Goal: Task Accomplishment & Management: Use online tool/utility

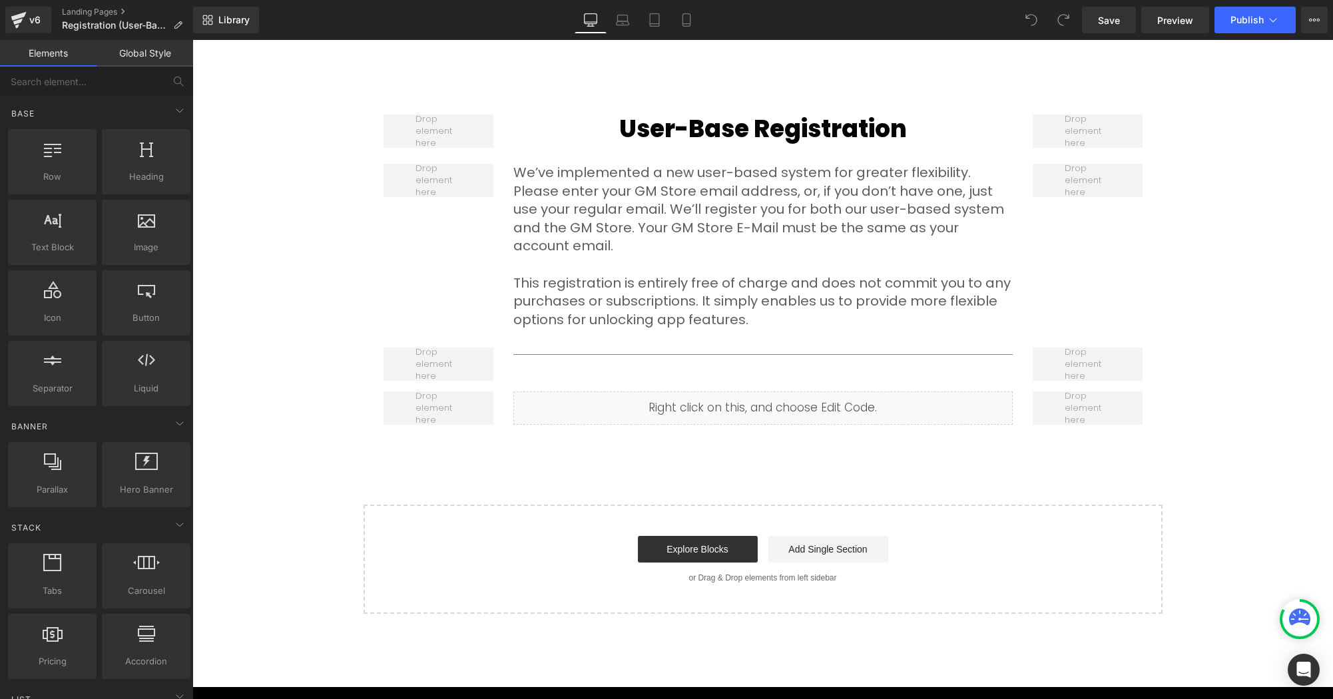
scroll to position [507, 0]
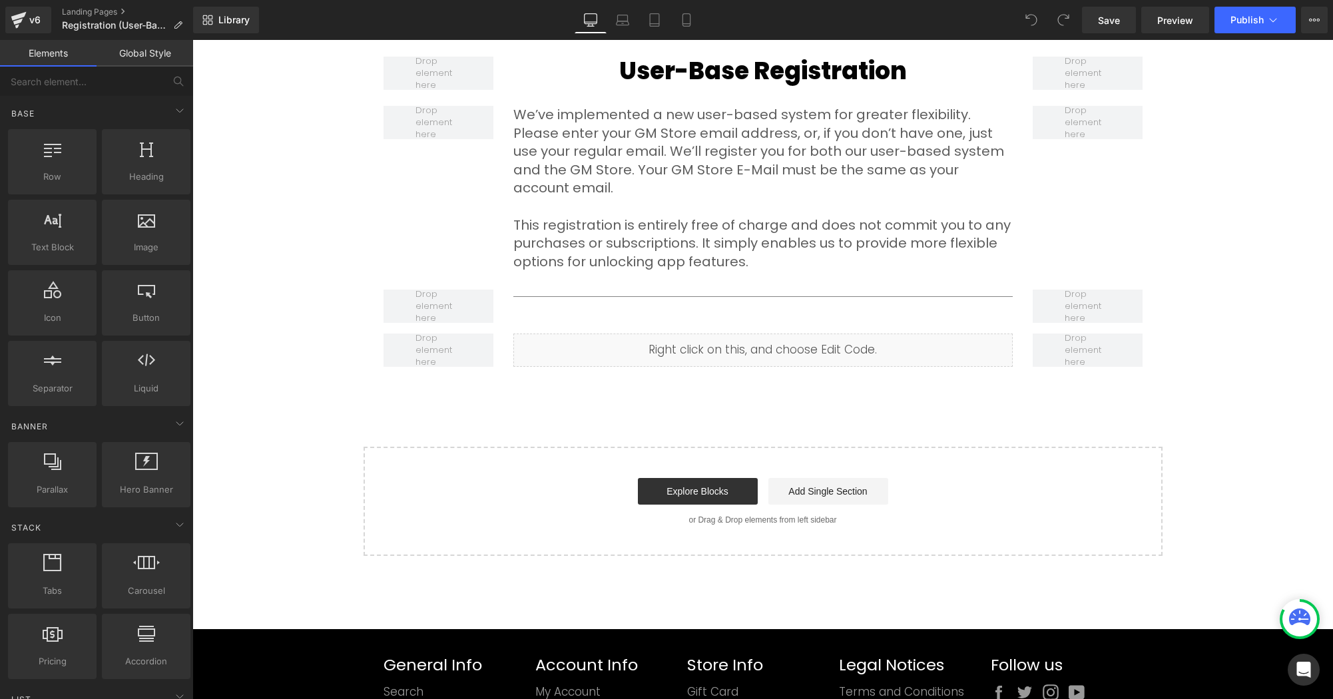
click at [797, 402] on div "User Registration Heading Hero Banner Row User-Base Registration Heading Row We…" at bounding box center [762, 124] width 1140 height 863
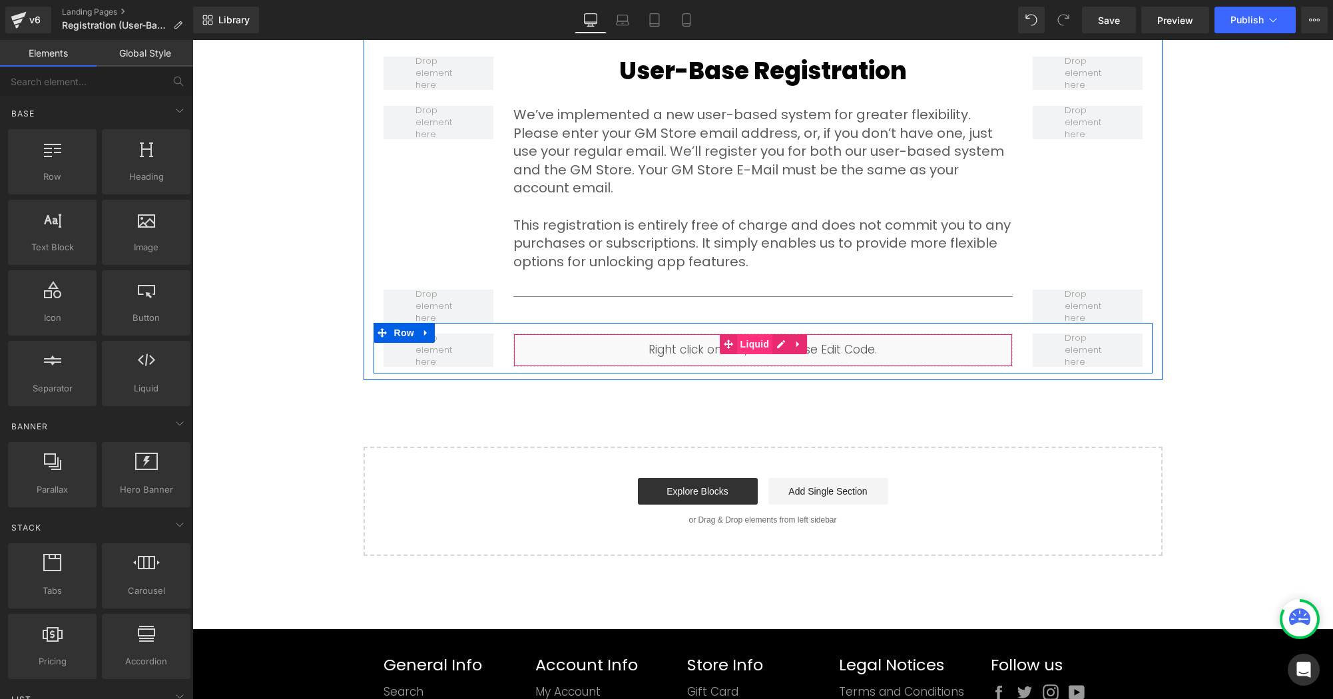
click at [752, 334] on span "Liquid" at bounding box center [755, 344] width 36 height 20
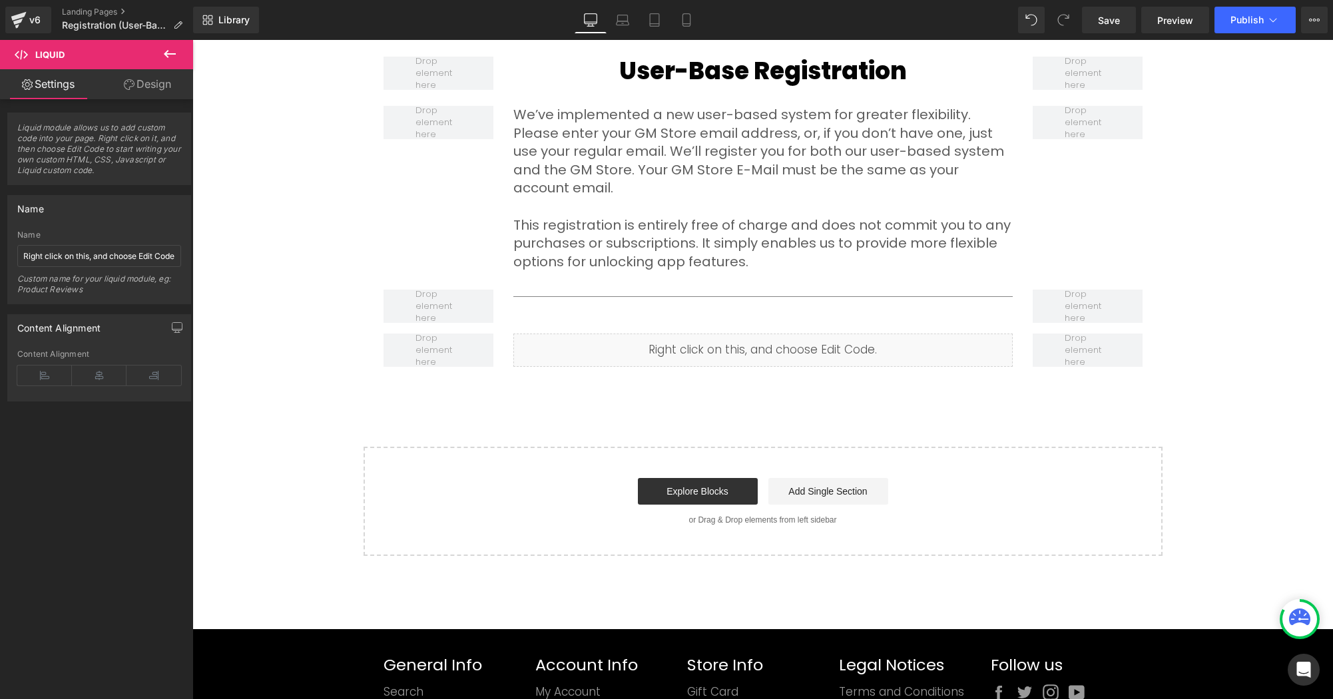
click at [768, 379] on div "User Registration Heading Hero Banner Row User-Base Registration Heading Row We…" at bounding box center [762, 124] width 1140 height 863
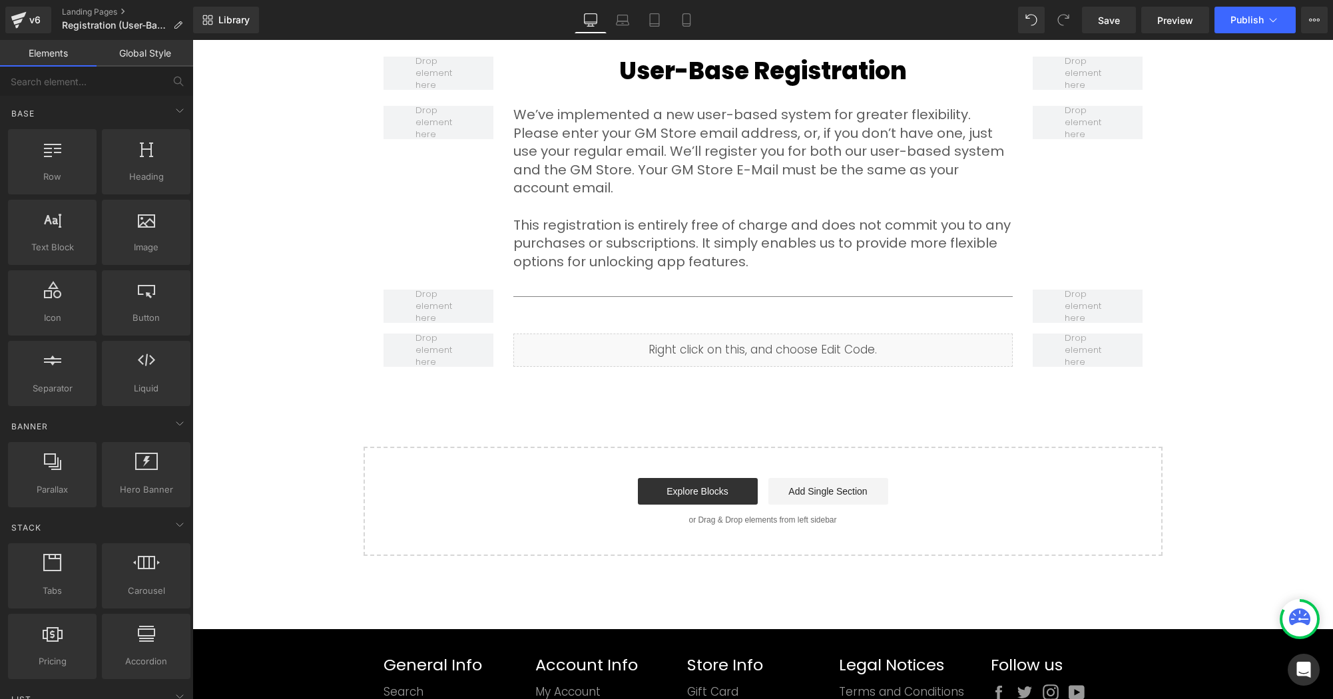
click at [836, 371] on div "User Registration Heading Hero Banner Row User-Base Registration Heading Row We…" at bounding box center [762, 124] width 1140 height 863
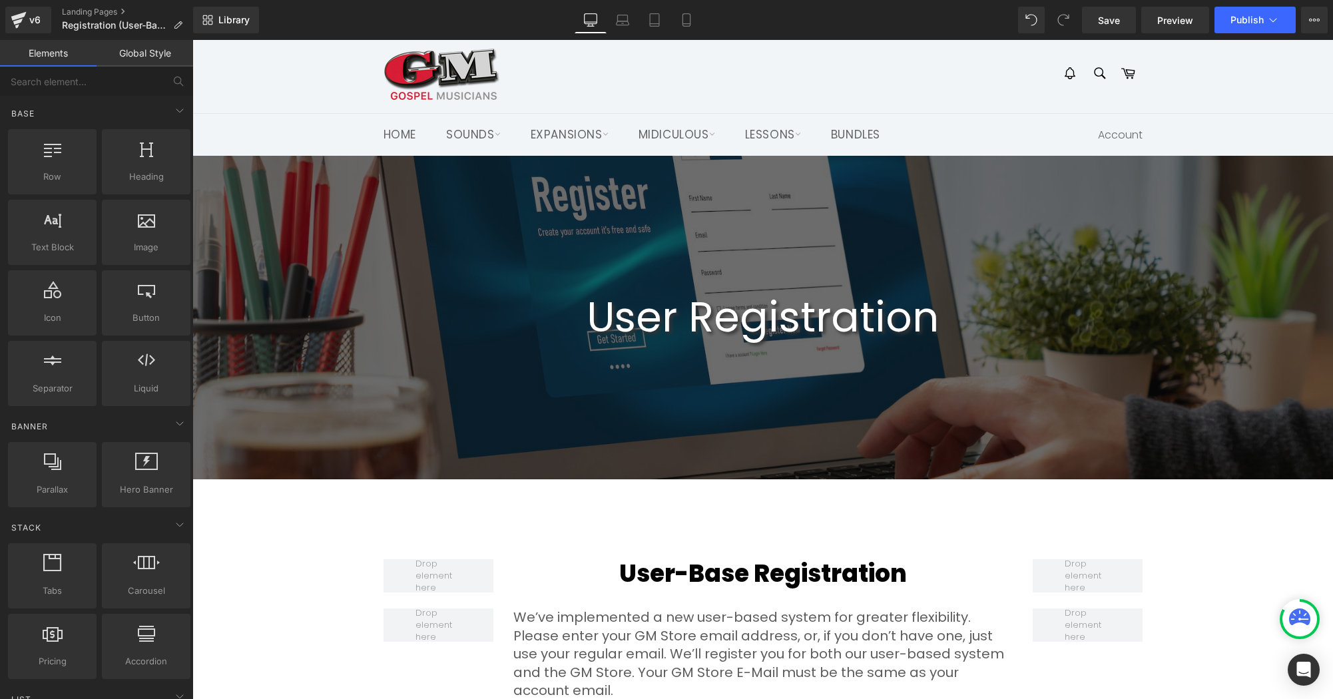
scroll to position [0, 0]
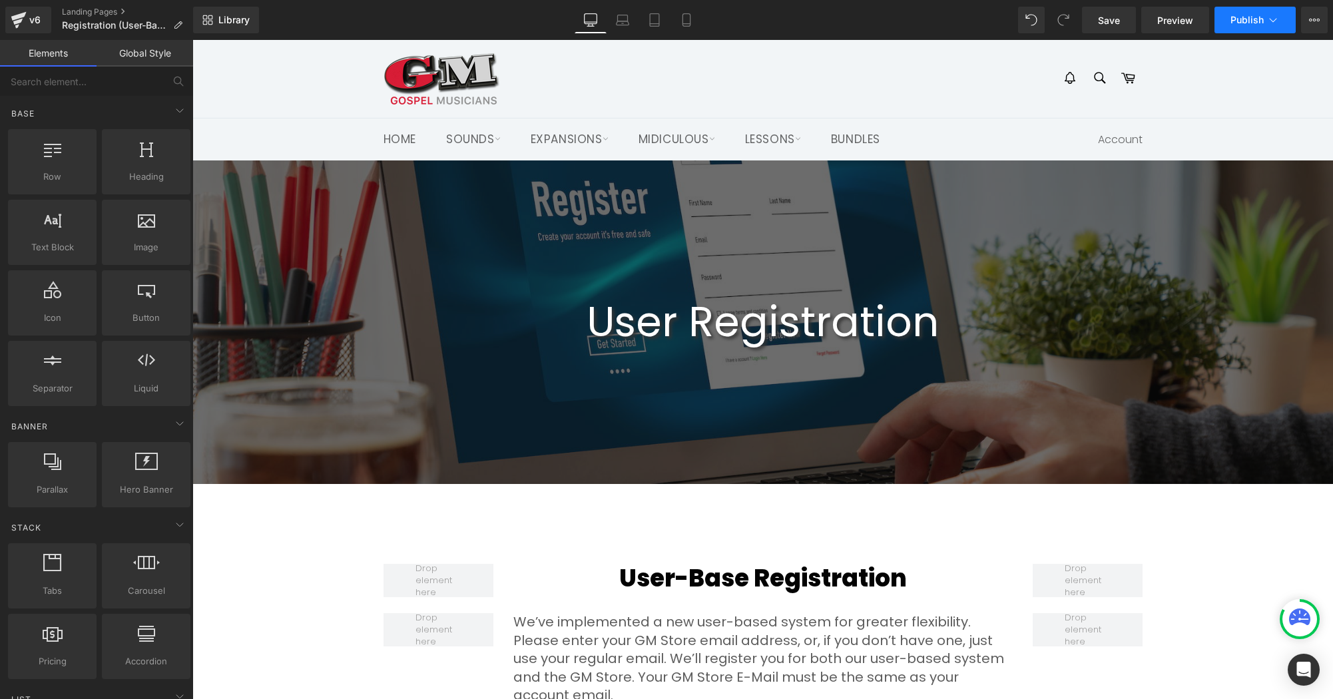
click at [1253, 18] on span "Publish" at bounding box center [1246, 20] width 33 height 11
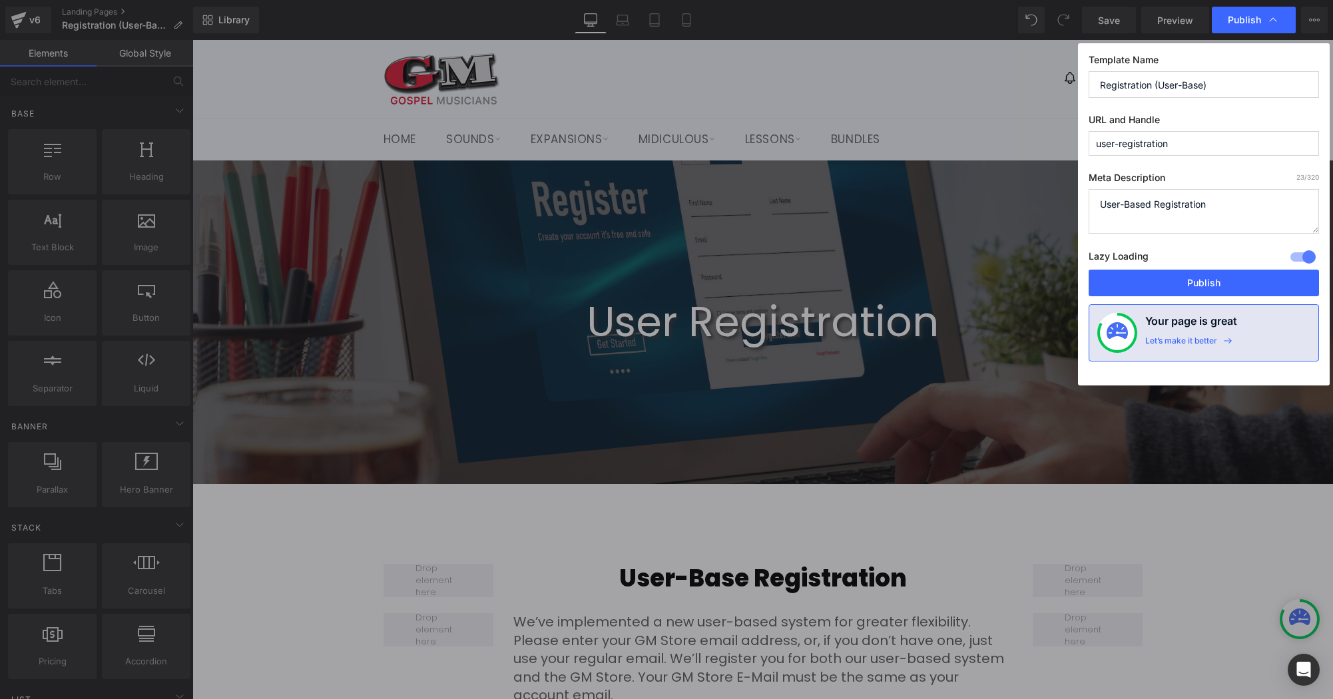
click at [1253, 18] on span "Publish" at bounding box center [1243, 20] width 33 height 12
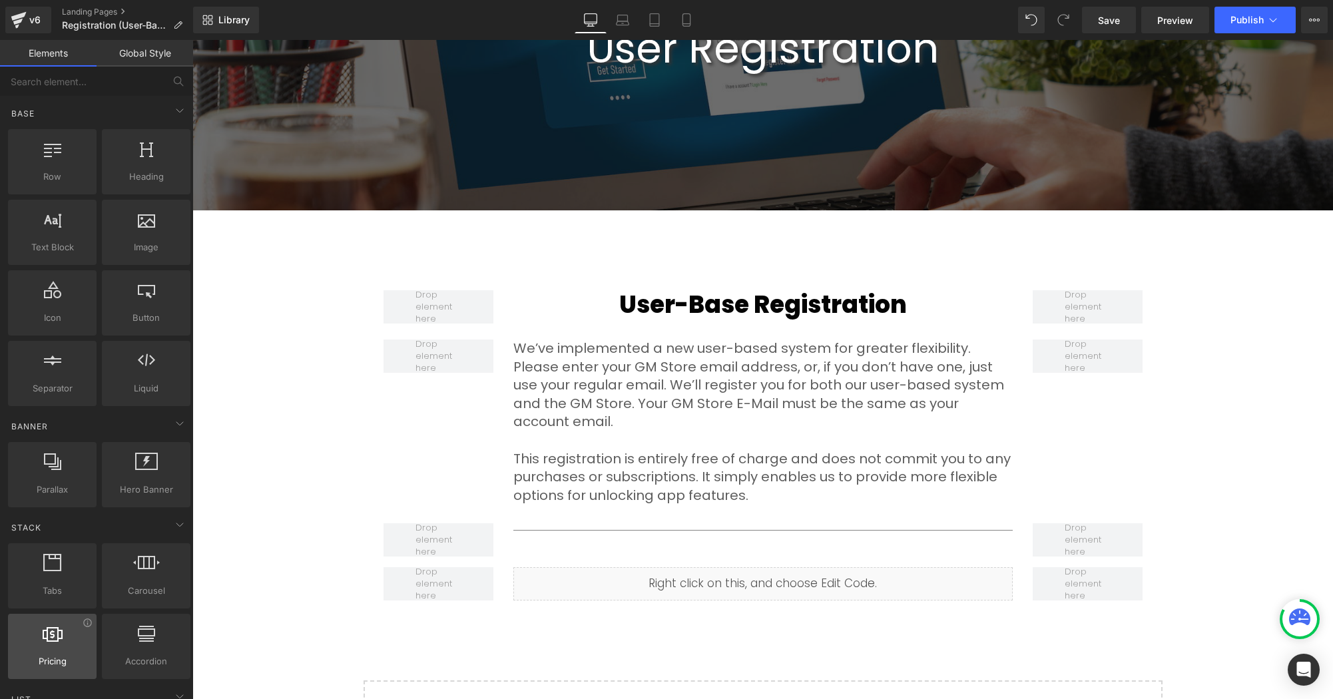
scroll to position [278, 0]
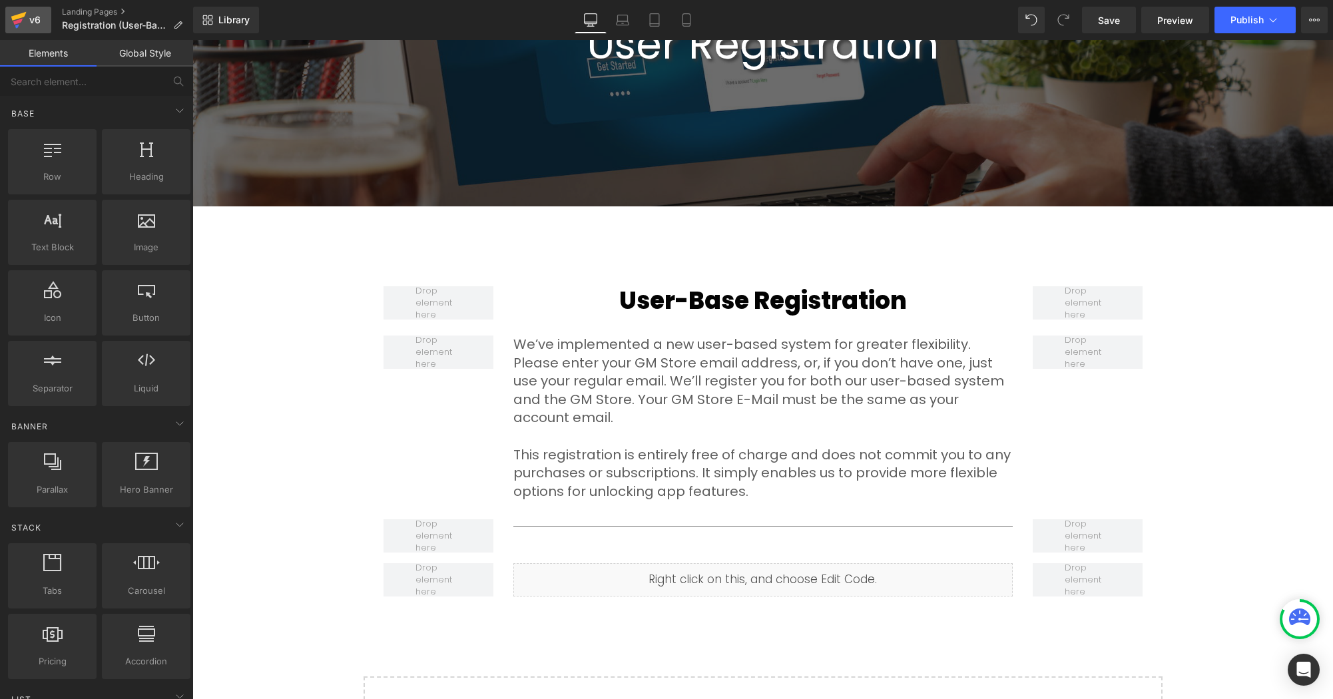
click at [25, 17] on icon at bounding box center [19, 19] width 16 height 33
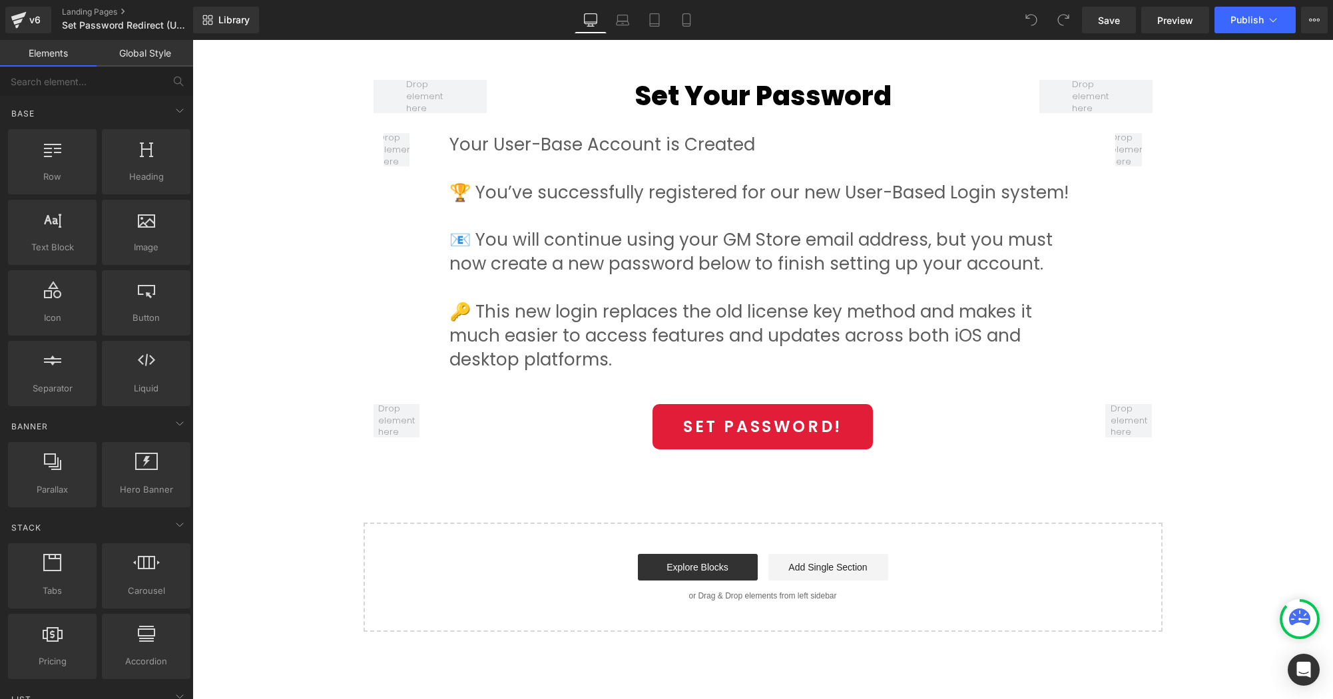
scroll to position [494, 0]
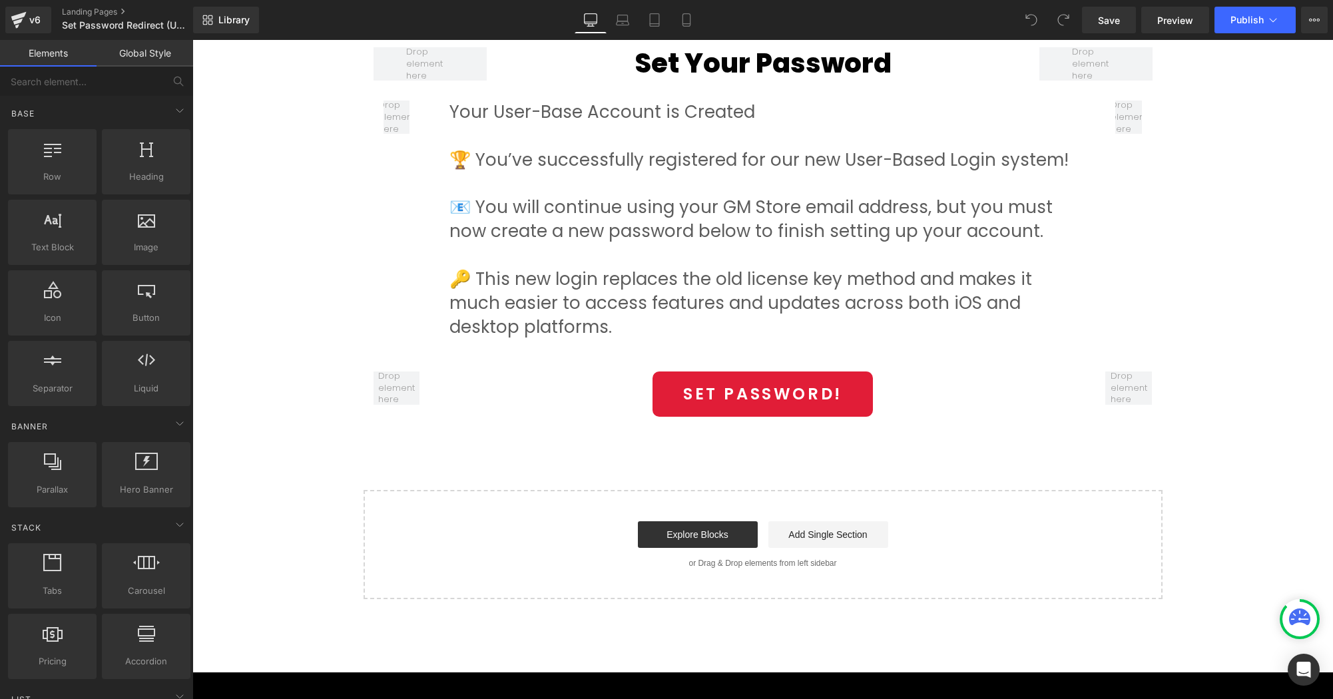
click at [705, 451] on div "Set Your Password Heading Hero Banner Row Set Your Password Heading Row Your Us…" at bounding box center [762, 152] width 1140 height 892
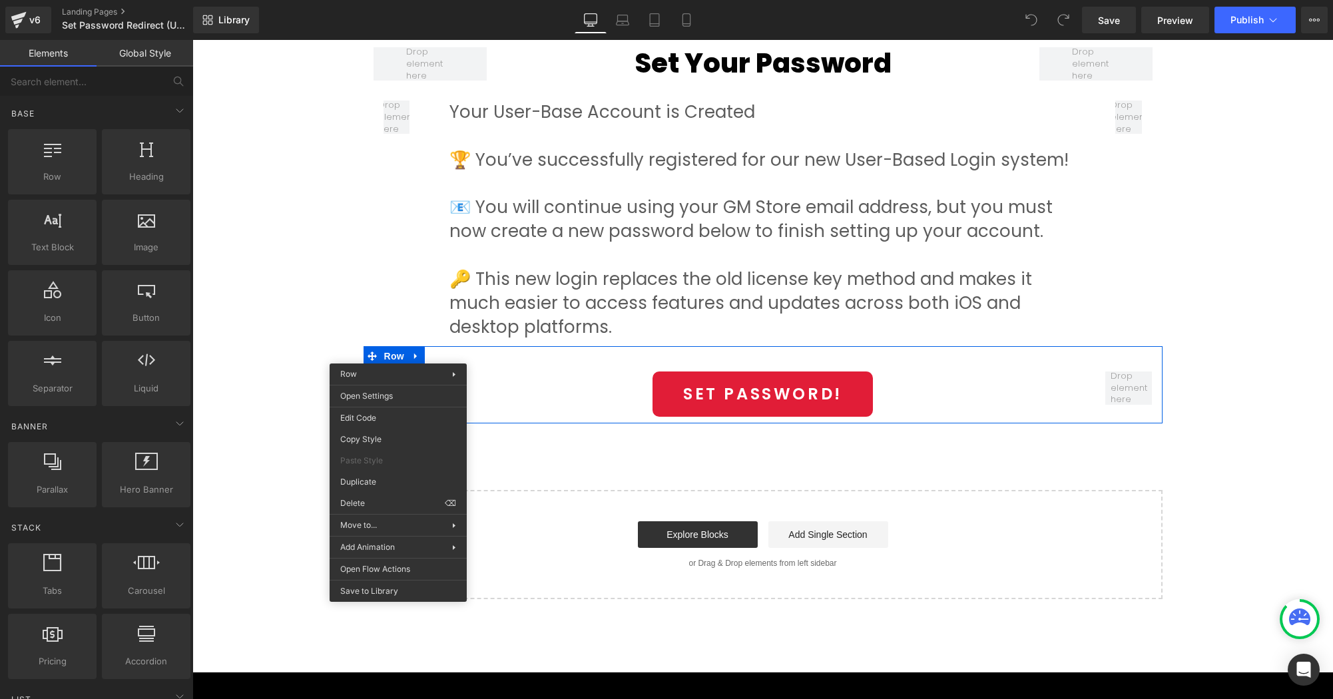
drag, startPoint x: 649, startPoint y: 471, endPoint x: 600, endPoint y: 442, distance: 56.7
click at [603, 443] on div "Set Your Password Heading Hero Banner Row Set Your Password Heading Row Your Us…" at bounding box center [762, 152] width 1140 height 892
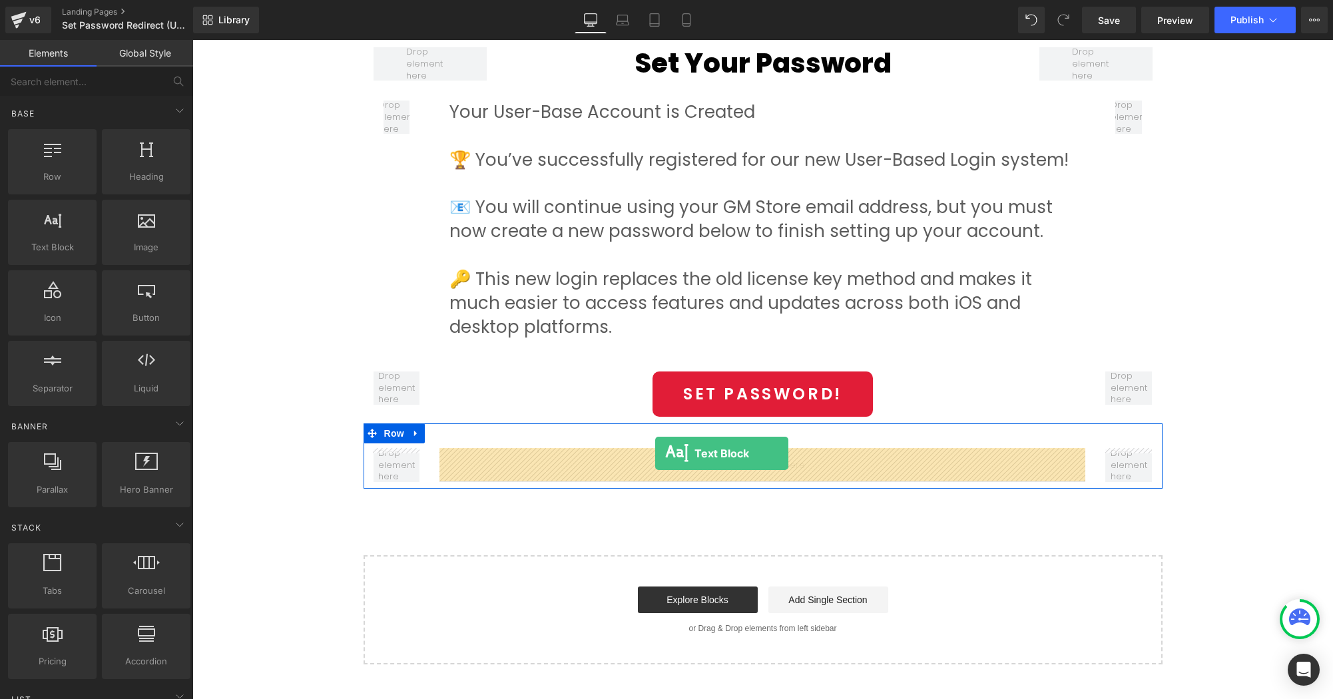
drag, startPoint x: 229, startPoint y: 276, endPoint x: 655, endPoint y: 453, distance: 461.4
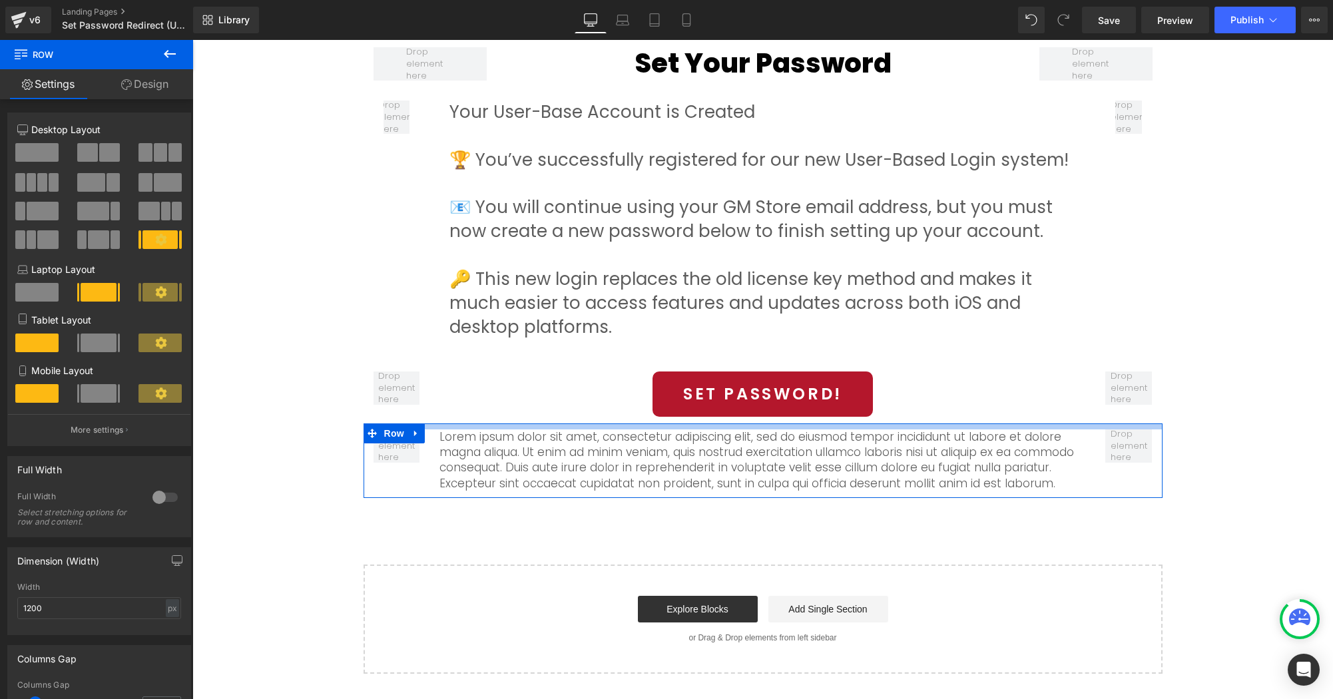
drag, startPoint x: 712, startPoint y: 424, endPoint x: 713, endPoint y: 405, distance: 19.4
click at [713, 405] on div "Set Your Password Heading Hero Banner Row Set Your Password Heading Row Your Us…" at bounding box center [762, 189] width 1140 height 967
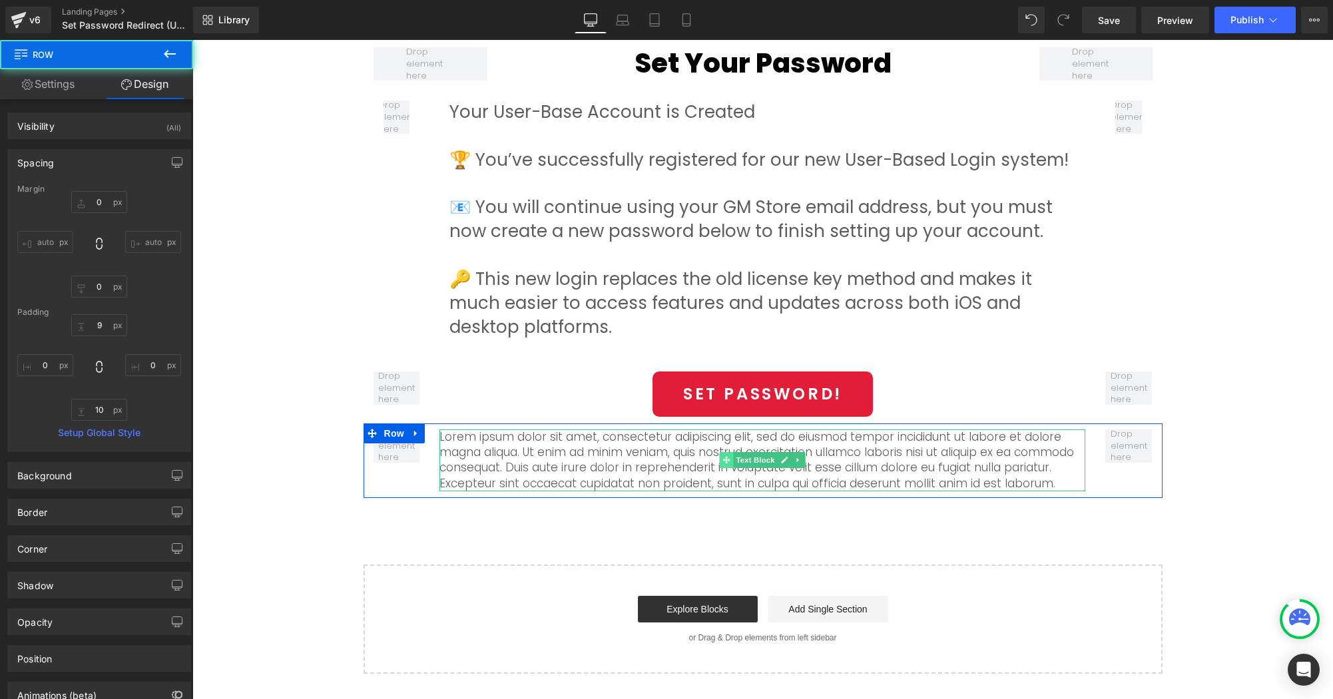
click at [726, 457] on icon at bounding box center [726, 460] width 7 height 8
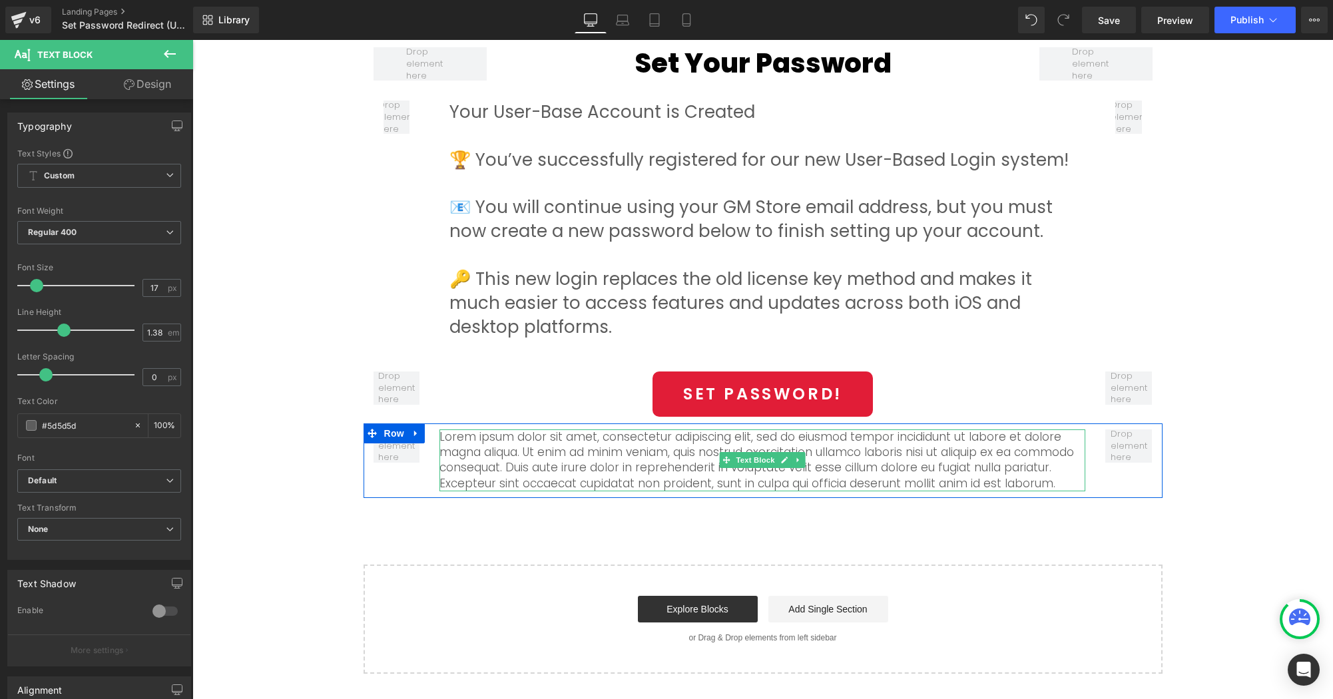
click at [710, 447] on p "Lorem ipsum dolor sit amet, consectetur adipiscing elit, sed do eiusmod tempor …" at bounding box center [762, 460] width 646 height 63
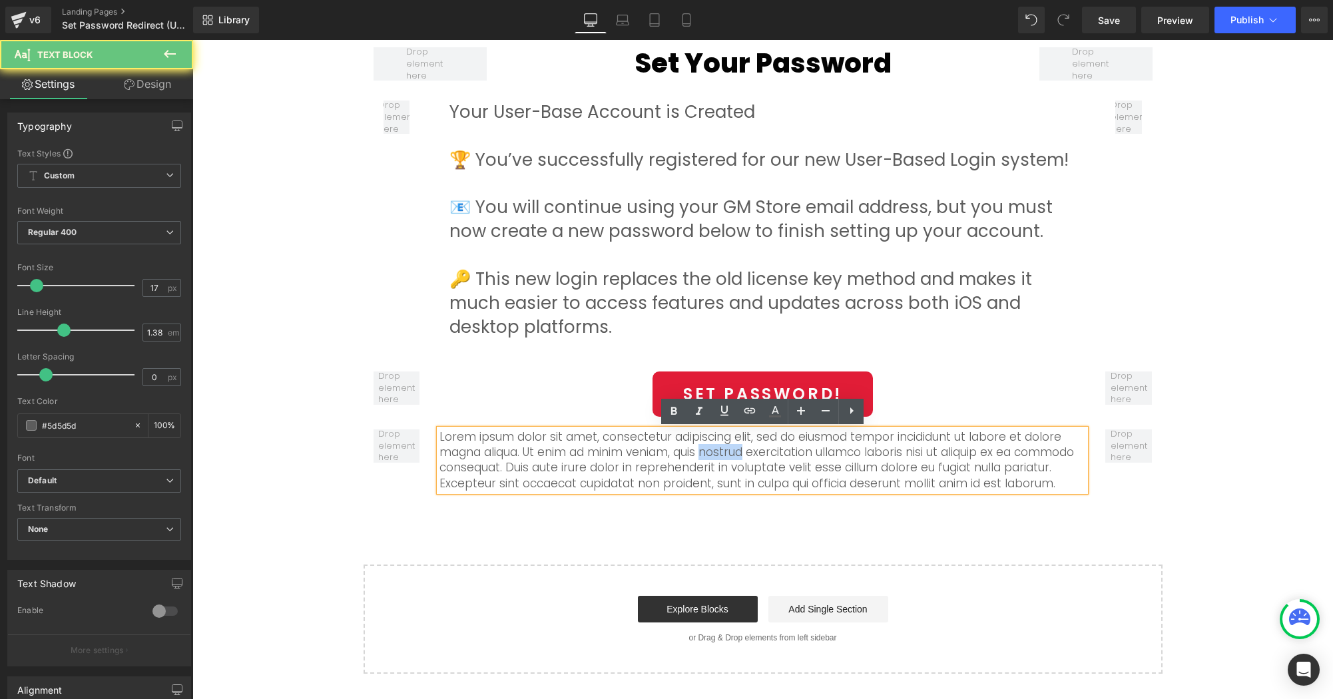
click at [710, 447] on p "Lorem ipsum dolor sit amet, consectetur adipiscing elit, sed do eiusmod tempor …" at bounding box center [762, 460] width 646 height 63
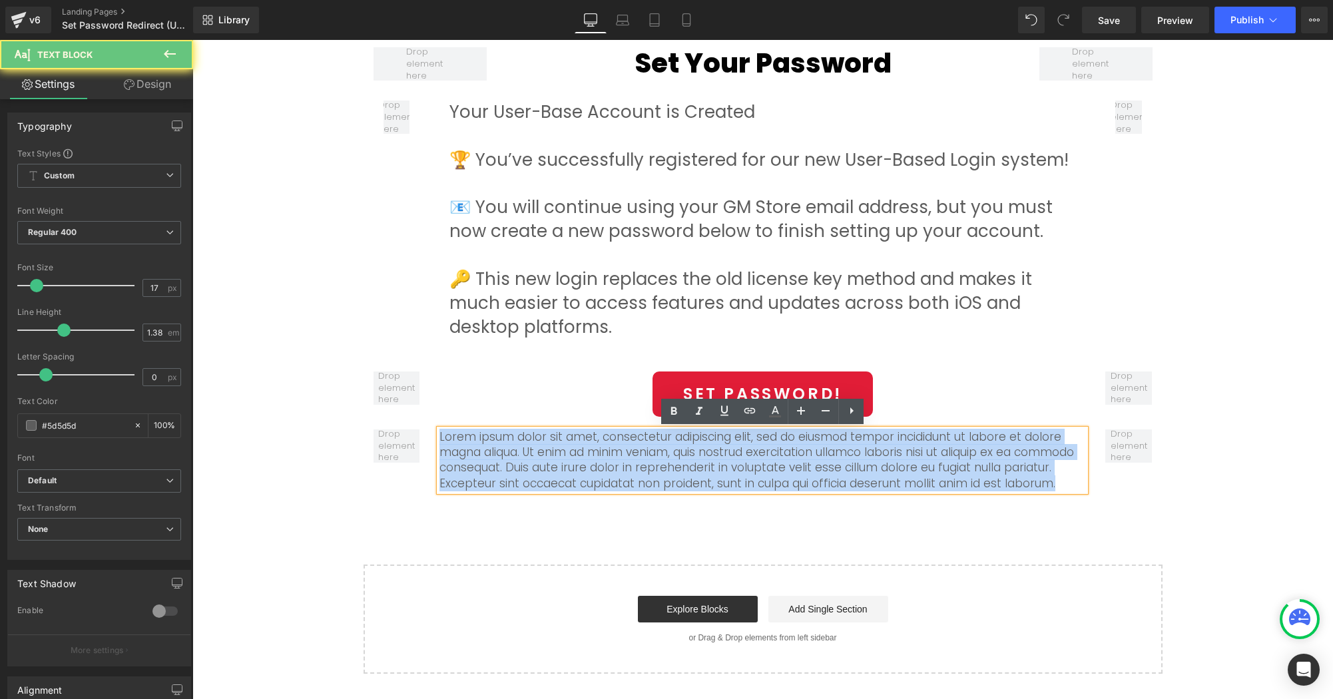
click at [710, 447] on p "Lorem ipsum dolor sit amet, consectetur adipiscing elit, sed do eiusmod tempor …" at bounding box center [762, 460] width 646 height 63
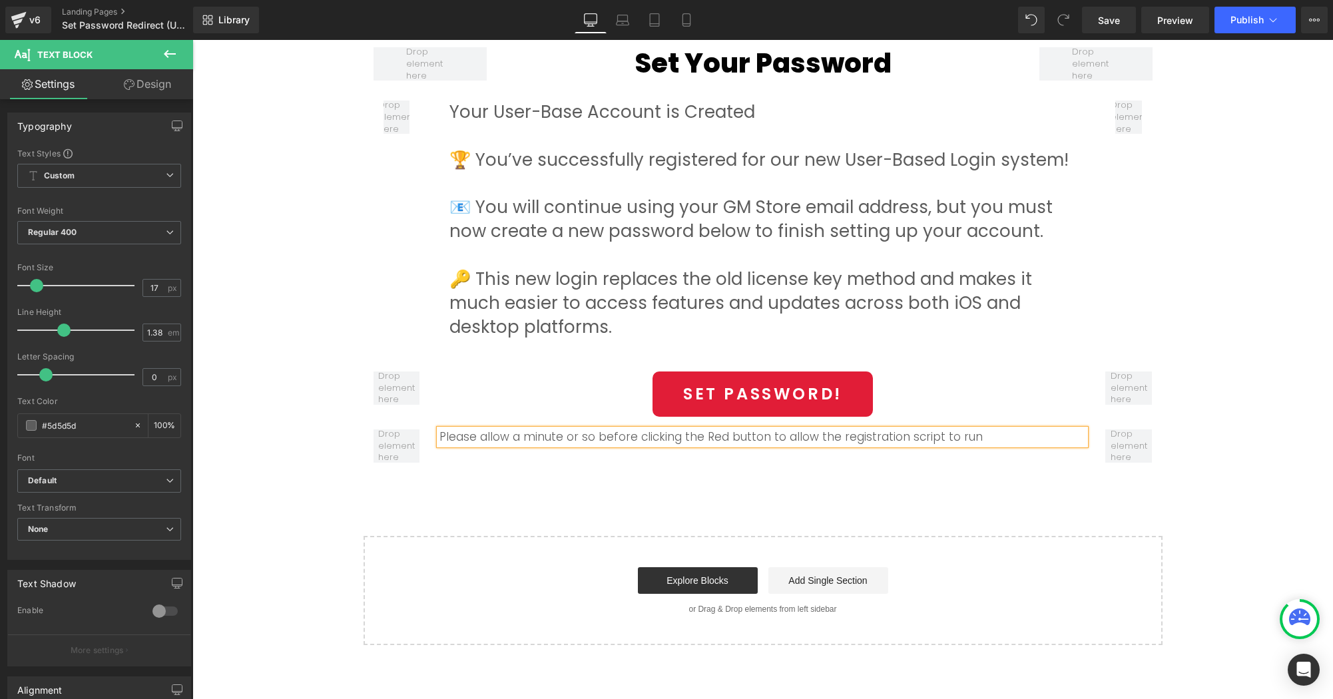
scroll to position [486, 0]
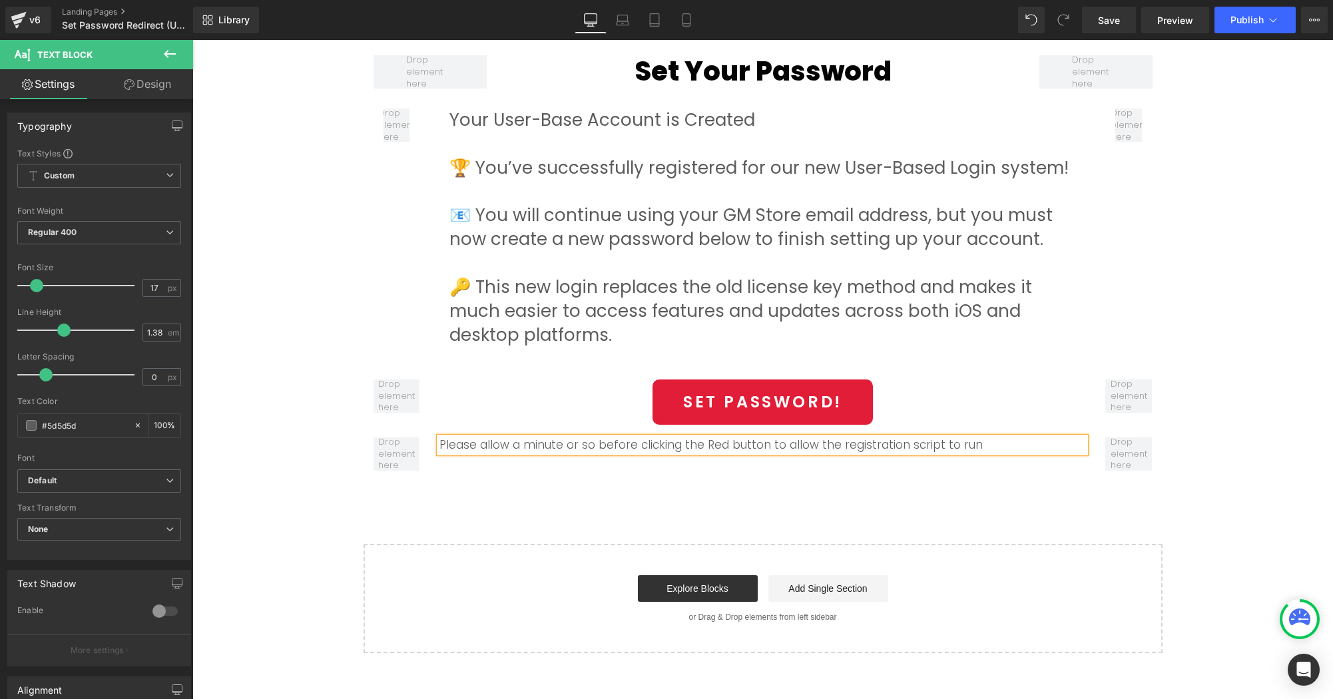
click at [817, 503] on div "Set Your Password Heading Hero Banner Row Set Your Password Heading Row Your Us…" at bounding box center [762, 183] width 1140 height 938
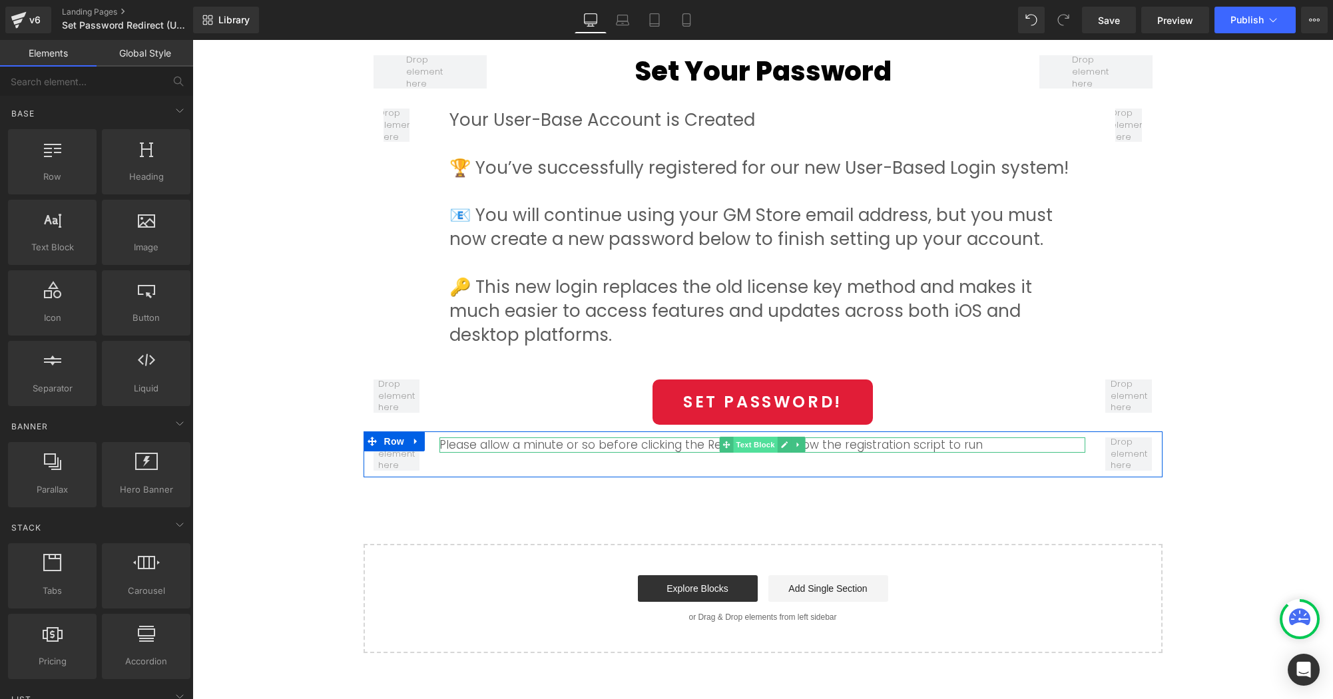
click at [753, 448] on span "Text Block" at bounding box center [756, 445] width 44 height 16
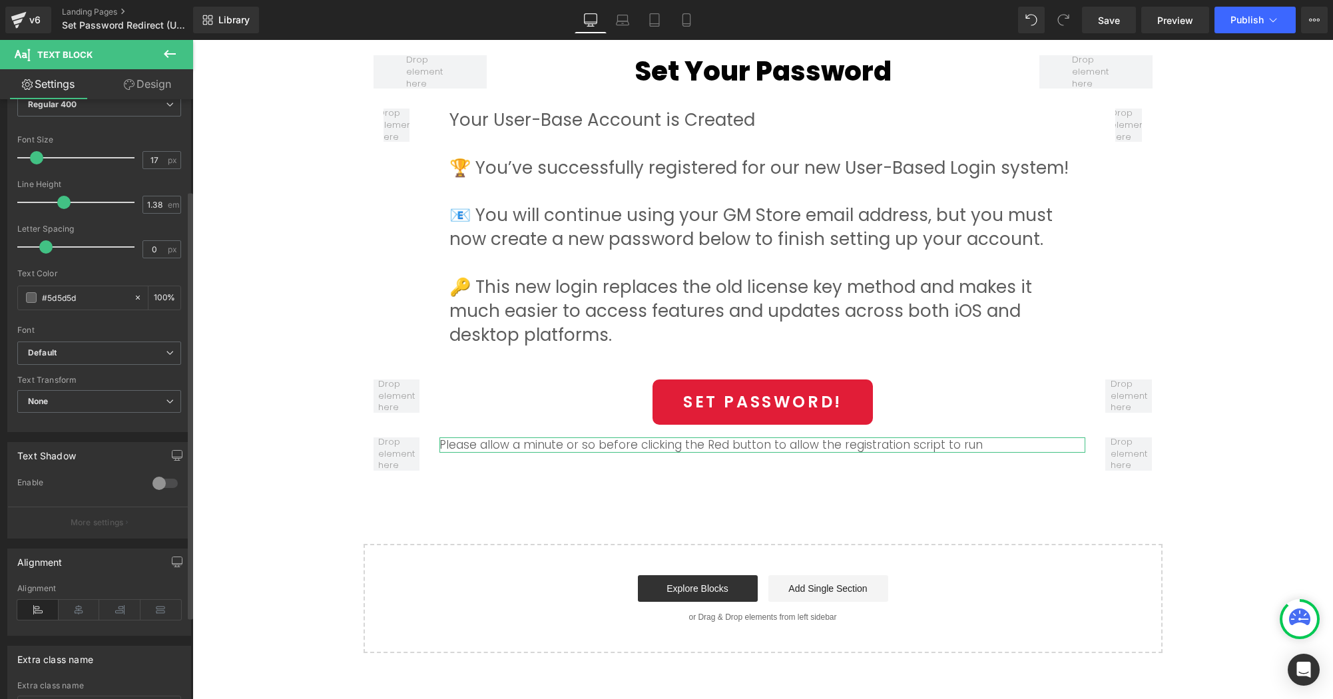
scroll to position [181, 0]
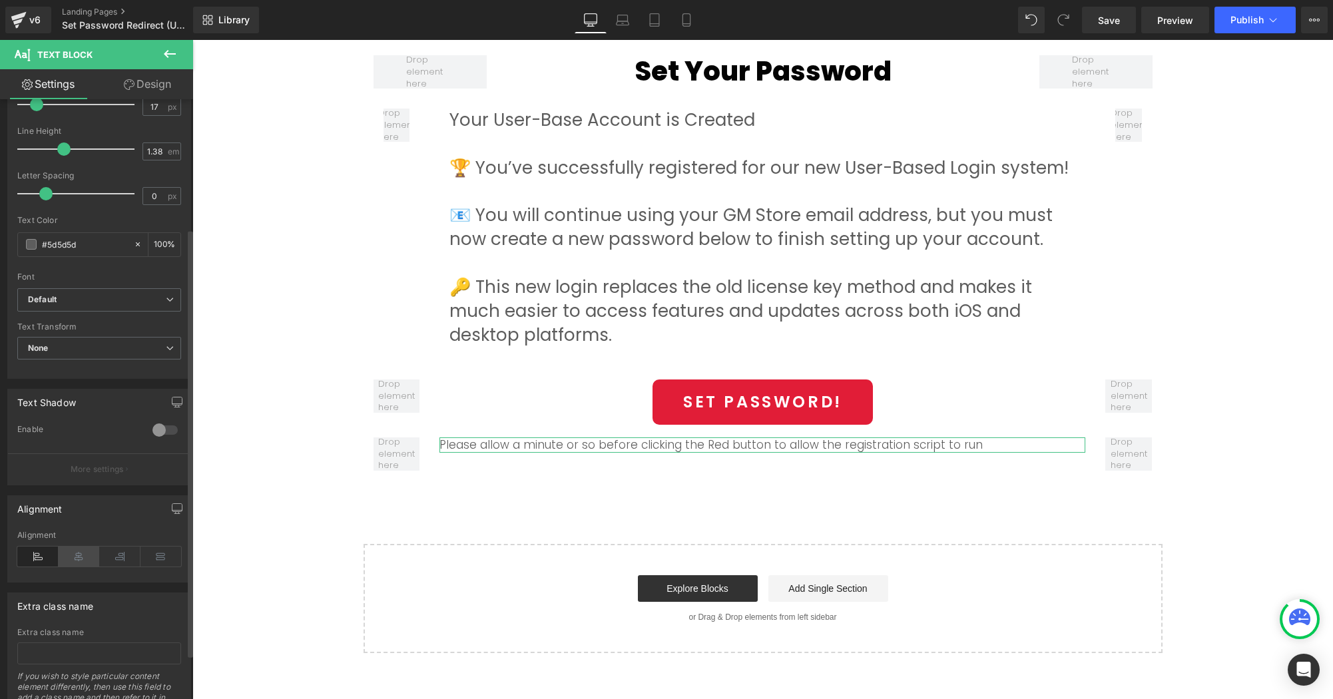
click at [77, 558] on icon at bounding box center [79, 557] width 41 height 20
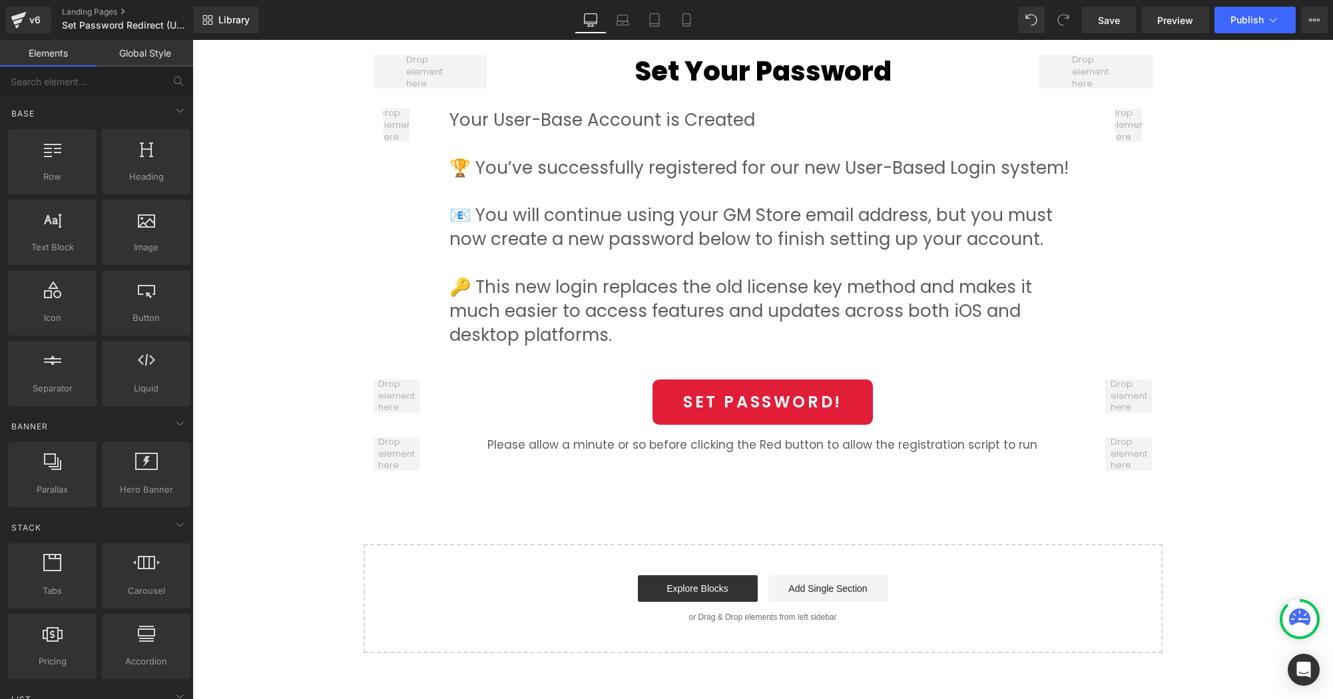
click at [549, 487] on div "Set Your Password Heading Hero Banner Row Set Your Password Heading Row Your Us…" at bounding box center [762, 183] width 1140 height 938
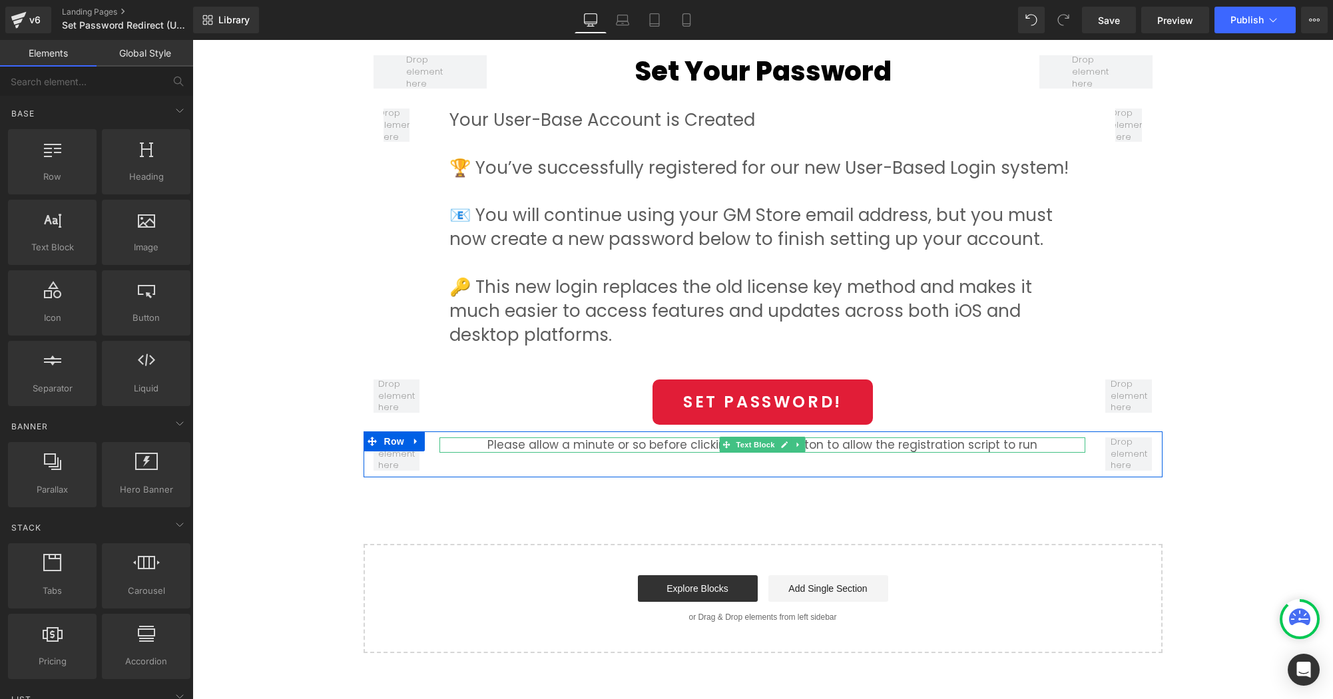
click at [827, 445] on p "Please allow a minute or so before clicking the Red button to allow the registr…" at bounding box center [762, 444] width 646 height 15
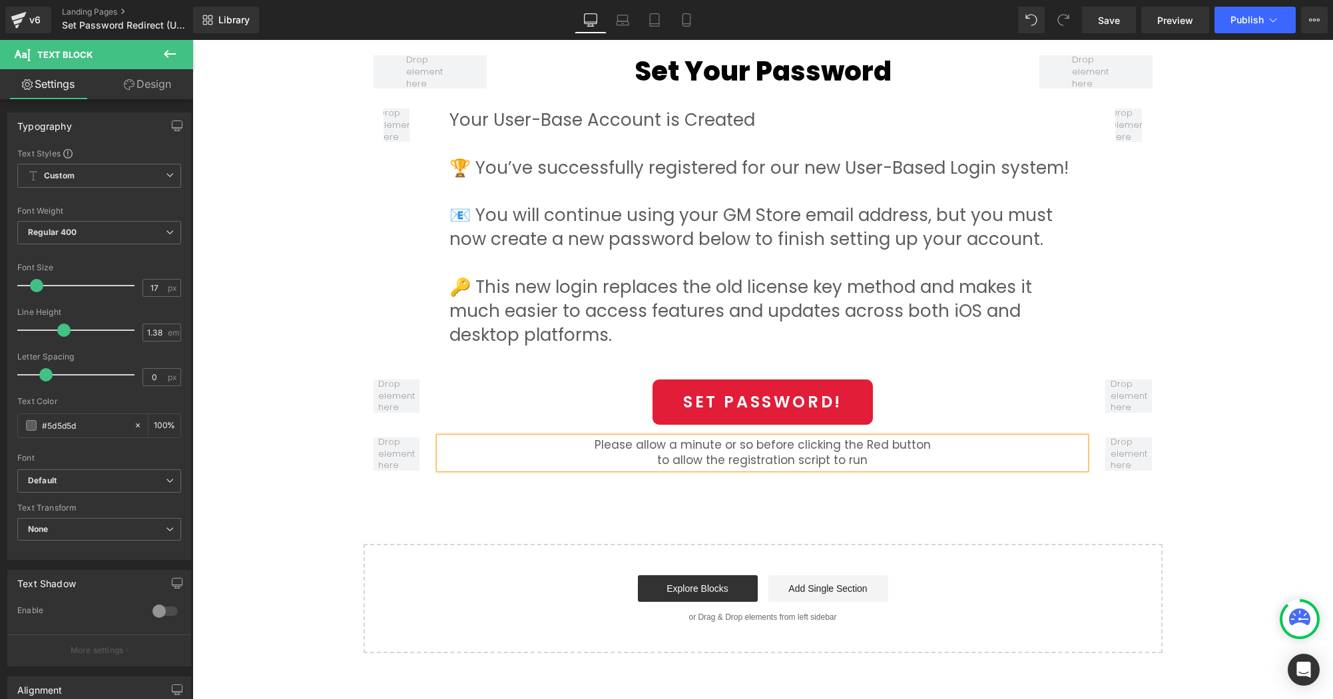
click at [897, 519] on div "Set Your Password Heading Hero Banner Row Set Your Password Heading Row Your Us…" at bounding box center [762, 183] width 1140 height 938
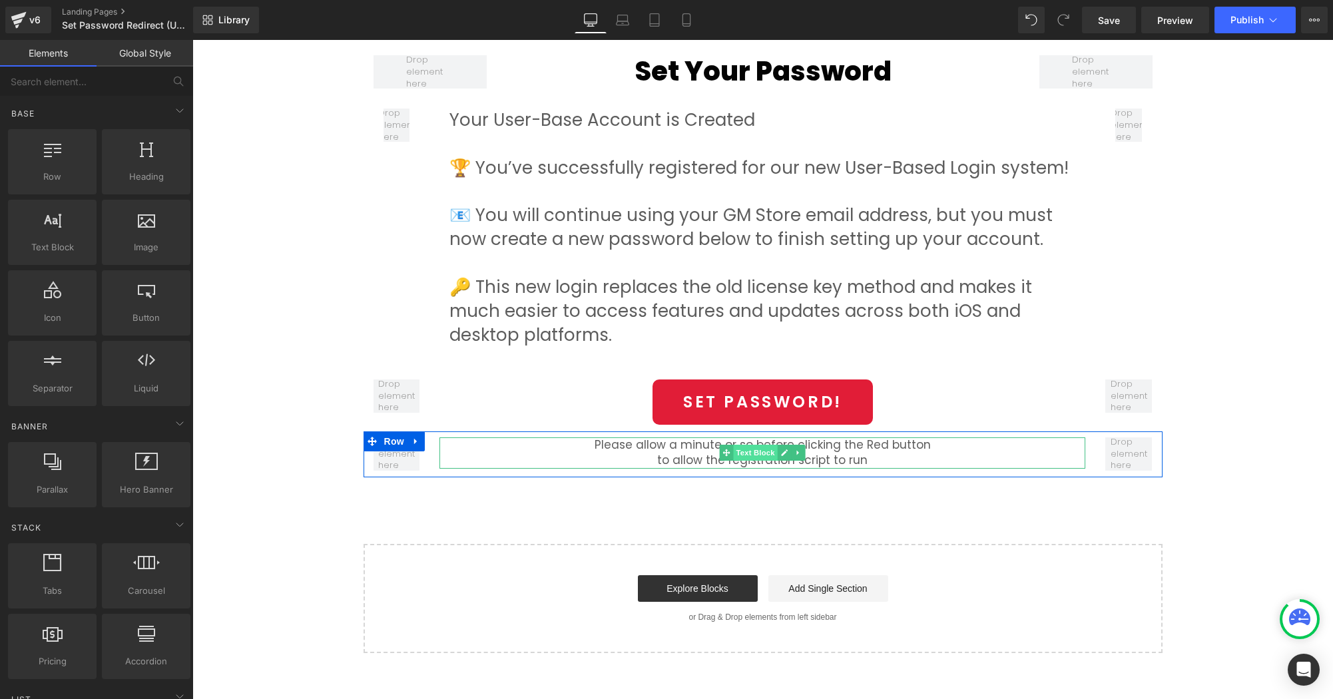
click at [764, 453] on span "Text Block" at bounding box center [756, 453] width 44 height 16
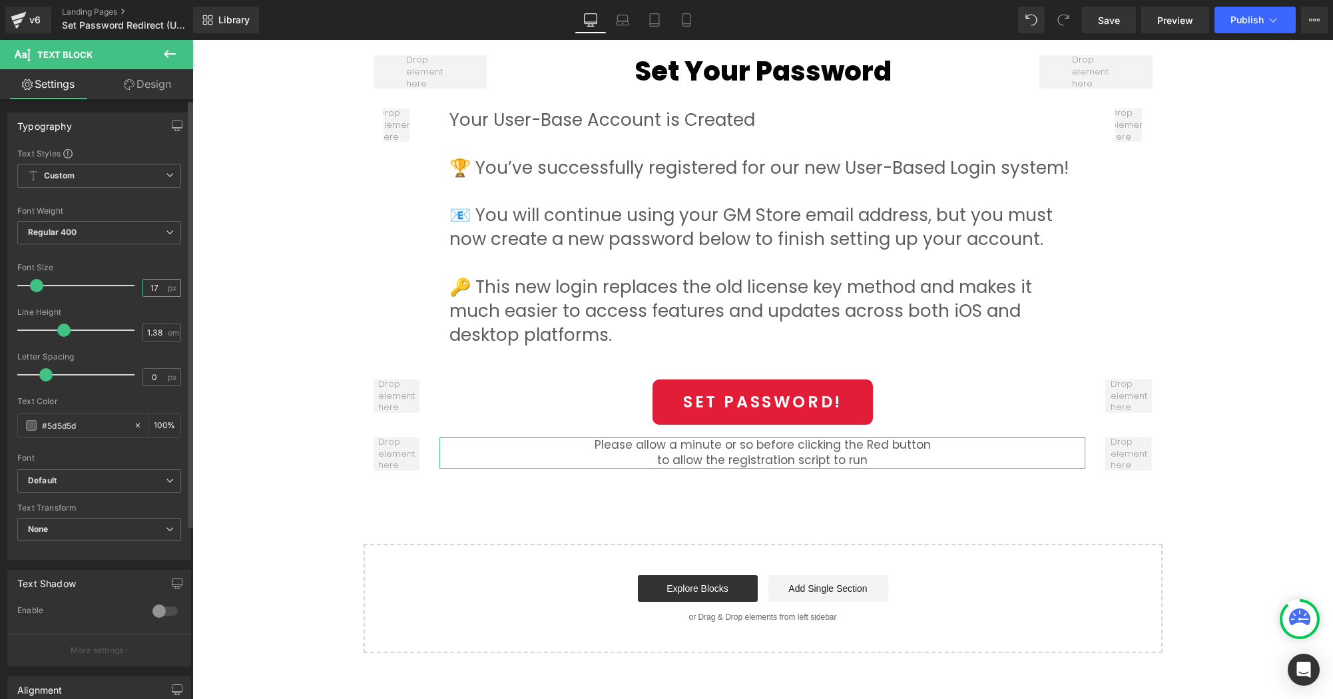
click at [158, 290] on input "17" at bounding box center [154, 288] width 23 height 17
type input "20"
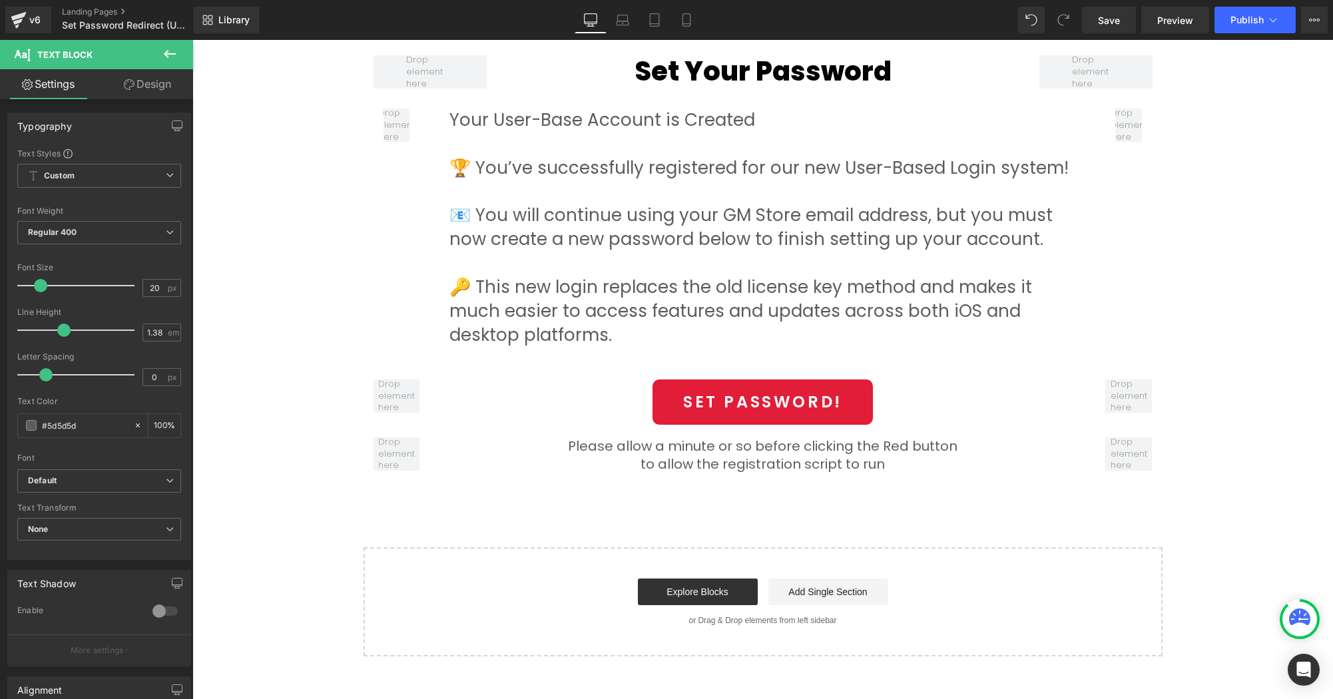
click at [821, 554] on div "Start building your page Explore Blocks Add Single Section or Drag & Drop eleme…" at bounding box center [763, 602] width 796 height 107
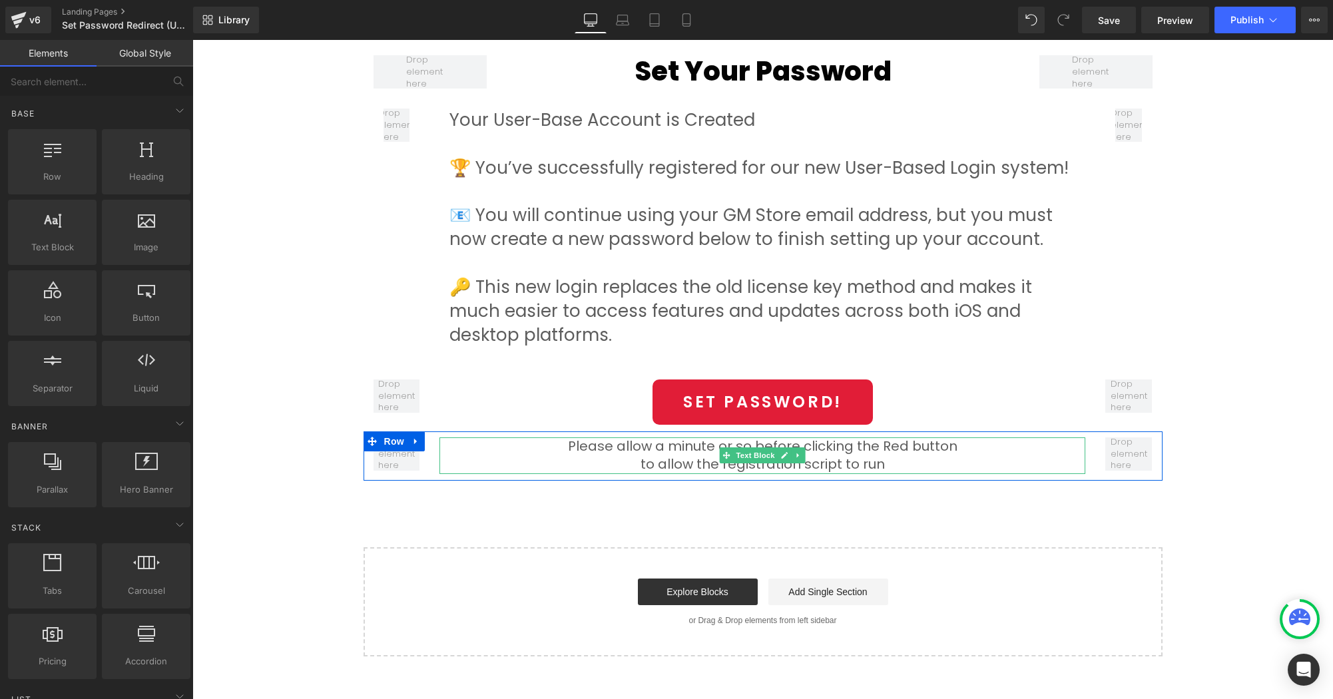
click at [857, 455] on p "Please allow a minute or so before clicking the Red button" at bounding box center [762, 446] width 646 height 19
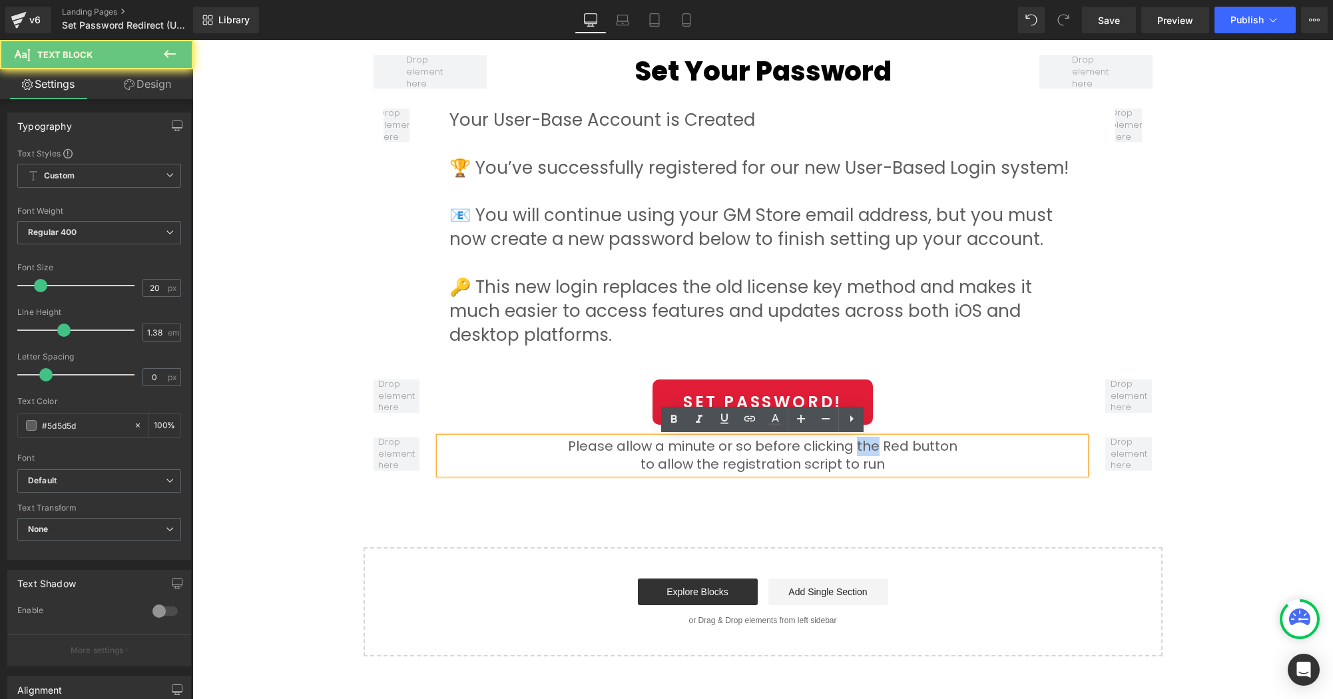
click at [857, 455] on p "Please allow a minute or so before clicking the Red button" at bounding box center [762, 446] width 646 height 19
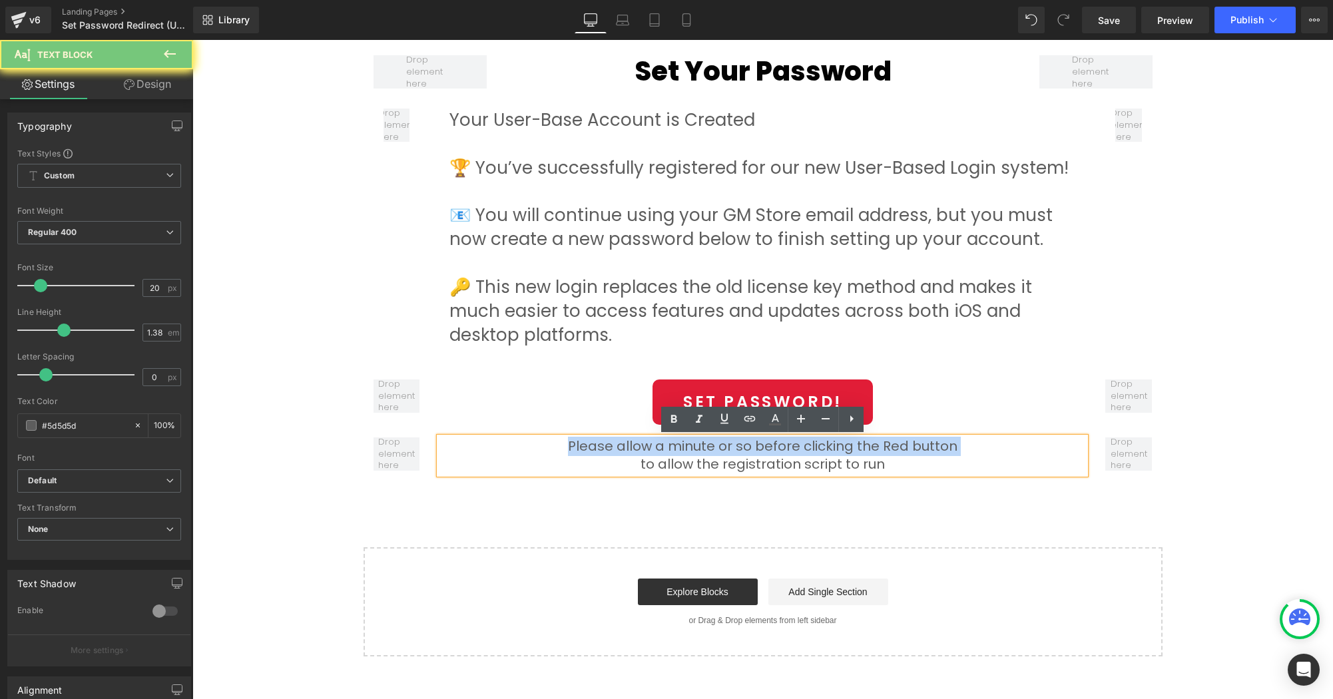
click at [857, 455] on p "Please allow a minute or so before clicking the Red button" at bounding box center [762, 446] width 646 height 19
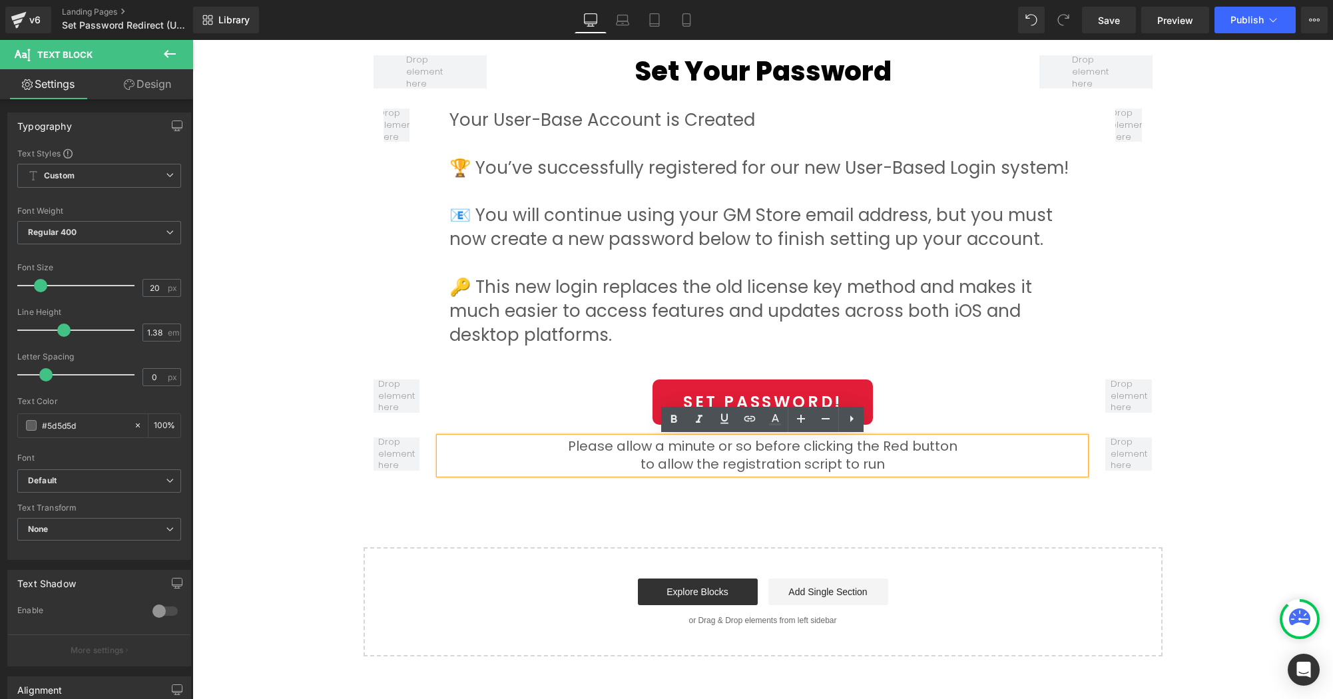
click at [855, 469] on p "to allow the registration script to run" at bounding box center [762, 464] width 646 height 19
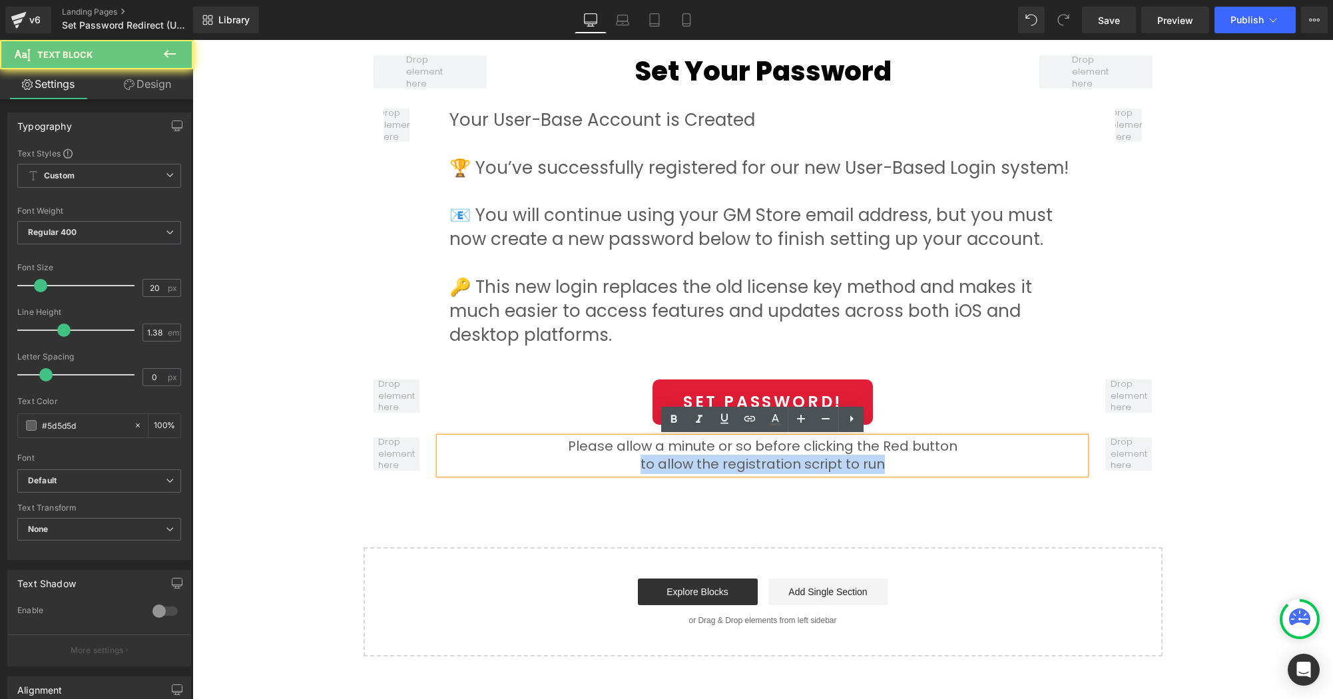
click at [911, 468] on p "to allow the registration script to run" at bounding box center [762, 464] width 646 height 19
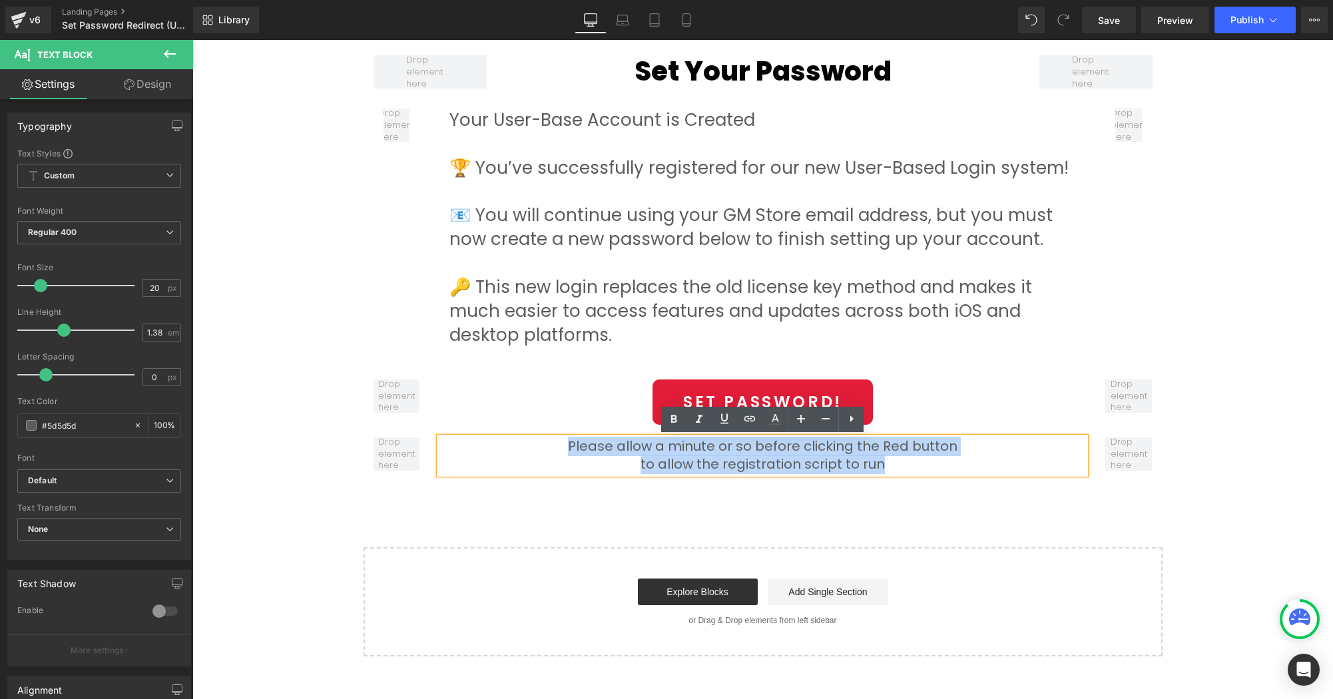
drag, startPoint x: 903, startPoint y: 468, endPoint x: 559, endPoint y: 433, distance: 345.3
click at [559, 433] on div "Please allow a minute or so before clicking the Red button to allow the registr…" at bounding box center [762, 455] width 799 height 49
copy div "Please allow a minute or so before clicking the Red button to allow the registr…"
click at [805, 453] on p "Please allow a minute or so before clicking the Red button" at bounding box center [762, 446] width 646 height 19
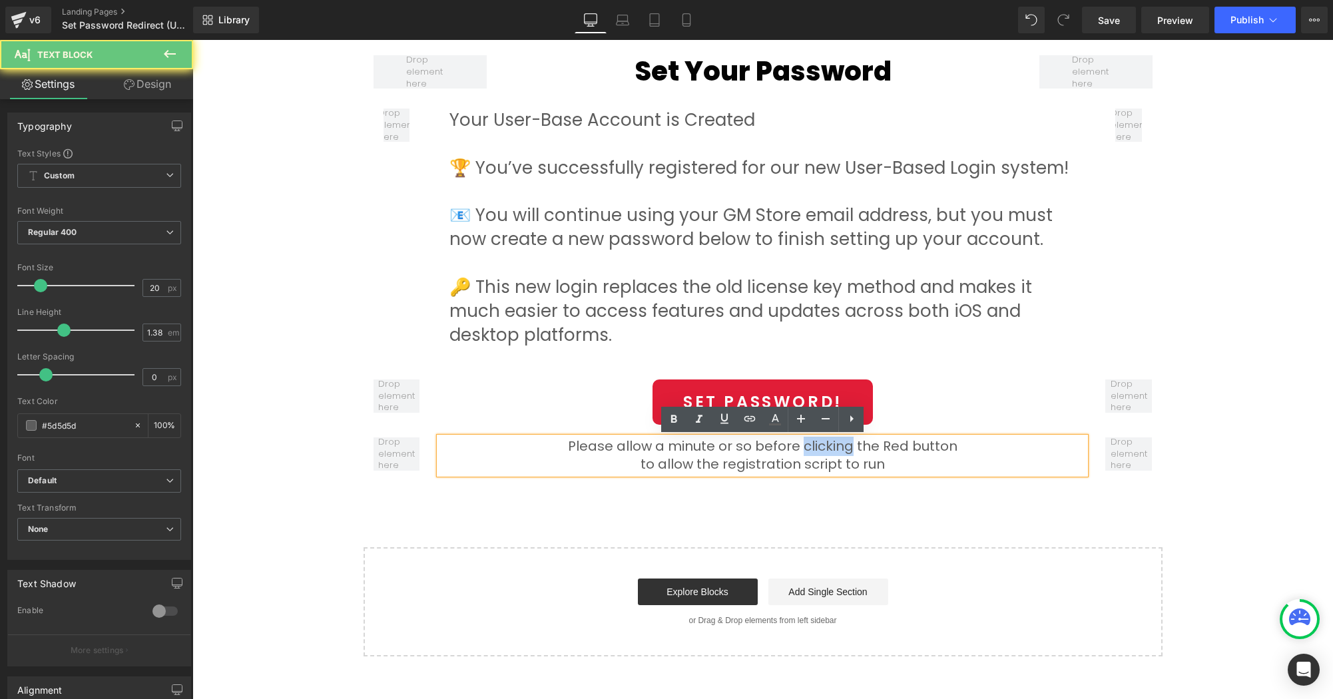
click at [805, 453] on p "Please allow a minute or so before clicking the Red button" at bounding box center [762, 446] width 646 height 19
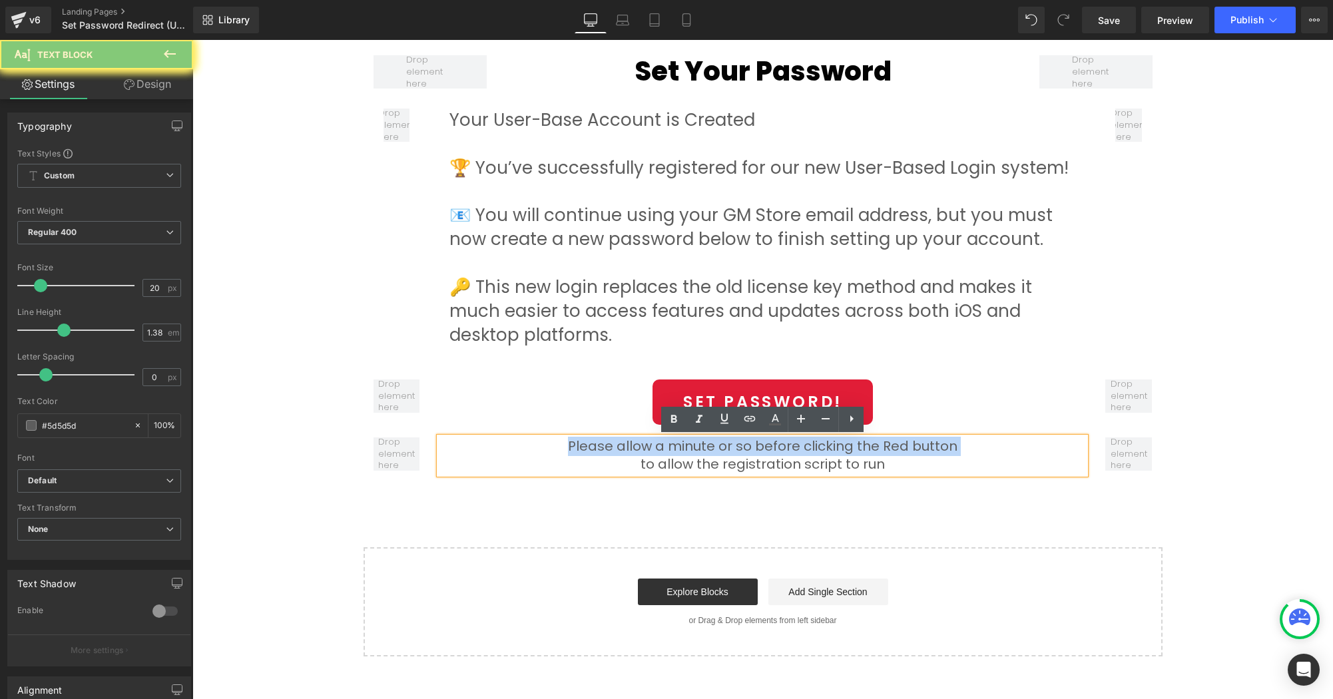
click at [805, 453] on p "Please allow a minute or so before clicking the Red button" at bounding box center [762, 446] width 646 height 19
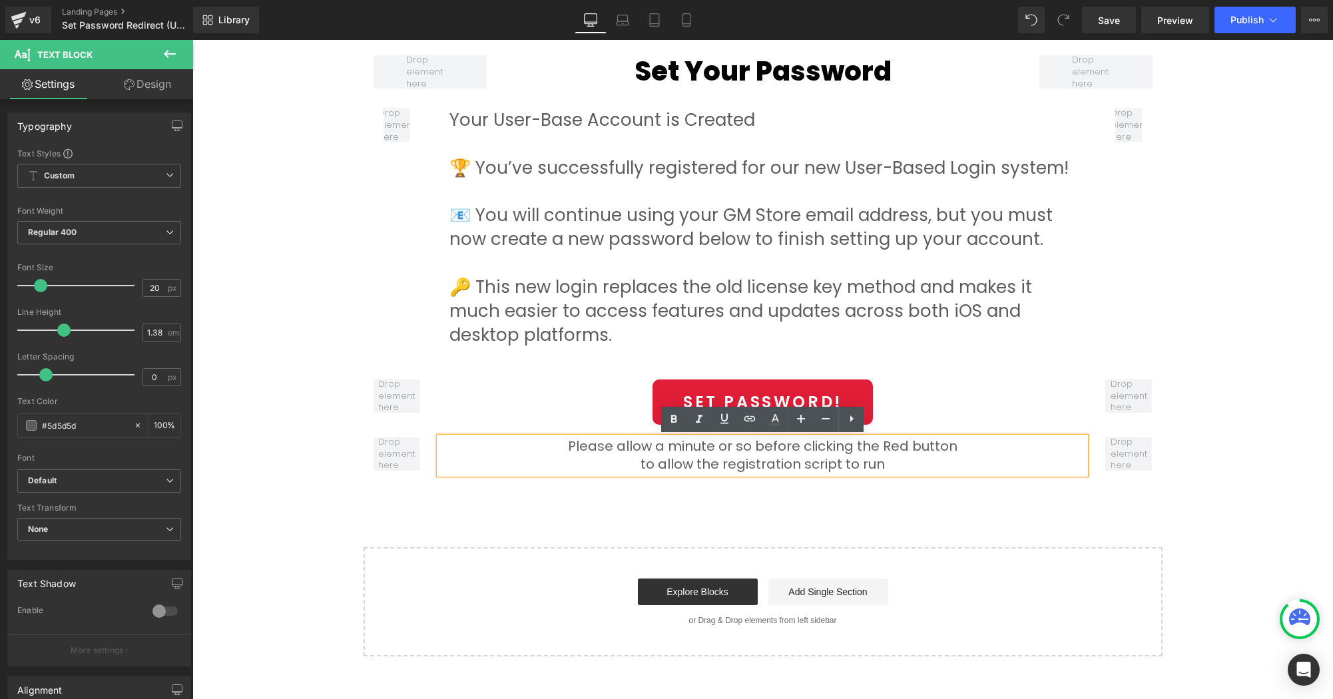
click at [805, 457] on p "to allow the registration script to run" at bounding box center [762, 464] width 646 height 19
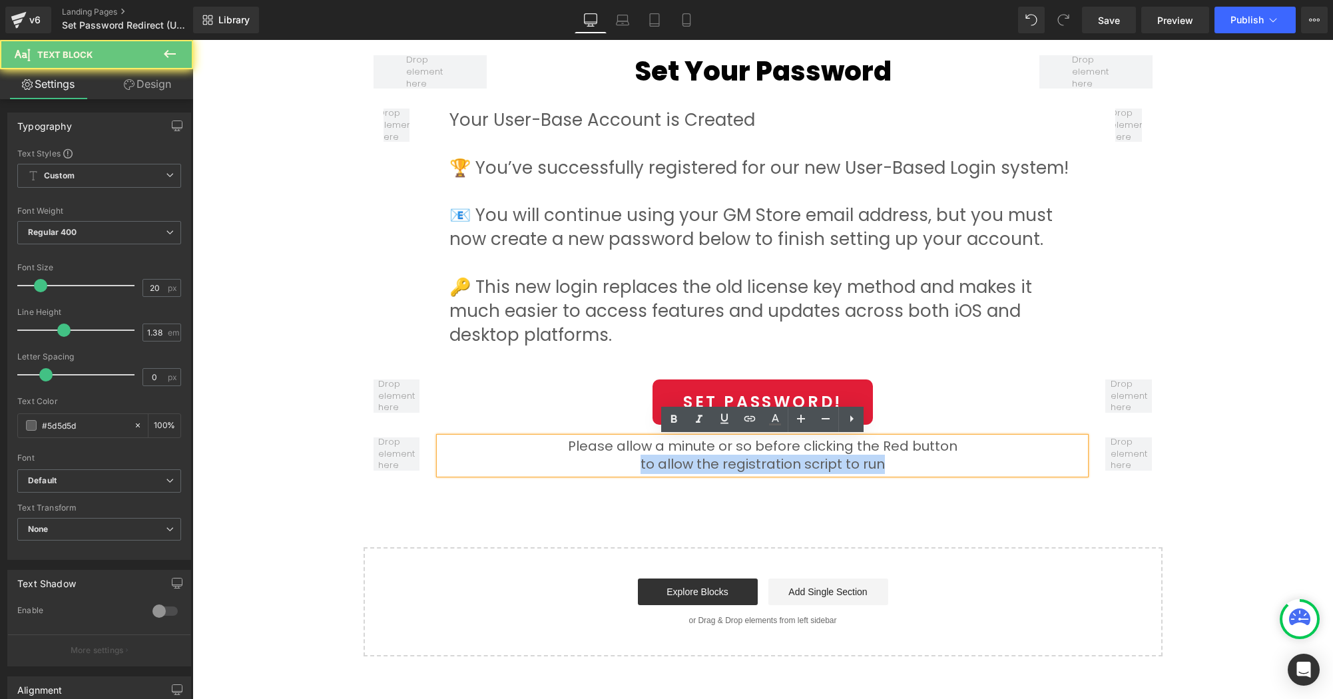
click at [805, 457] on p "to allow the registration script to run" at bounding box center [762, 464] width 646 height 19
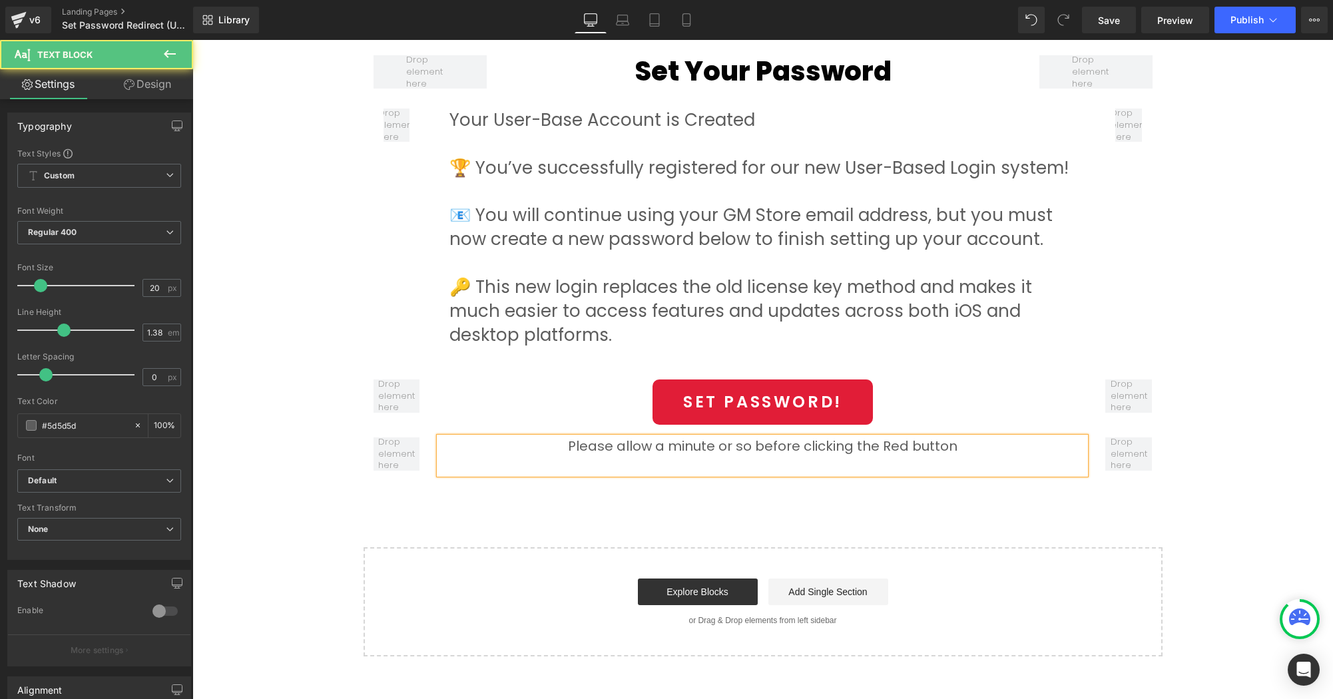
click at [812, 447] on p "Please allow a minute or so before clicking the Red button" at bounding box center [762, 446] width 646 height 19
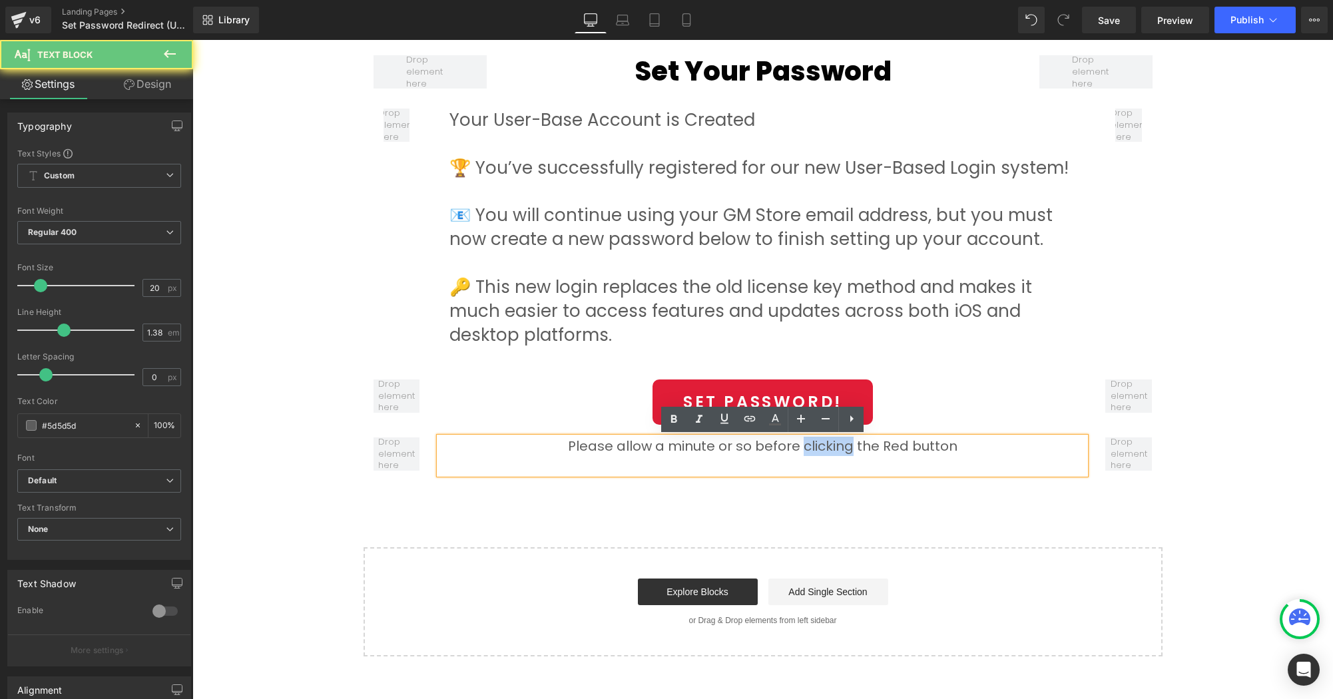
click at [812, 447] on p "Please allow a minute or so before clicking the Red button" at bounding box center [762, 446] width 646 height 19
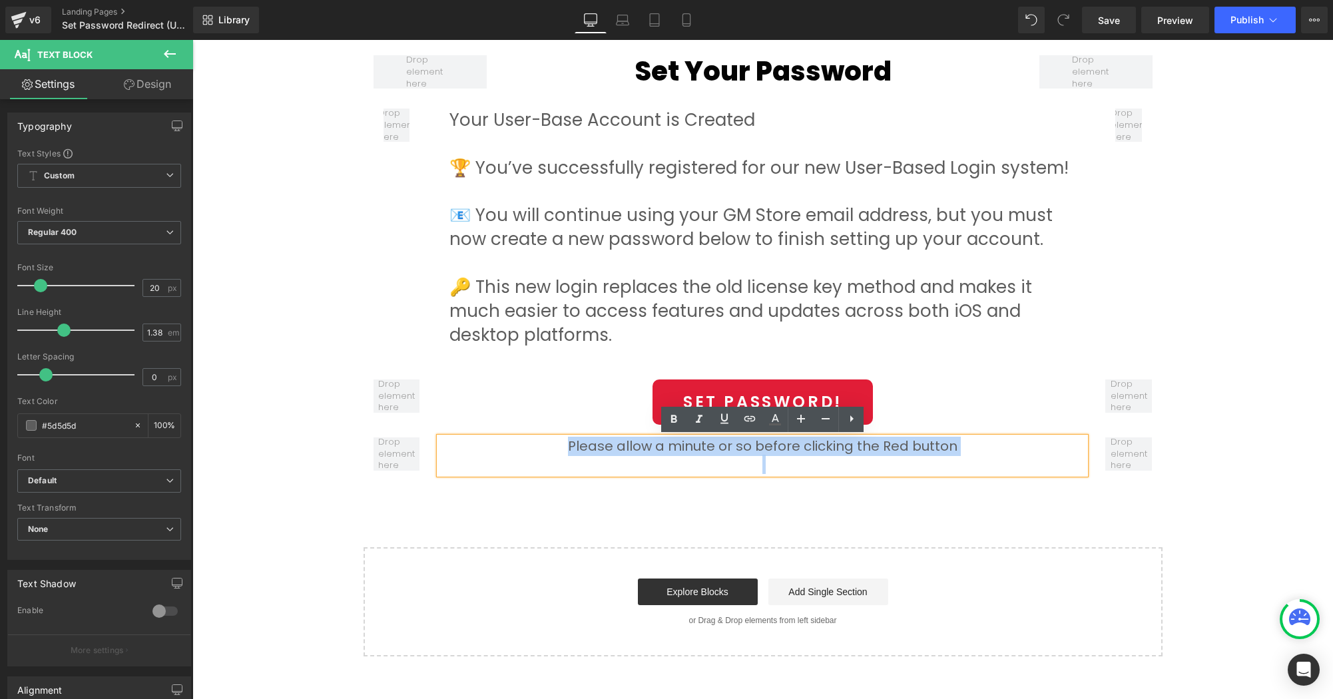
click at [812, 447] on p "Please allow a minute or so before clicking the Red button" at bounding box center [762, 446] width 646 height 19
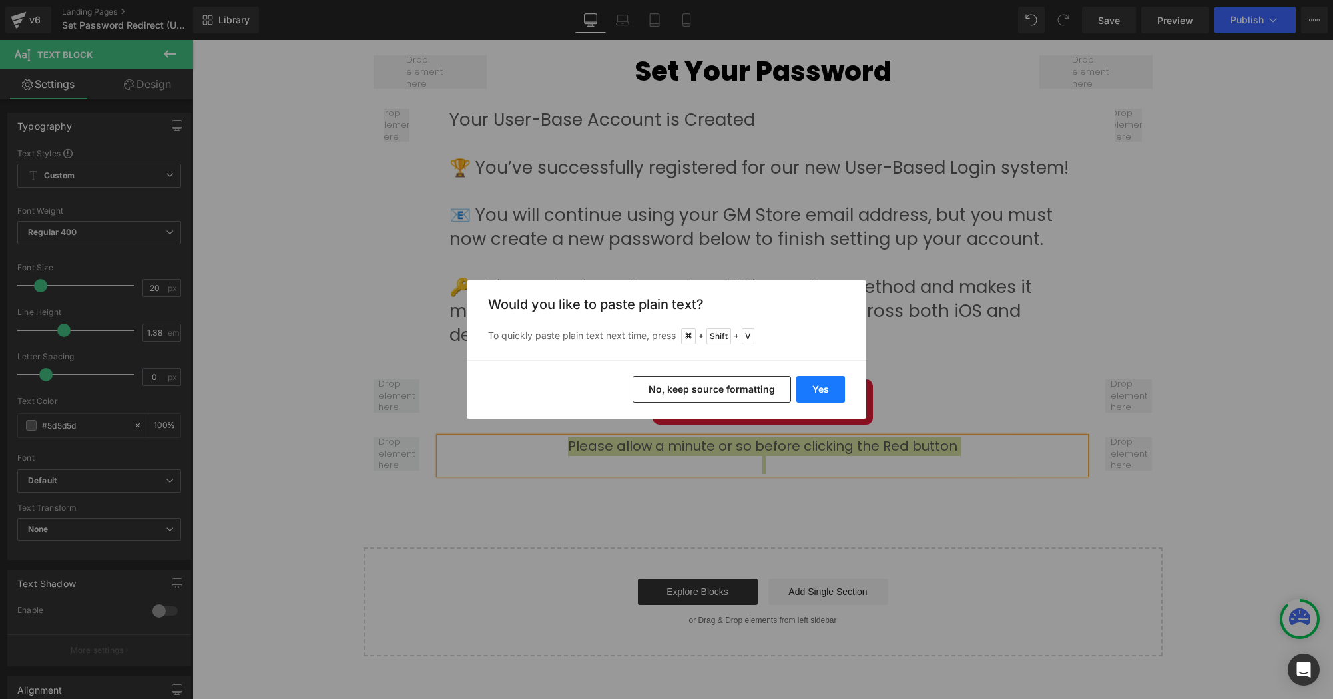
click at [825, 387] on button "Yes" at bounding box center [820, 389] width 49 height 27
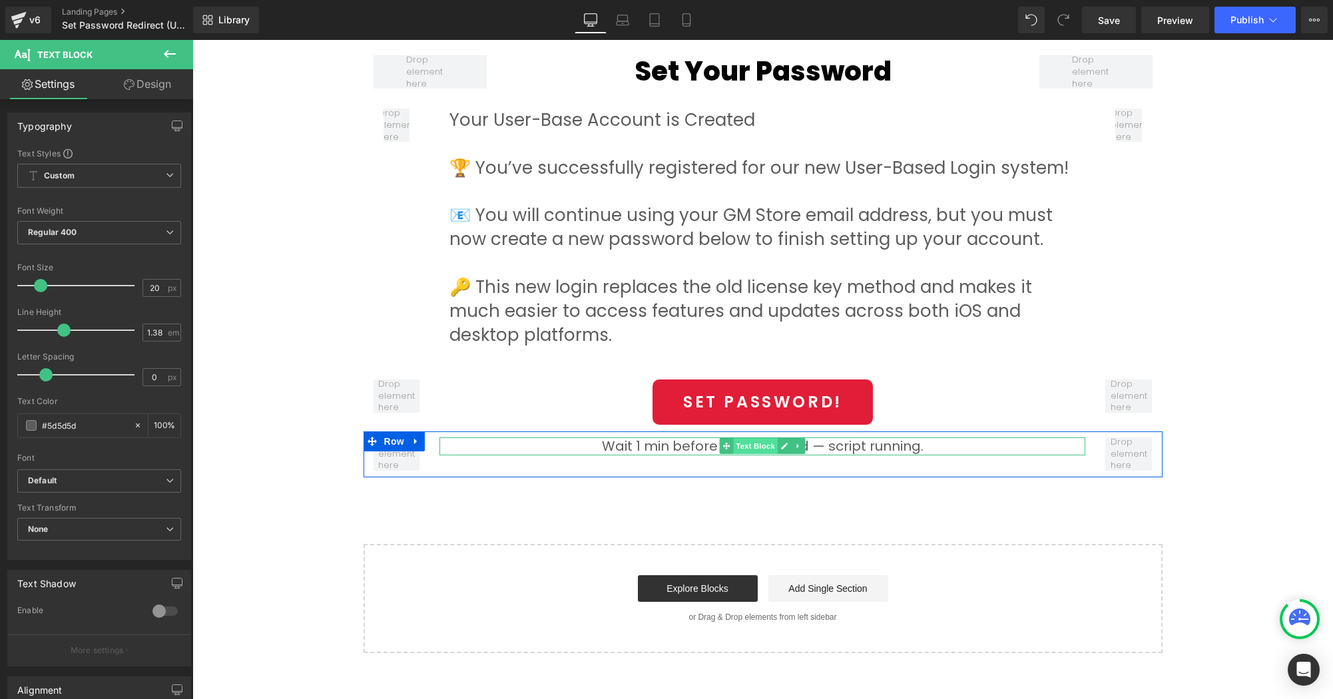
click at [757, 448] on span "Text Block" at bounding box center [756, 446] width 44 height 16
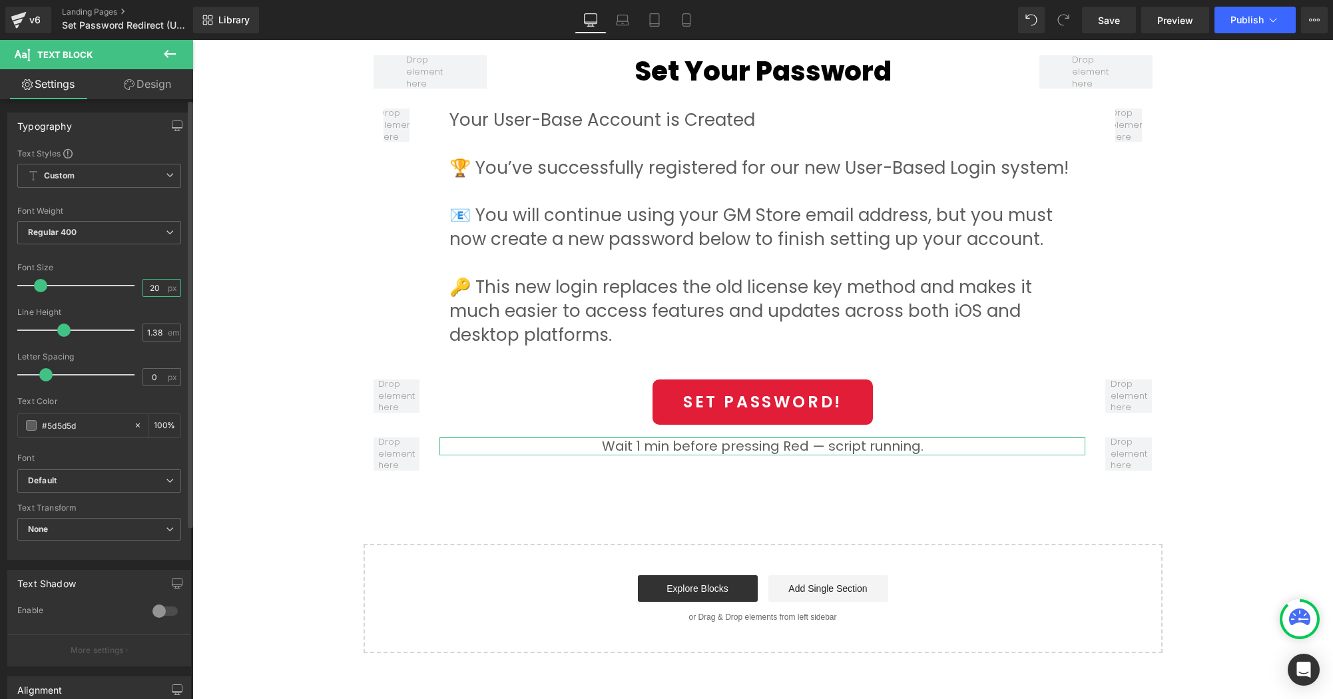
click at [151, 292] on input "20" at bounding box center [154, 288] width 23 height 17
click at [112, 236] on span "Regular 400" at bounding box center [99, 232] width 164 height 23
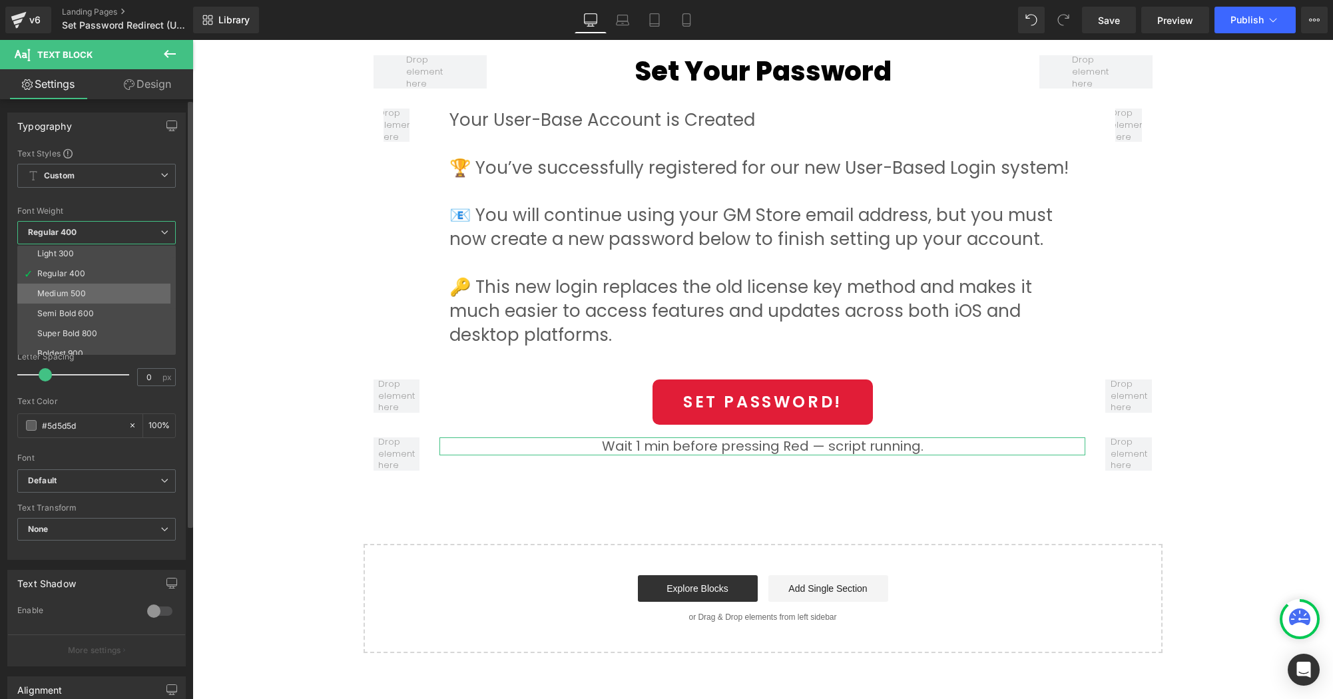
scroll to position [52, 0]
click at [107, 314] on li "Super Bold 800" at bounding box center [99, 324] width 164 height 20
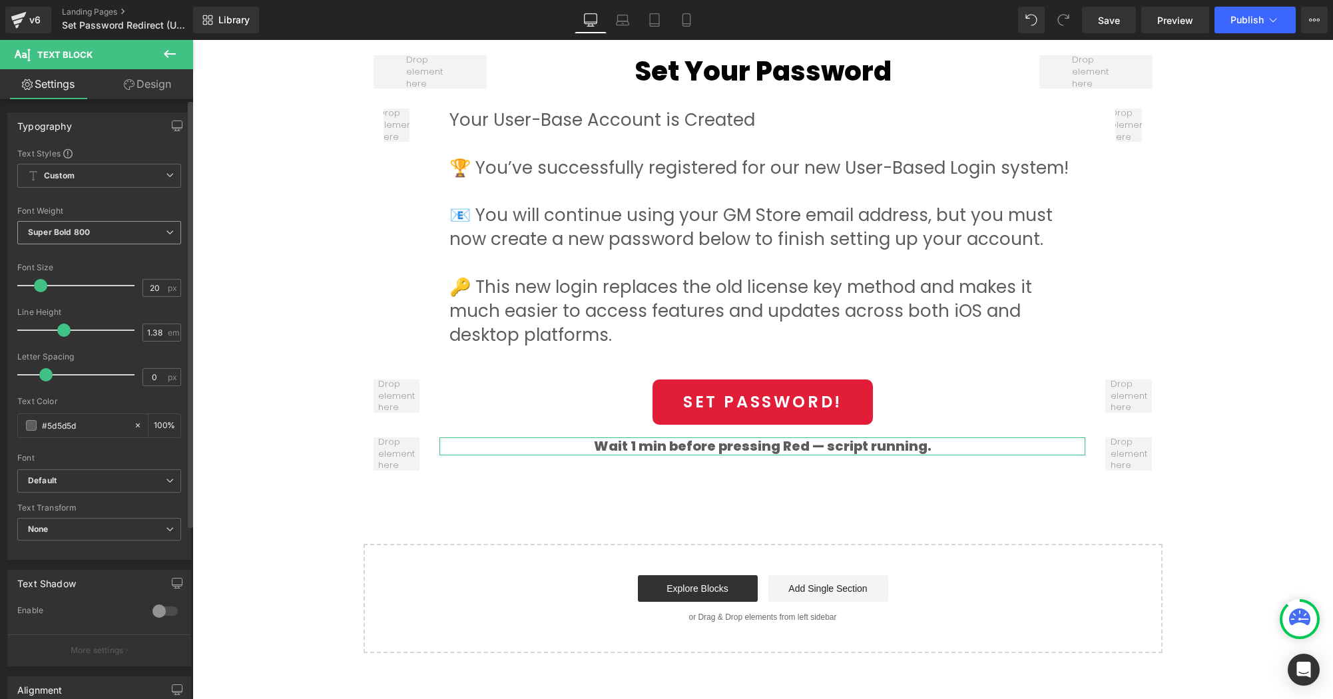
click at [114, 234] on span "Super Bold 800" at bounding box center [99, 232] width 164 height 23
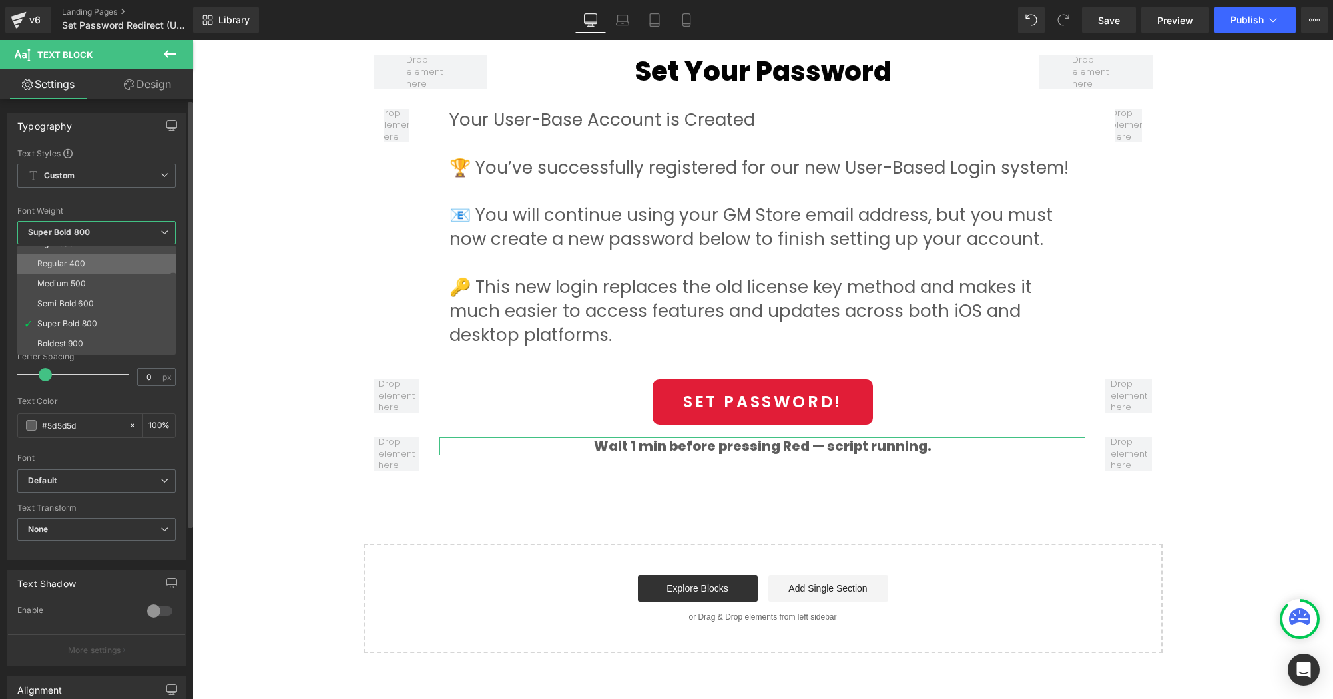
click at [113, 264] on li "Regular 400" at bounding box center [99, 264] width 164 height 20
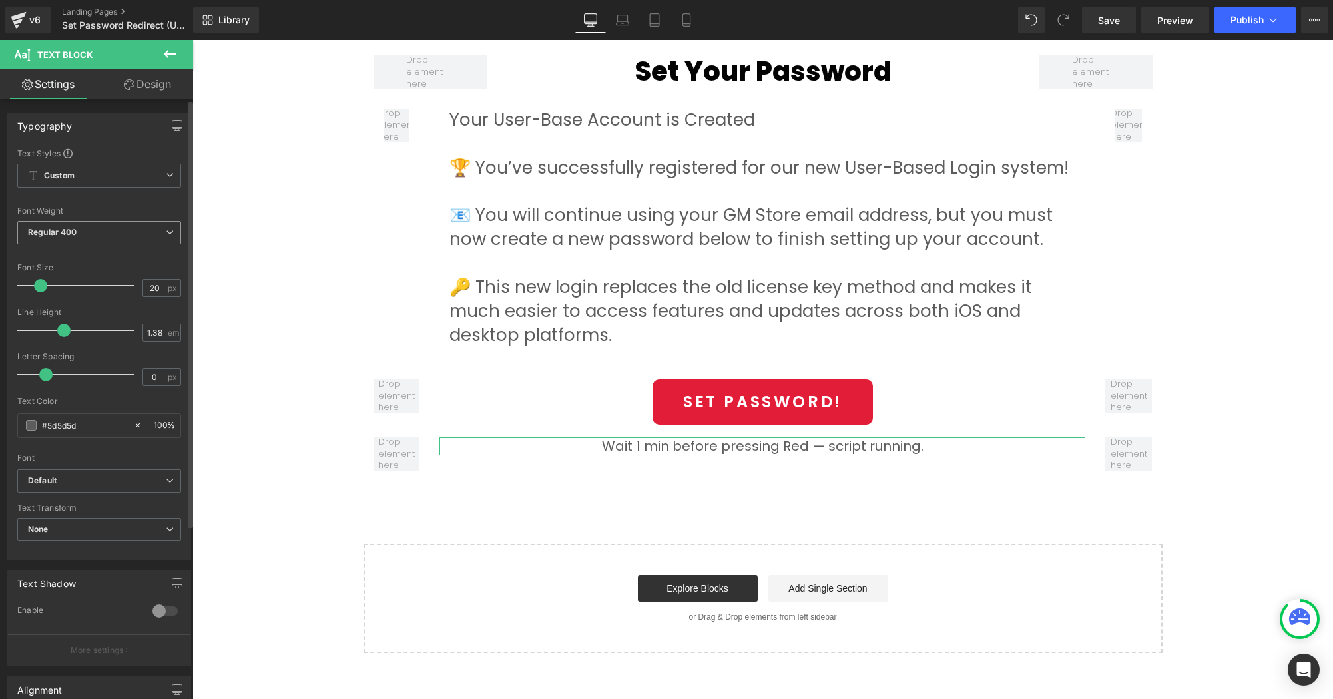
click at [107, 230] on span "Regular 400" at bounding box center [99, 232] width 164 height 23
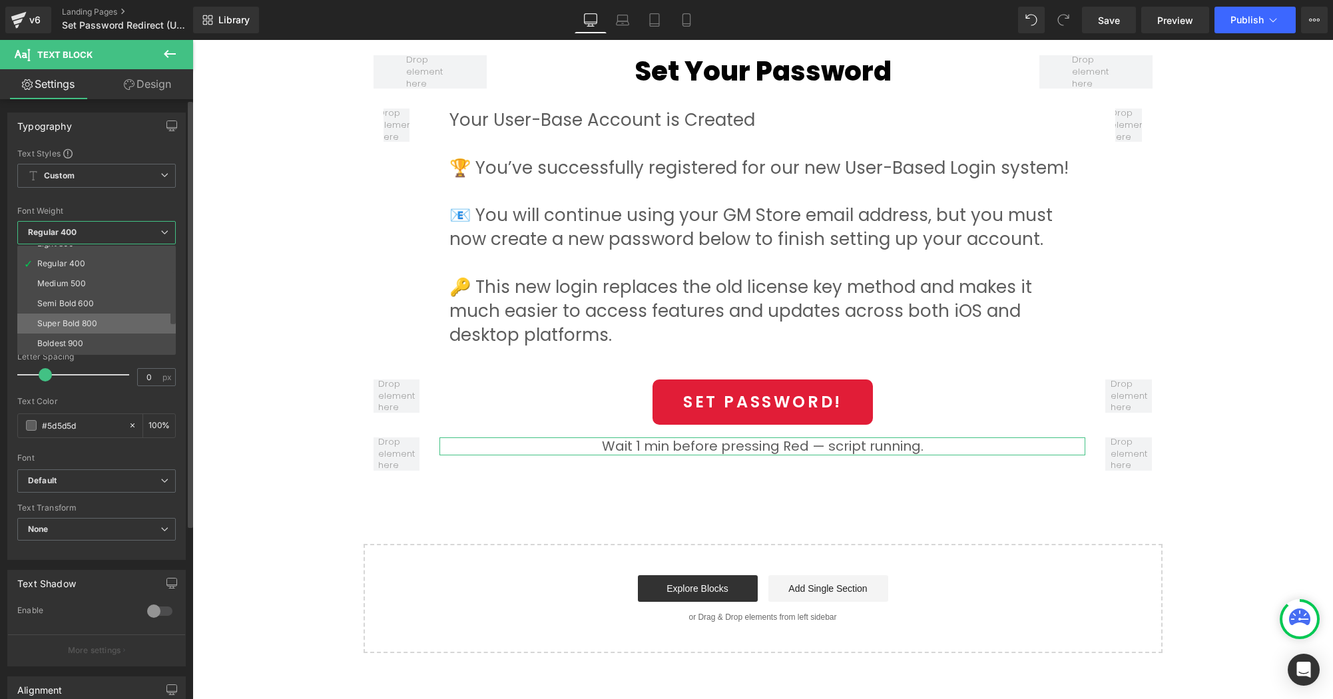
click at [108, 319] on li "Super Bold 800" at bounding box center [99, 324] width 164 height 20
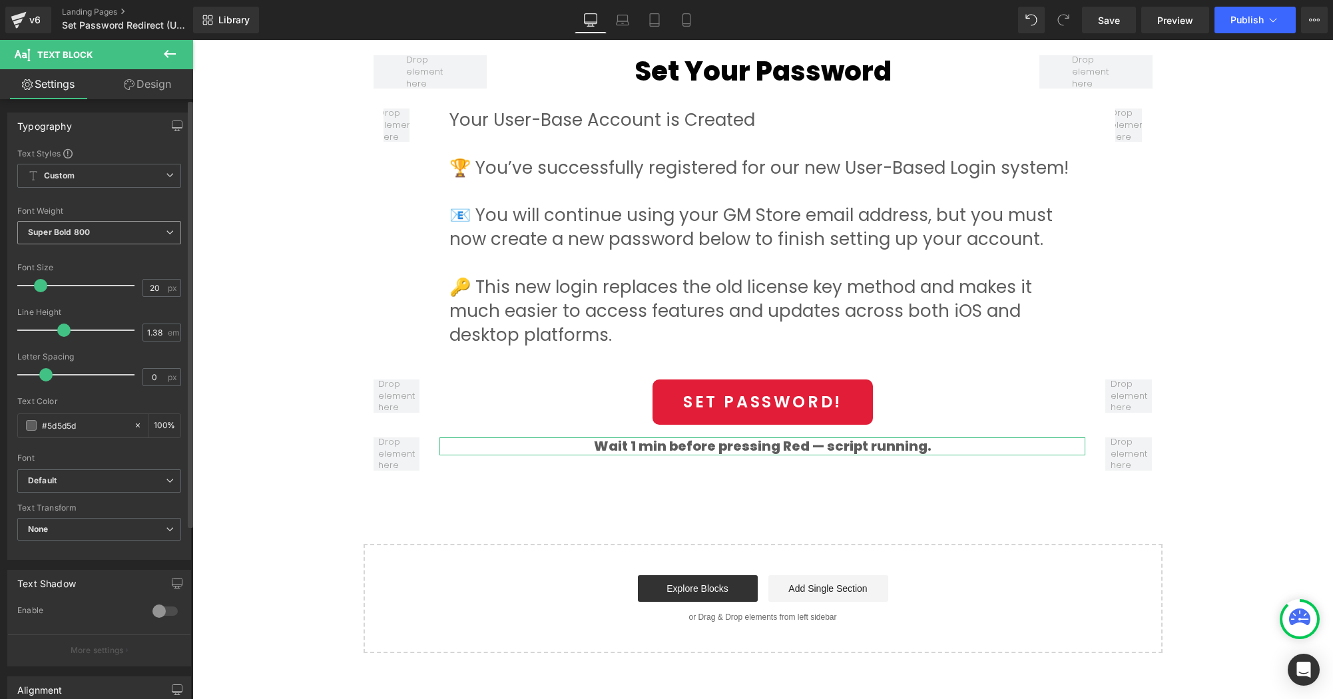
click at [109, 232] on span "Super Bold 800" at bounding box center [99, 232] width 164 height 23
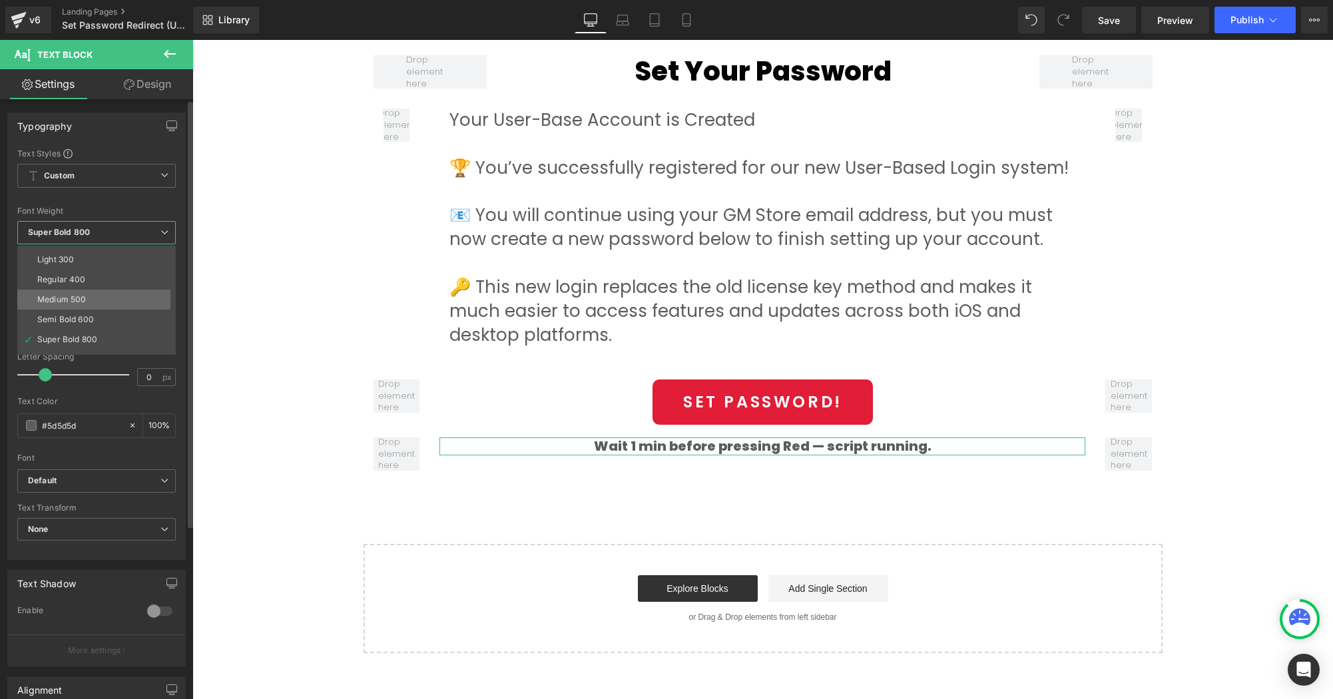
scroll to position [31, 0]
click at [109, 304] on li "Medium 500" at bounding box center [99, 305] width 164 height 20
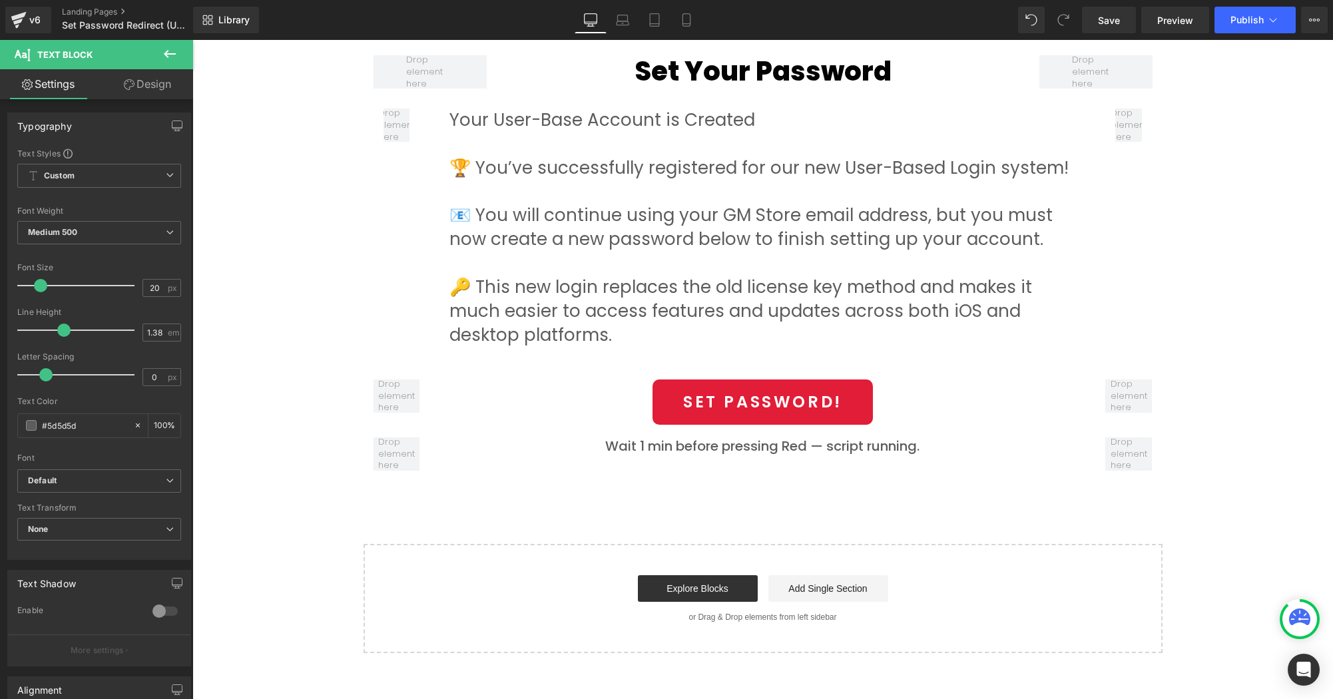
click at [895, 493] on div "Set Your Password Heading Hero Banner Row Set Your Password Heading Row Your Us…" at bounding box center [762, 183] width 1140 height 938
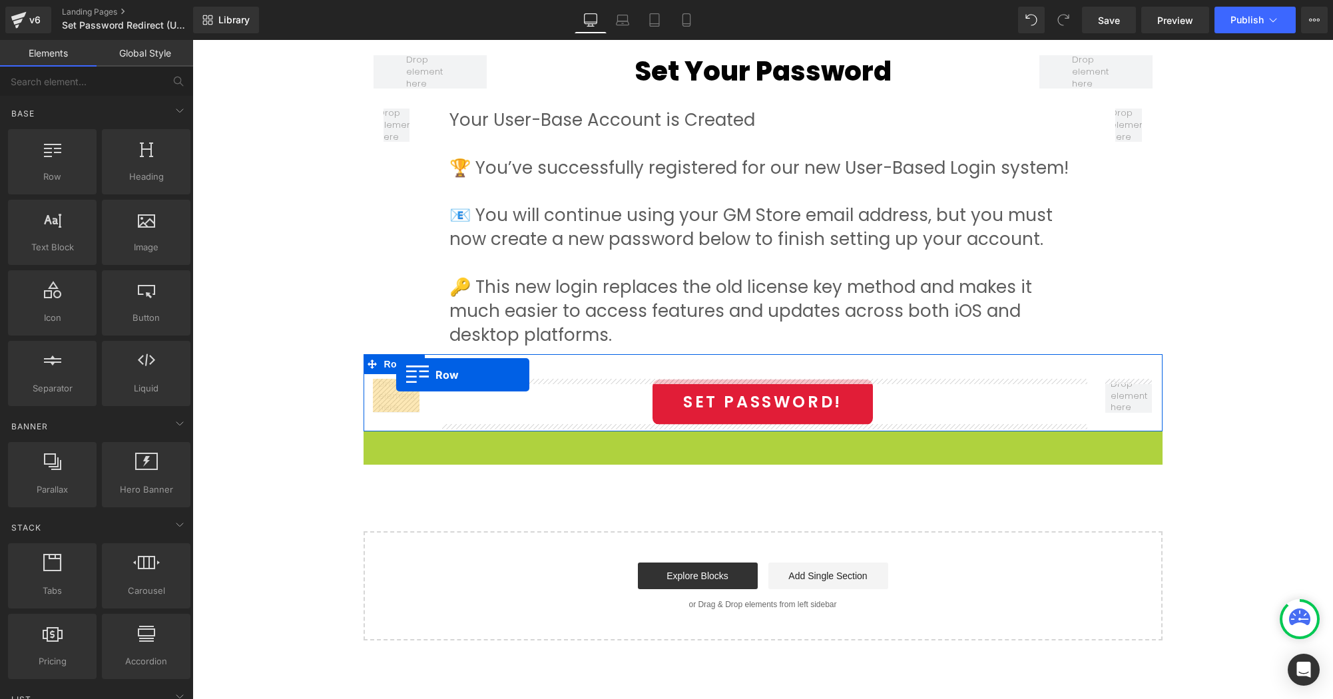
drag, startPoint x: 395, startPoint y: 438, endPoint x: 396, endPoint y: 375, distance: 63.3
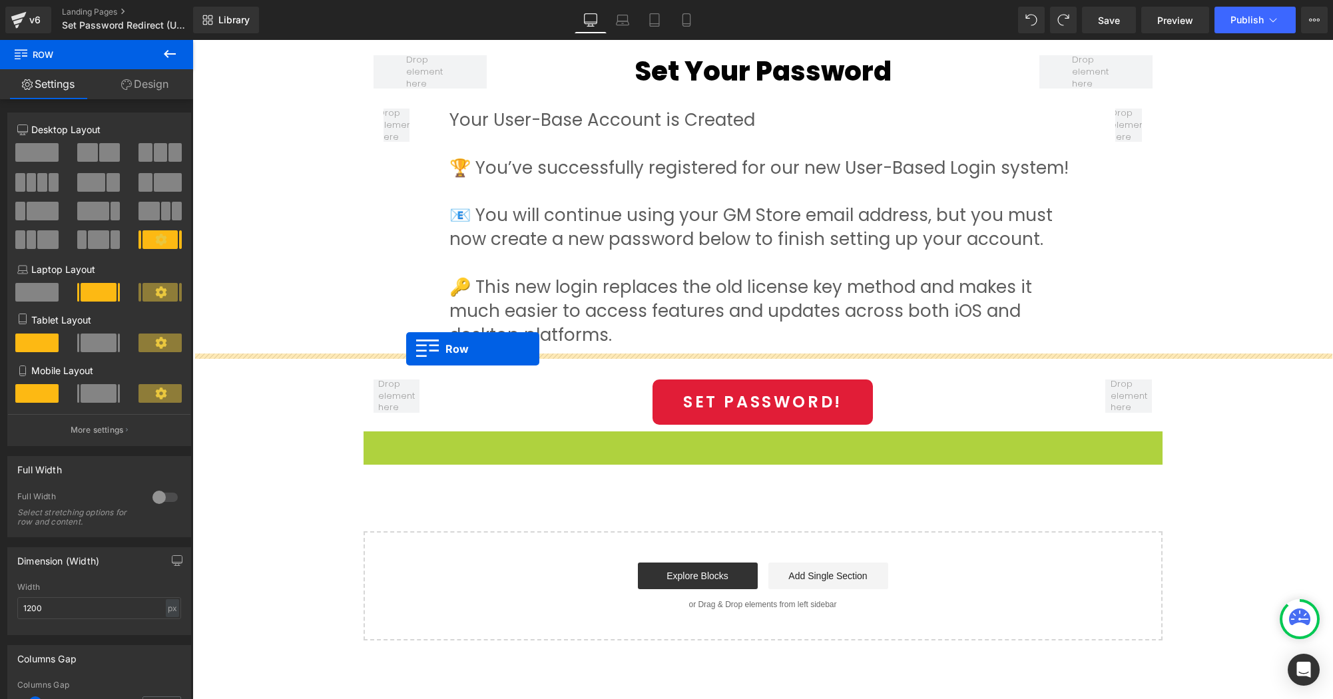
drag, startPoint x: 399, startPoint y: 439, endPoint x: 406, endPoint y: 349, distance: 90.2
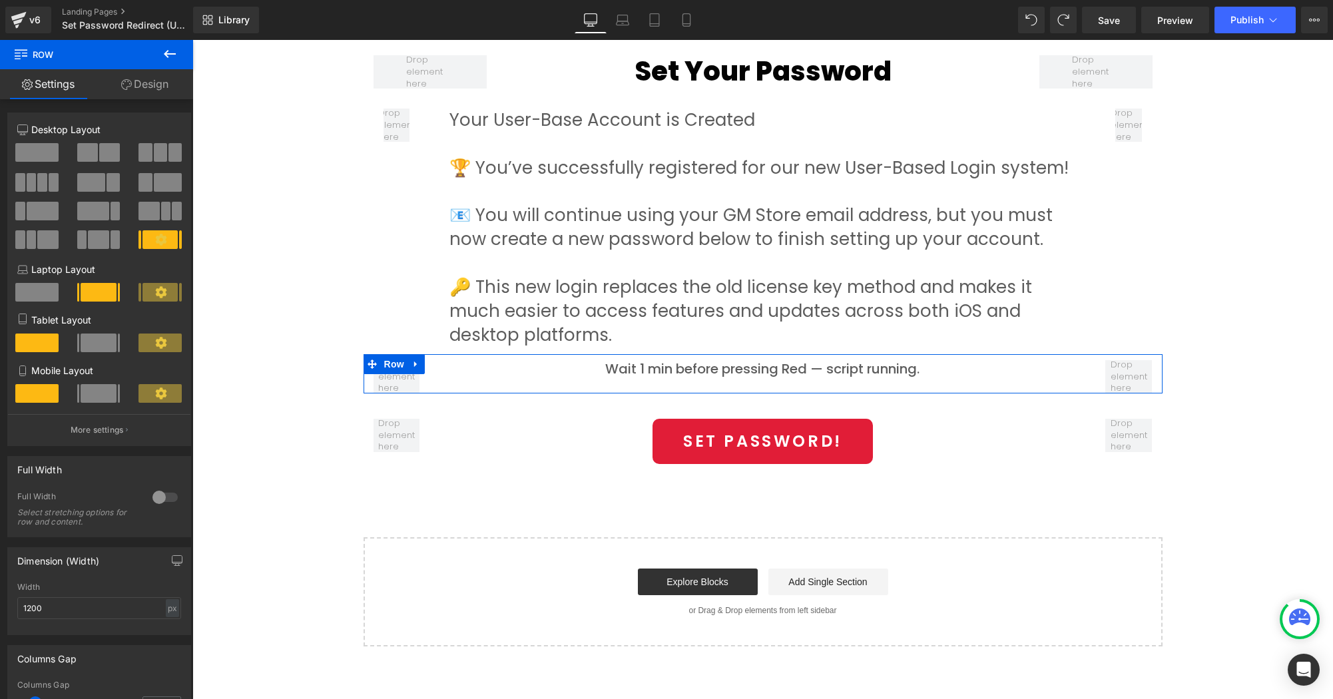
drag, startPoint x: 748, startPoint y: 397, endPoint x: 751, endPoint y: 383, distance: 13.6
click at [751, 383] on div "Wait 1 min before pressing Red — script running. Text Block Row" at bounding box center [762, 373] width 799 height 39
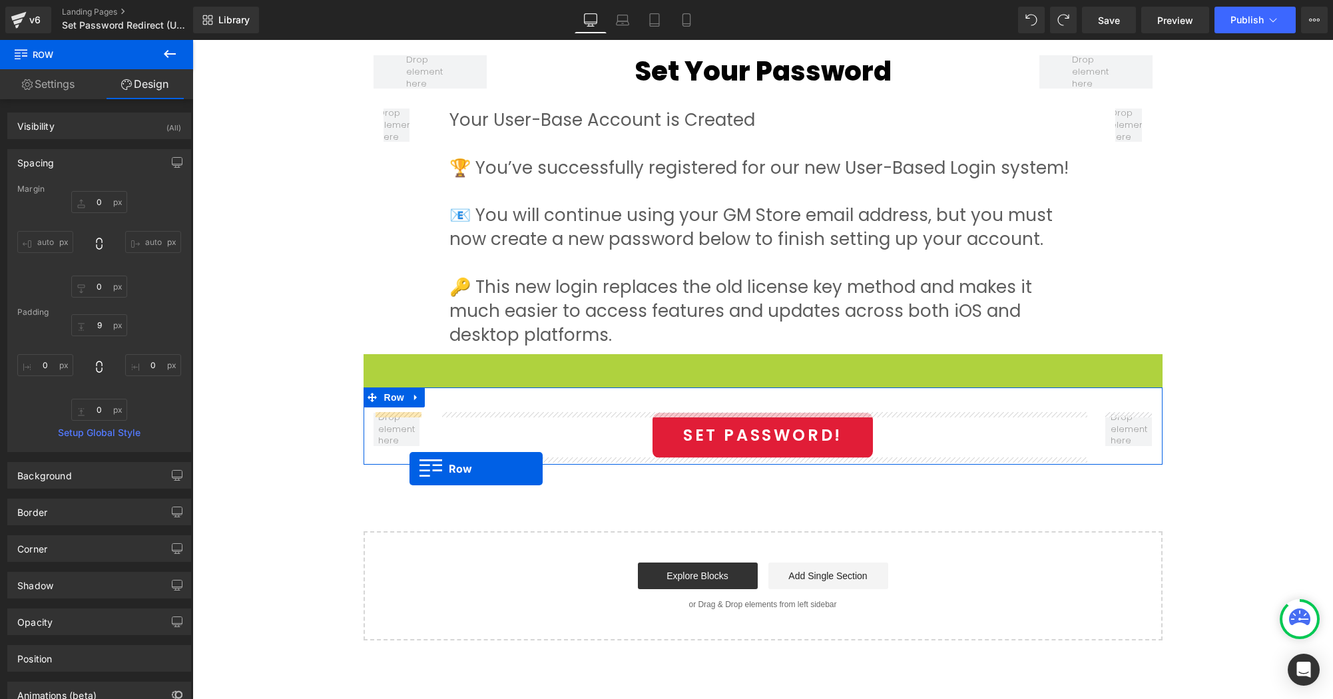
drag, startPoint x: 398, startPoint y: 365, endPoint x: 409, endPoint y: 469, distance: 104.5
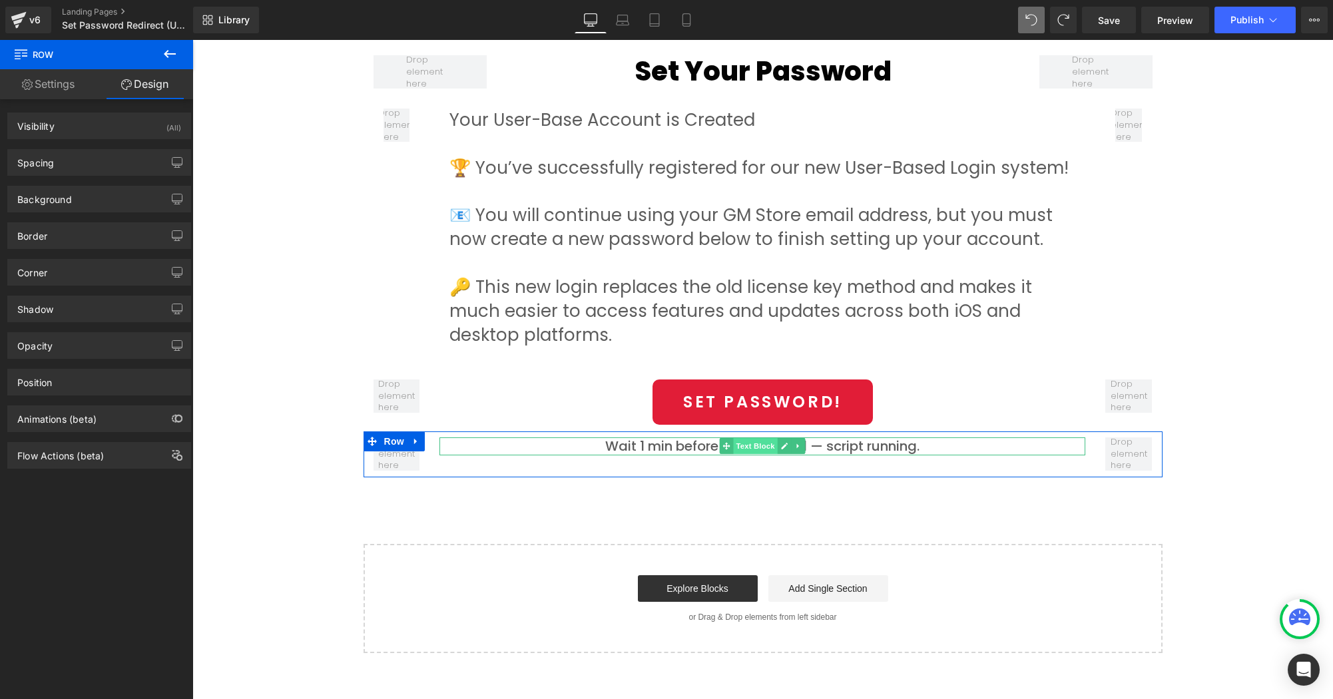
click at [751, 445] on span "Text Block" at bounding box center [756, 446] width 44 height 16
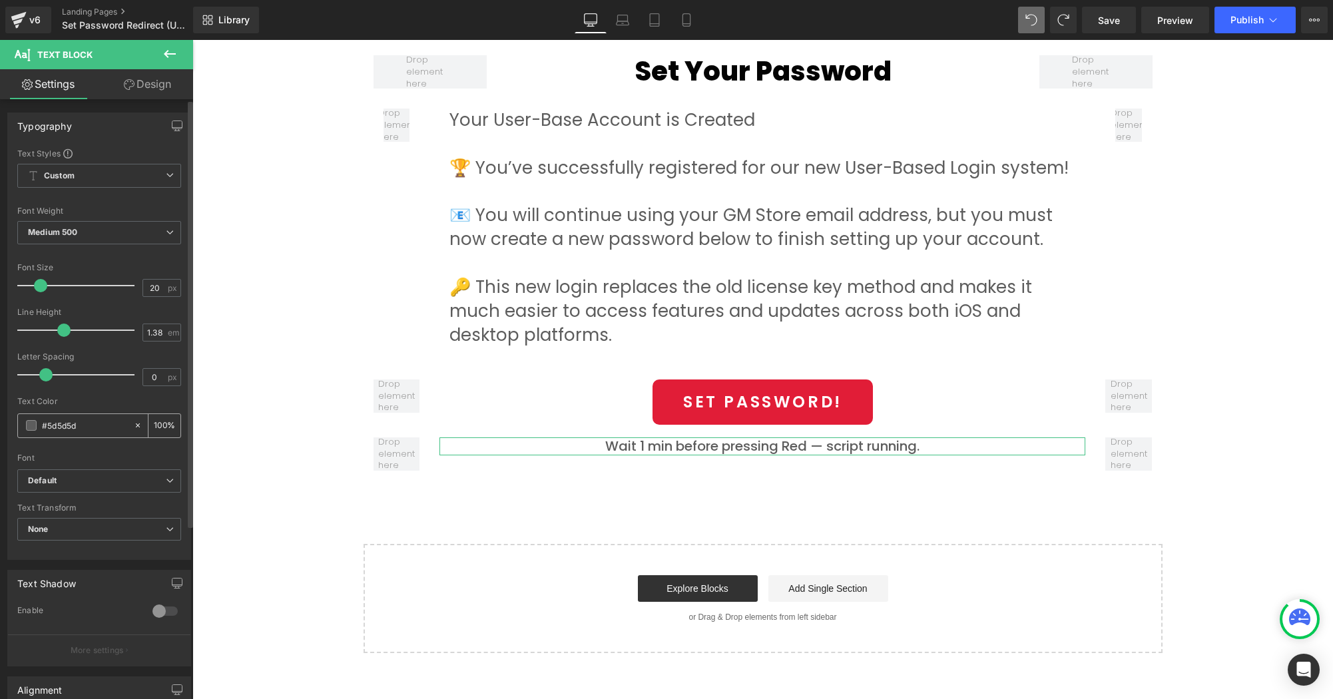
click at [30, 431] on div "#5d5d5d" at bounding box center [75, 425] width 115 height 23
click at [33, 425] on span at bounding box center [31, 425] width 11 height 11
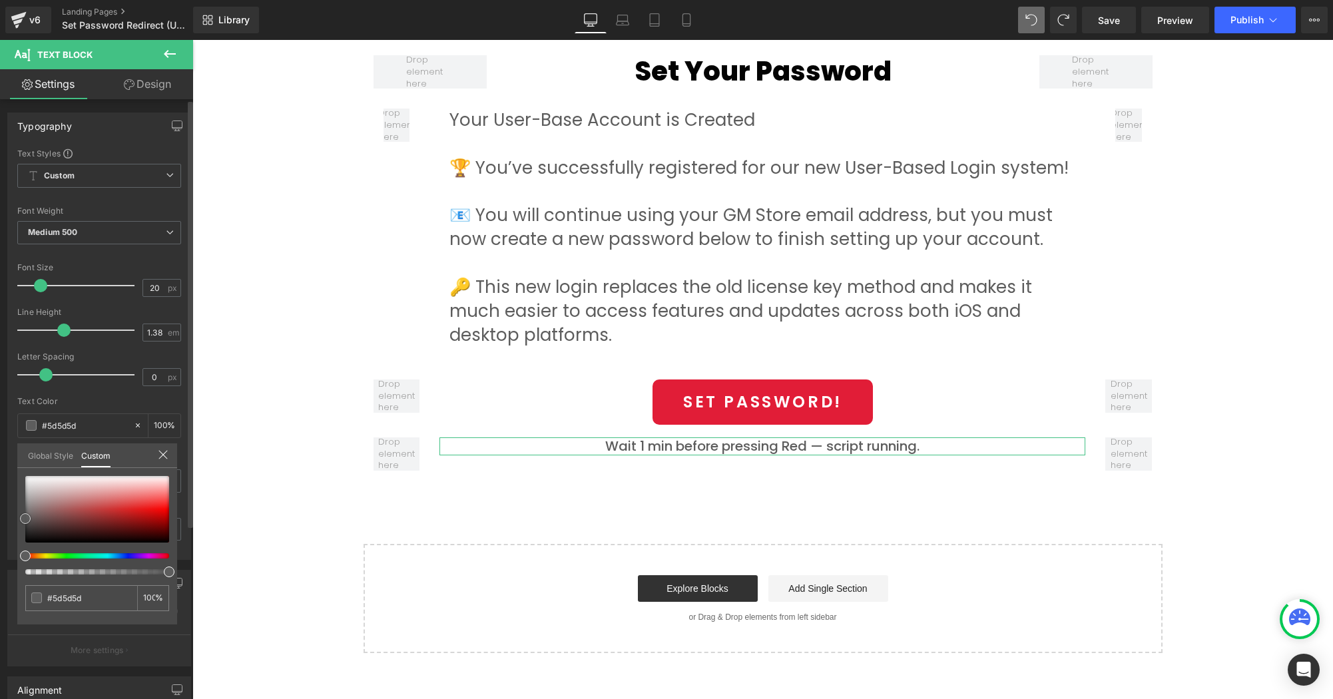
type input "#ee1010"
type input "#ef0f0f"
type input "#f90000"
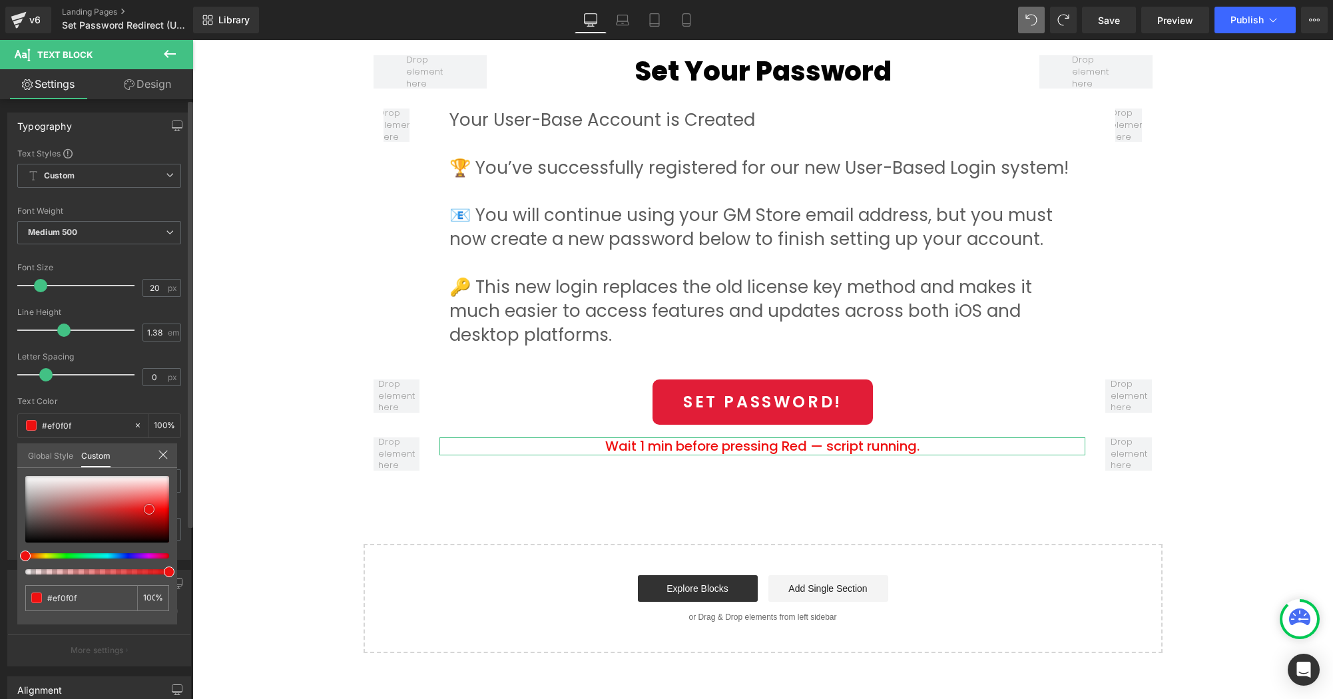
type input "#f90000"
type input "#f40000"
drag, startPoint x: 341, startPoint y: 549, endPoint x: 201, endPoint y: 511, distance: 145.5
click at [691, 513] on body "Skip to content Search Home Sounds Plugins Drums/Beats Yamaha Sounds Expansions" at bounding box center [762, 280] width 1140 height 1453
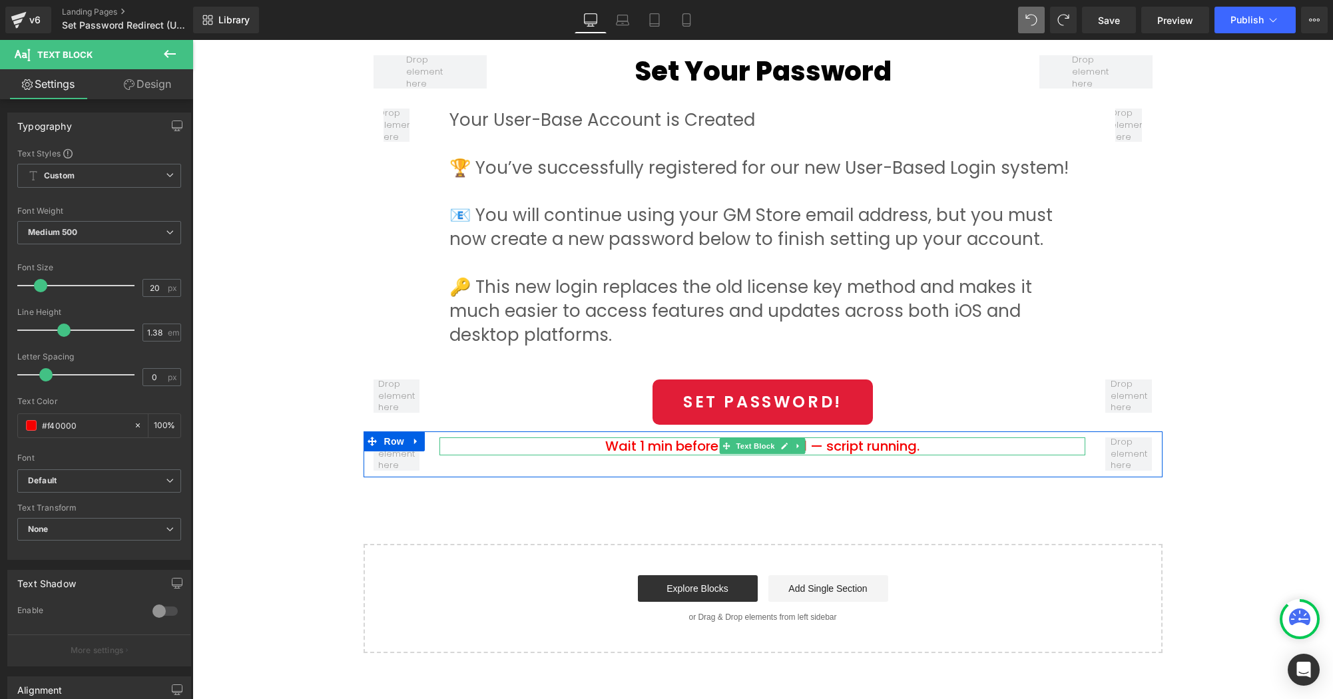
click at [831, 447] on p "Wait 1 min before pressing Red — script running." at bounding box center [762, 446] width 646 height 19
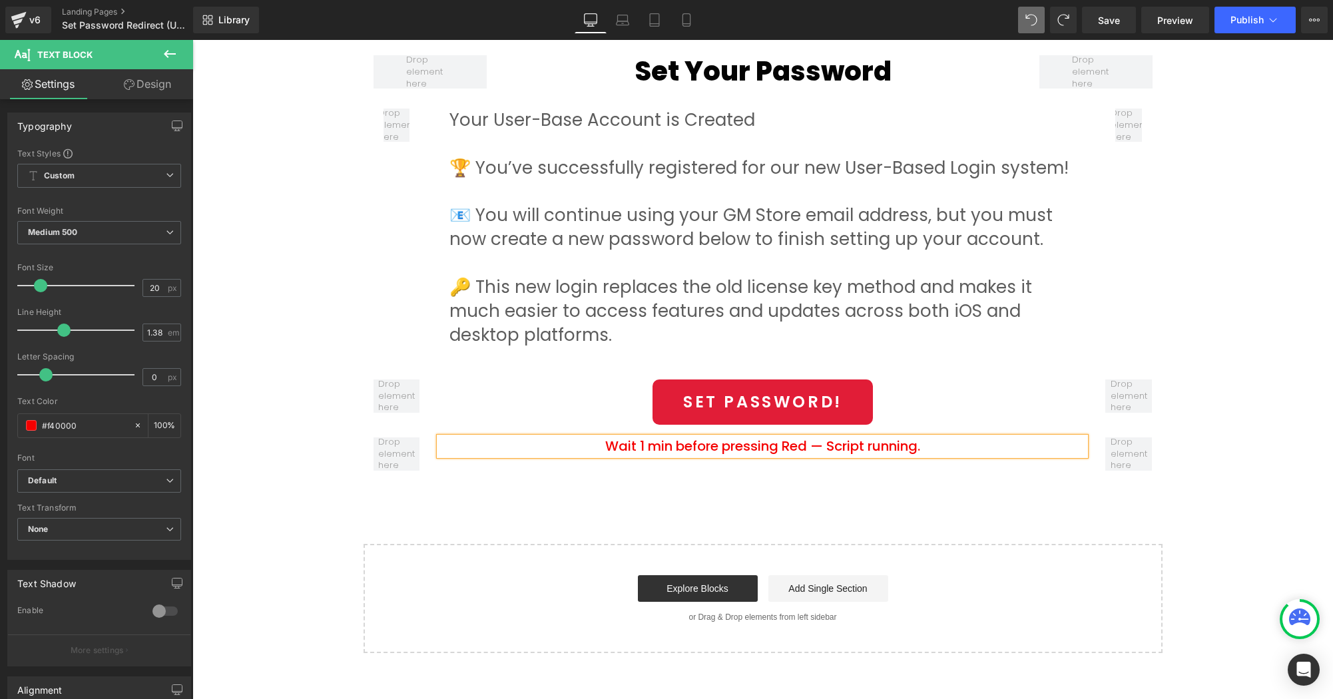
click at [833, 508] on div "Set Your Password Heading Hero Banner Row Set Your Password Heading Row Your Us…" at bounding box center [762, 183] width 1140 height 938
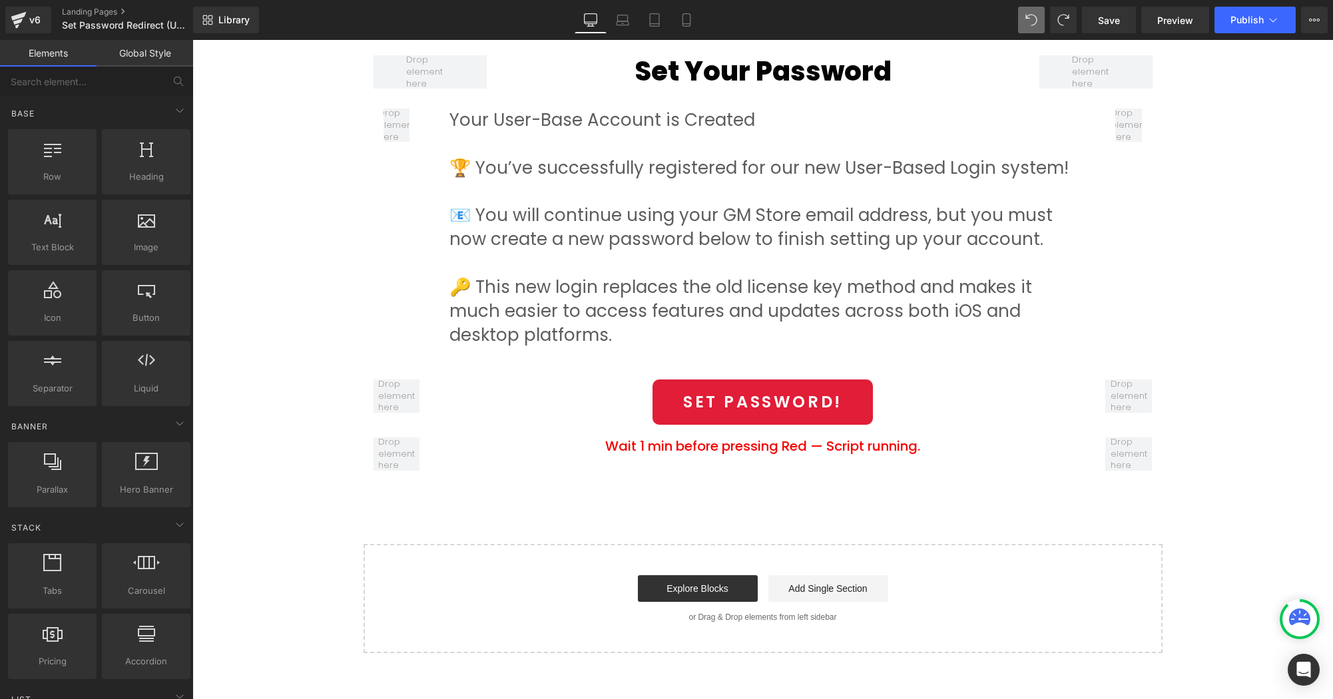
click at [841, 501] on div "Set Your Password Heading Hero Banner Row Set Your Password Heading Row Your Us…" at bounding box center [762, 183] width 1140 height 938
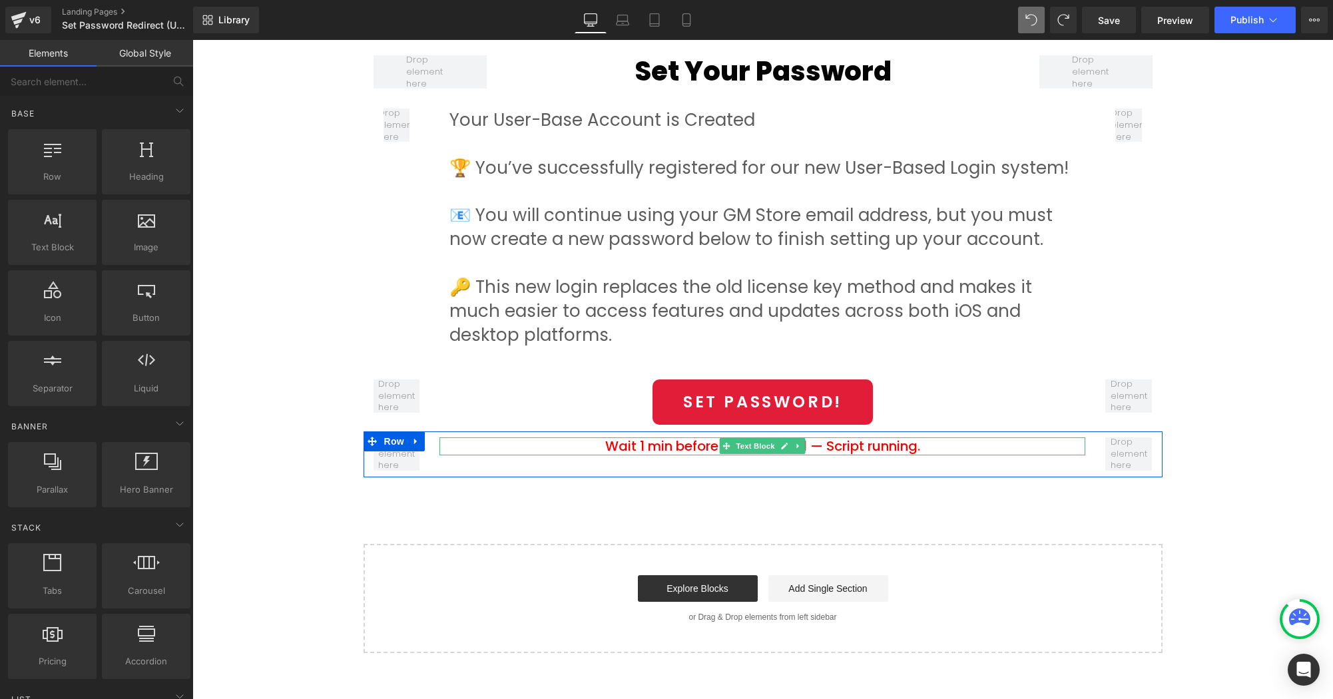
click at [807, 447] on p "Wait 1 min before pressing Red — Script running." at bounding box center [762, 446] width 646 height 19
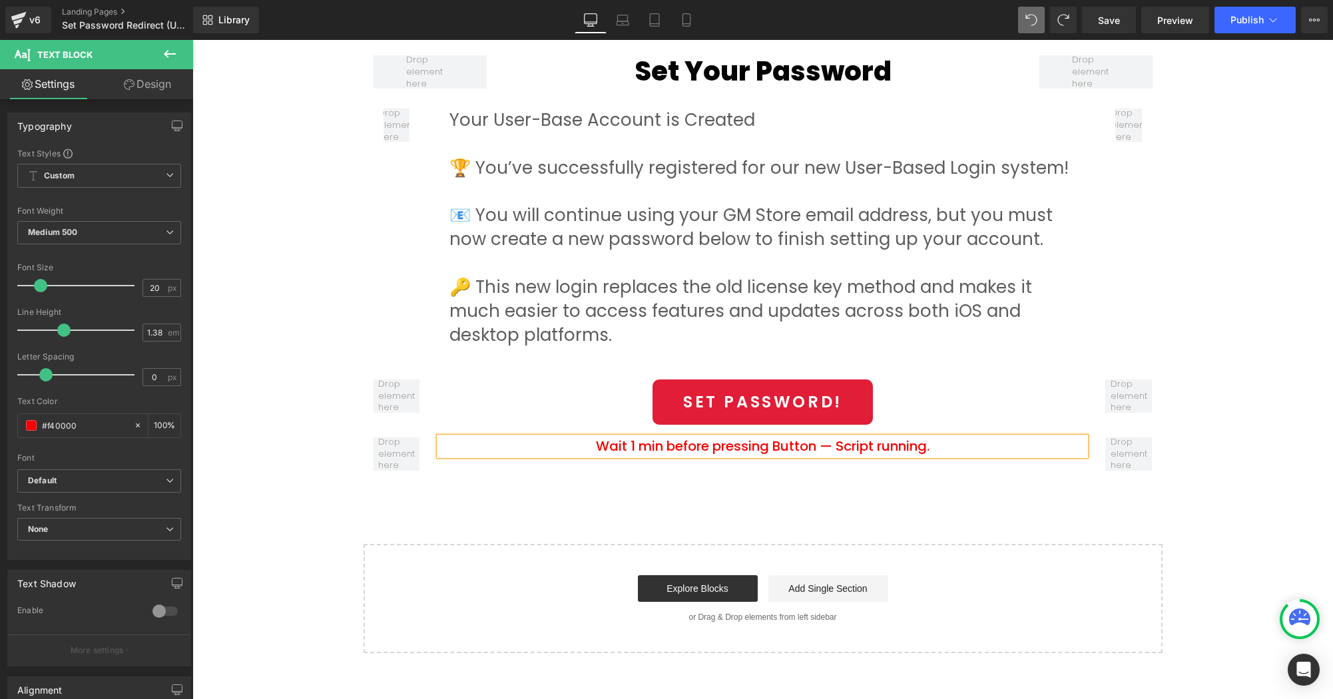
click at [859, 501] on div "Set Your Password Heading Hero Banner Row Set Your Password Heading Row Your Us…" at bounding box center [762, 183] width 1140 height 938
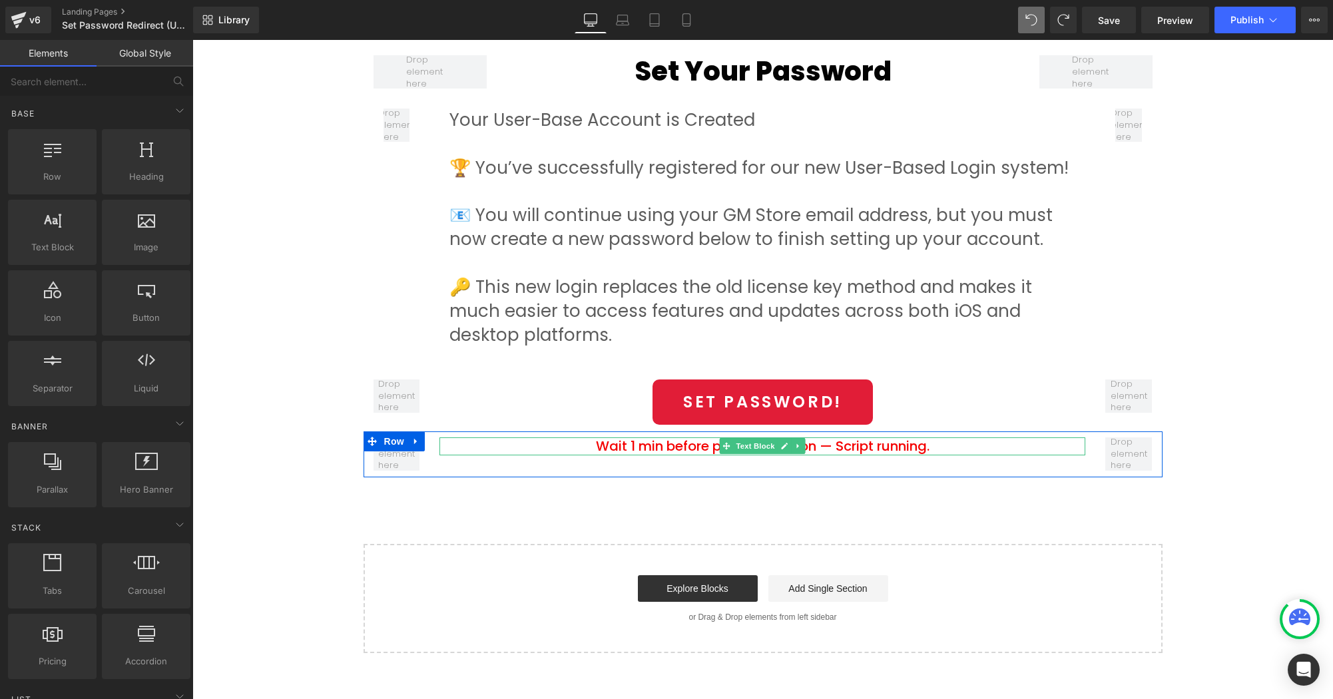
click at [704, 443] on p "Wait 1 min before pressing Button — Script running." at bounding box center [762, 446] width 646 height 19
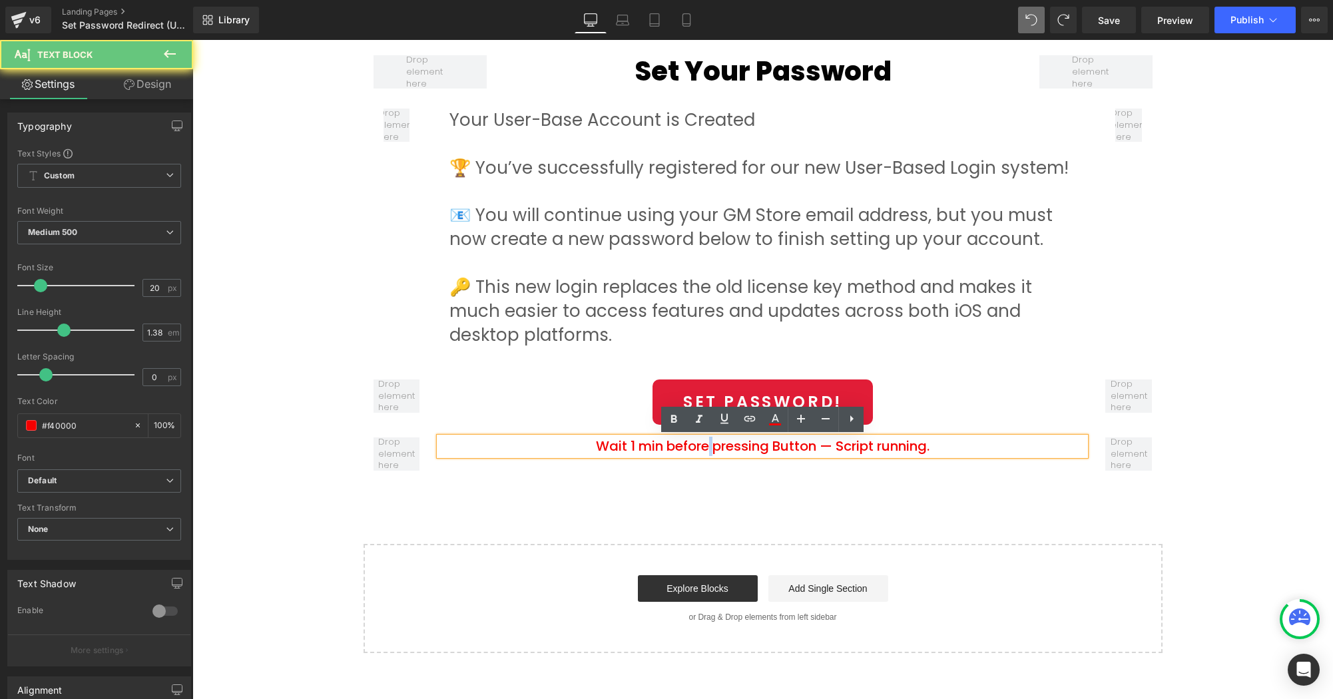
click at [704, 443] on p "Wait 1 min before pressing Button — Script running." at bounding box center [762, 446] width 646 height 19
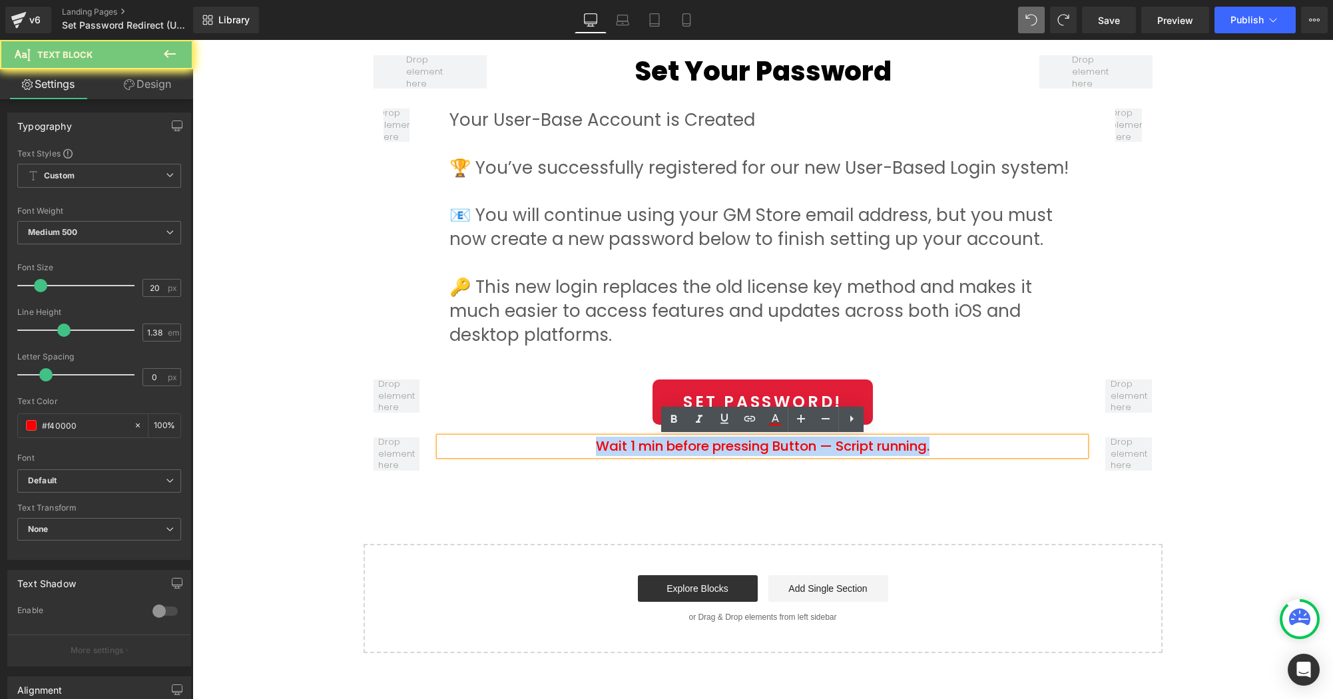
click at [704, 443] on p "Wait 1 min before pressing Button — Script running." at bounding box center [762, 446] width 646 height 19
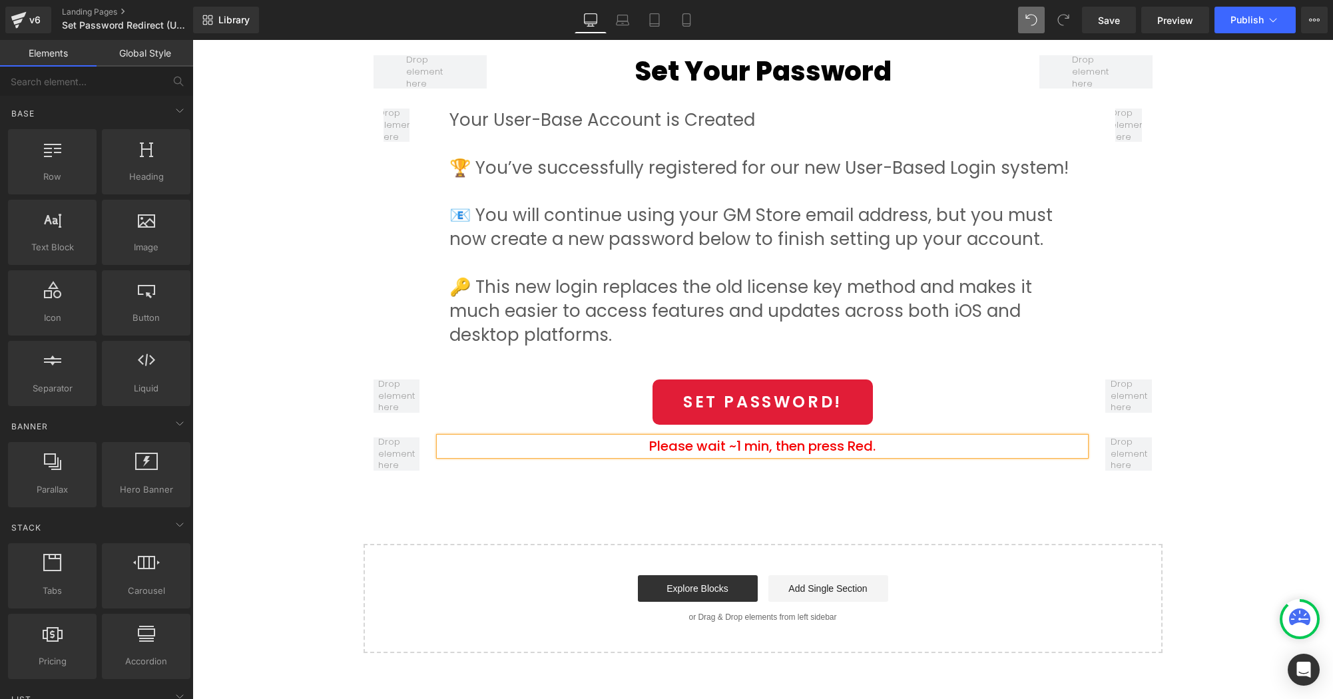
click at [777, 516] on div "Set Your Password Heading Hero Banner Row Set Your Password Heading Row Your Us…" at bounding box center [762, 183] width 1140 height 938
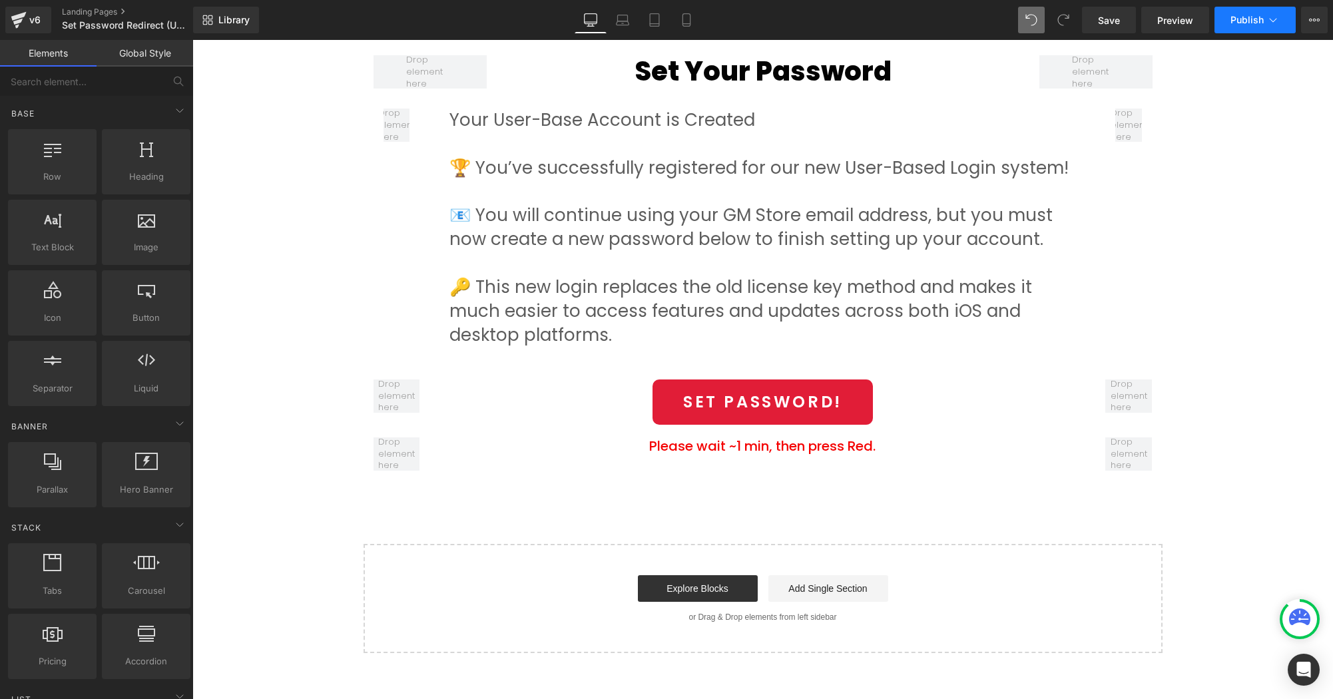
click at [1247, 17] on span "Publish" at bounding box center [1246, 20] width 33 height 11
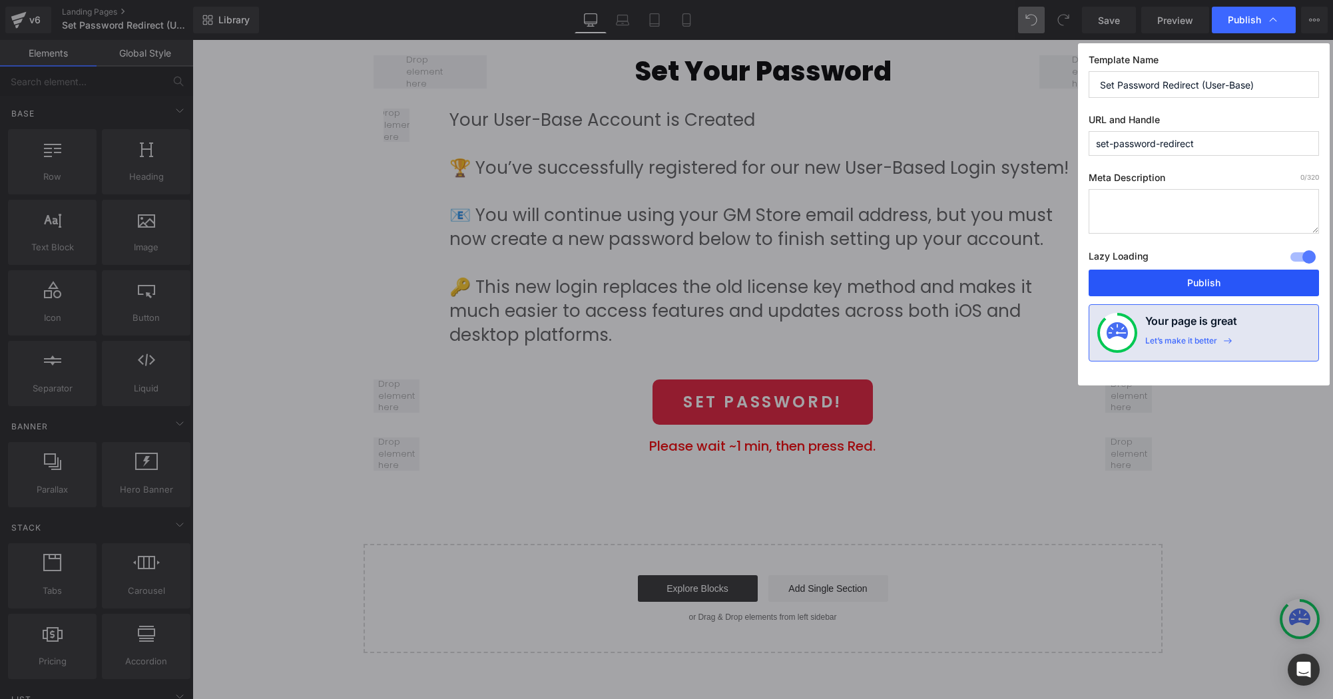
click at [1196, 282] on button "Publish" at bounding box center [1203, 283] width 230 height 27
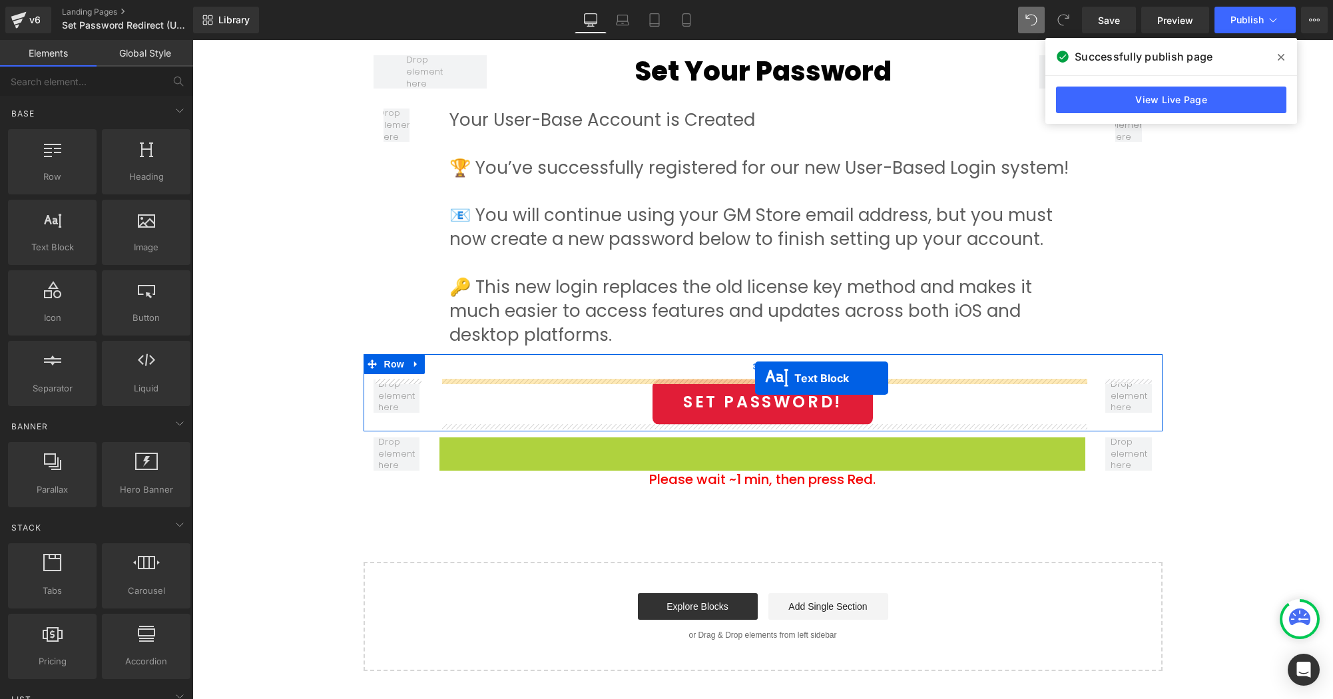
drag, startPoint x: 752, startPoint y: 447, endPoint x: 755, endPoint y: 378, distance: 69.3
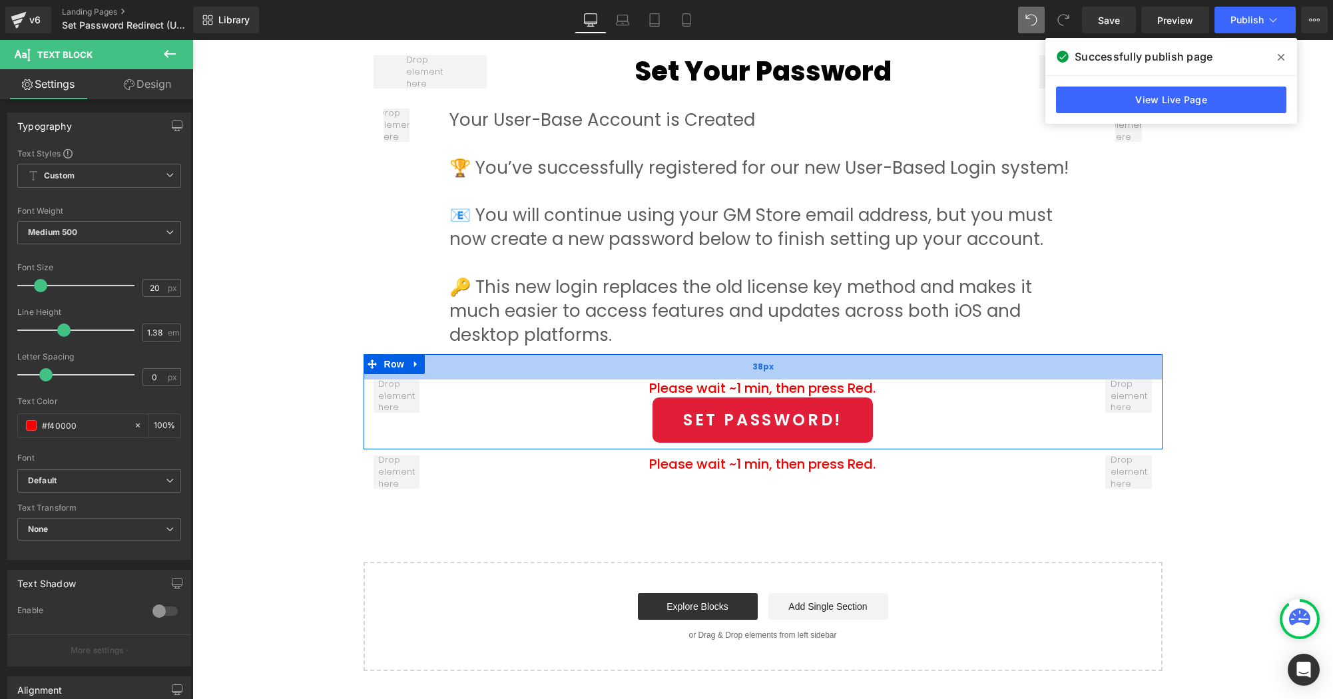
click at [877, 375] on div "Please wait ~1 min, then press Red. Text Block Set Password! Button Row 38px" at bounding box center [762, 402] width 799 height 96
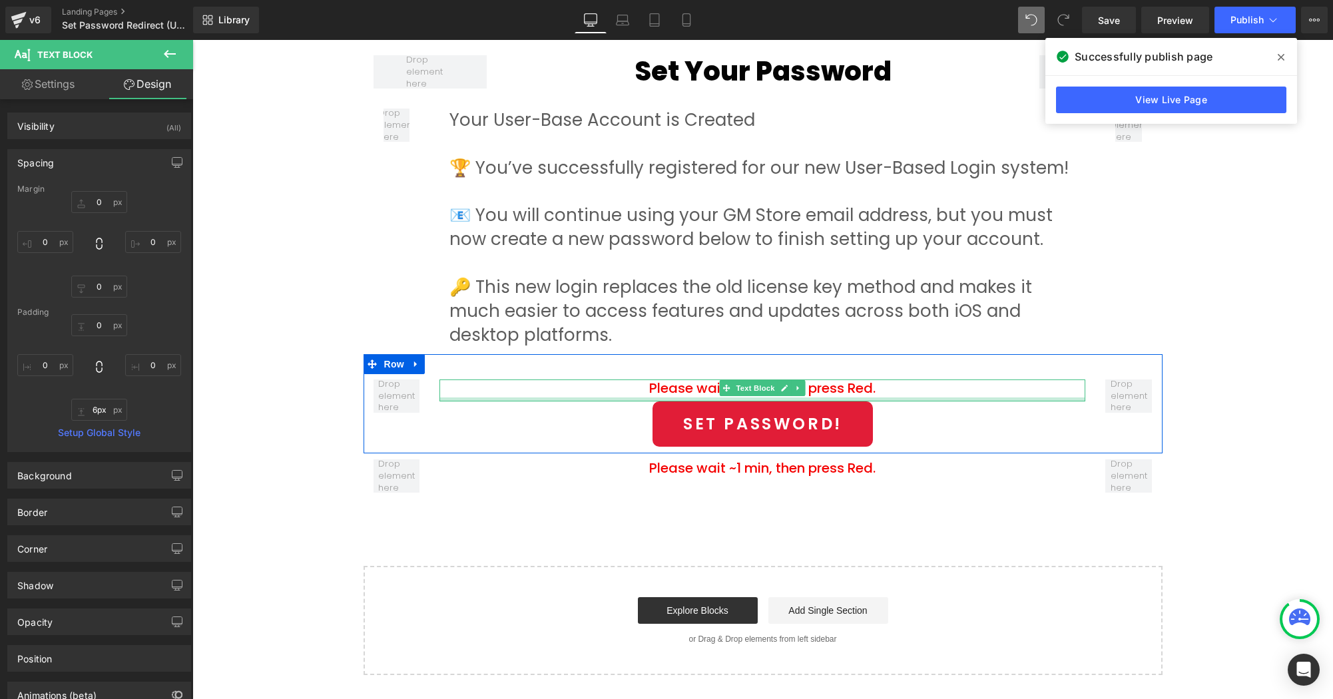
type input "7px"
click at [903, 400] on div at bounding box center [762, 399] width 646 height 5
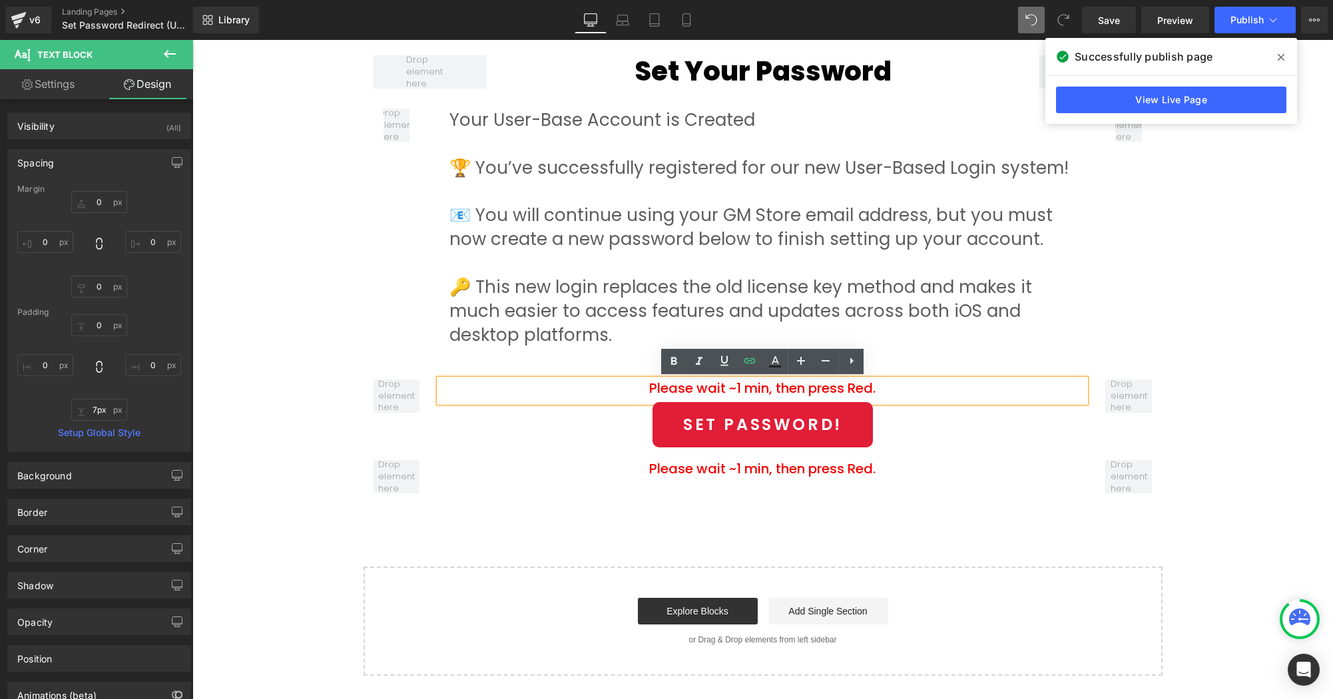
click at [490, 521] on div "Set Your Password Heading Hero Banner Row Set Your Password Heading Row Your Us…" at bounding box center [762, 194] width 1140 height 961
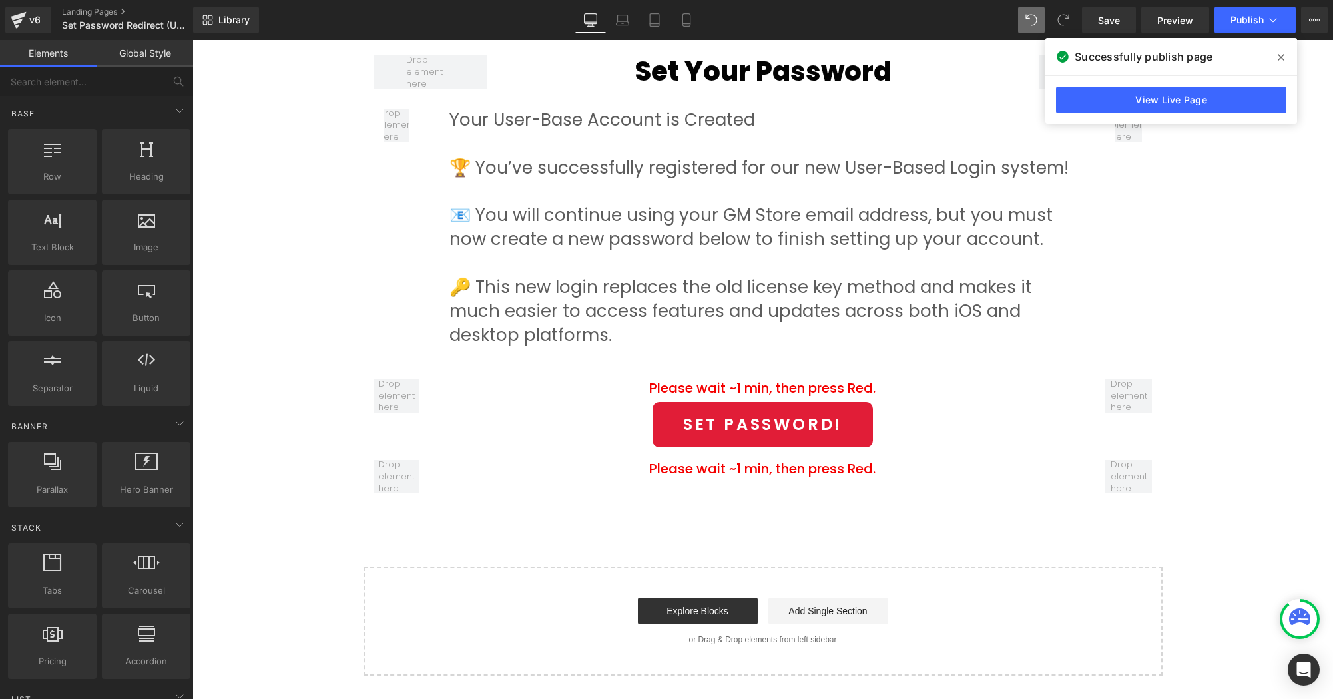
click at [1261, 360] on div "Set Your Password Heading Hero Banner Row Set Your Password Heading Row Your Us…" at bounding box center [762, 194] width 1140 height 961
click at [1249, 21] on span "Publish" at bounding box center [1246, 20] width 33 height 11
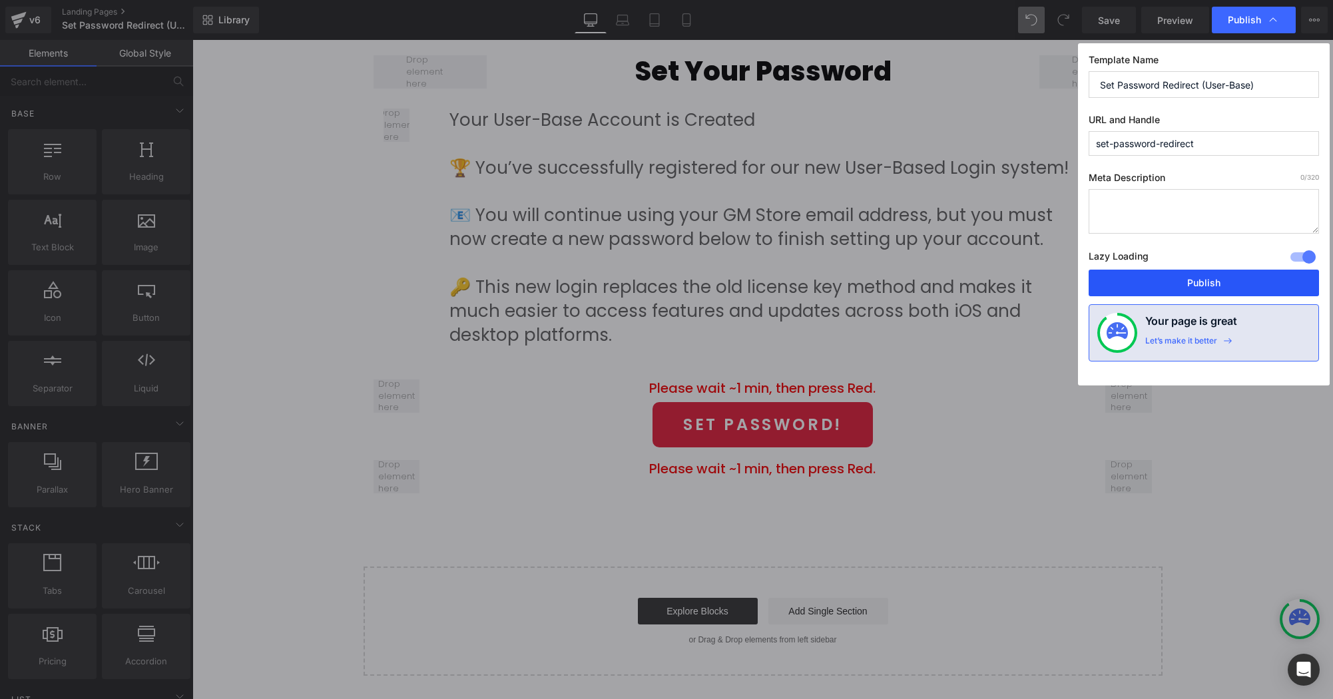
click at [1202, 280] on button "Publish" at bounding box center [1203, 283] width 230 height 27
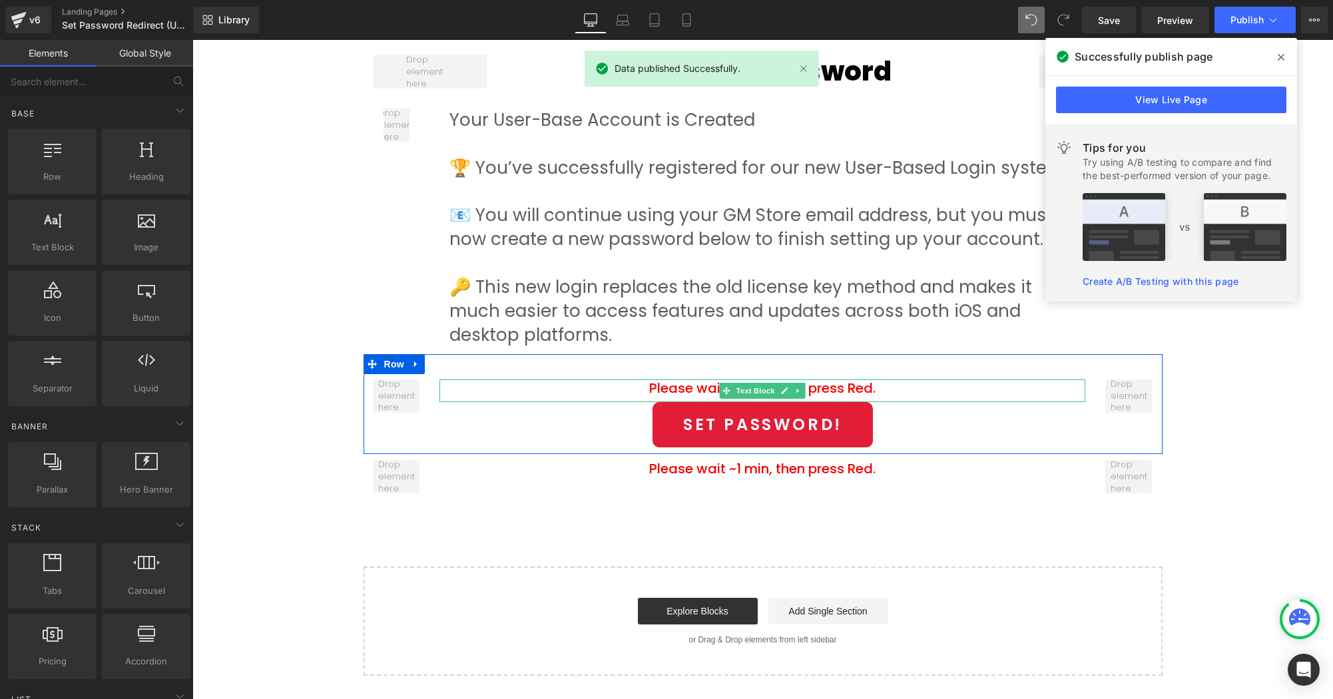
click at [714, 391] on p "Please wait ~1 min, then press Red." at bounding box center [762, 388] width 646 height 19
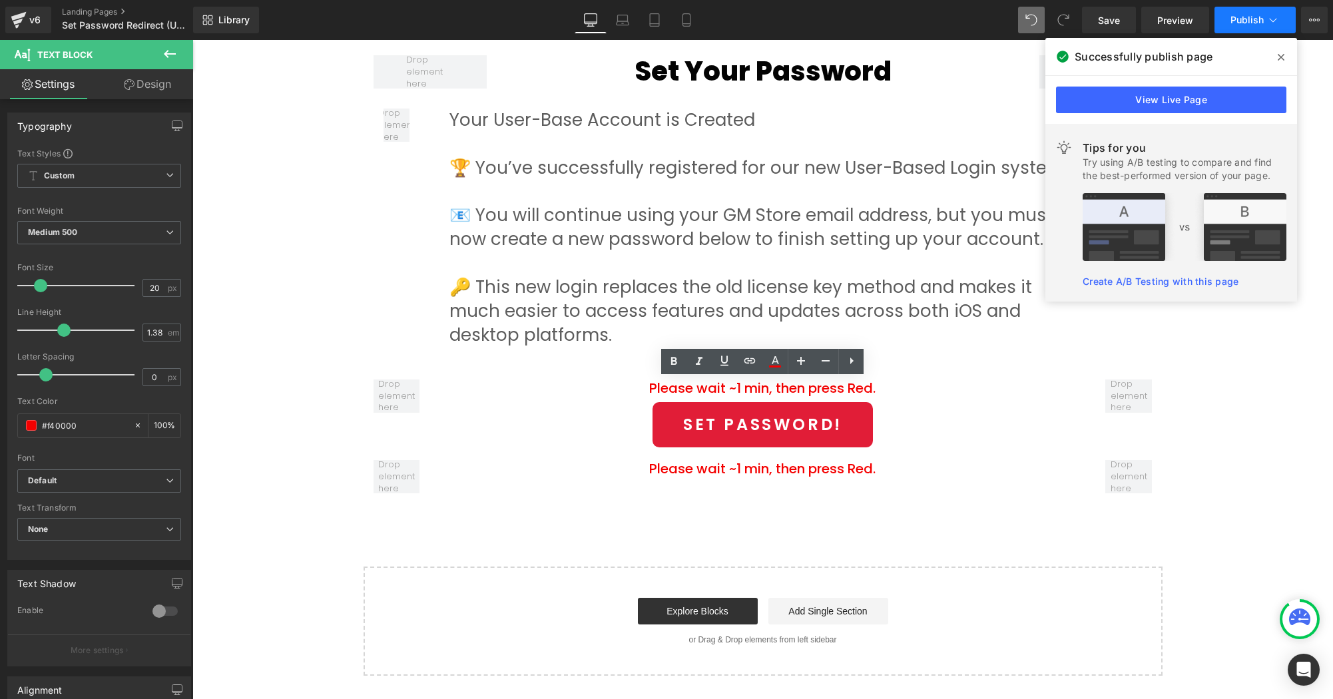
click at [1247, 19] on span "Publish" at bounding box center [1246, 20] width 33 height 11
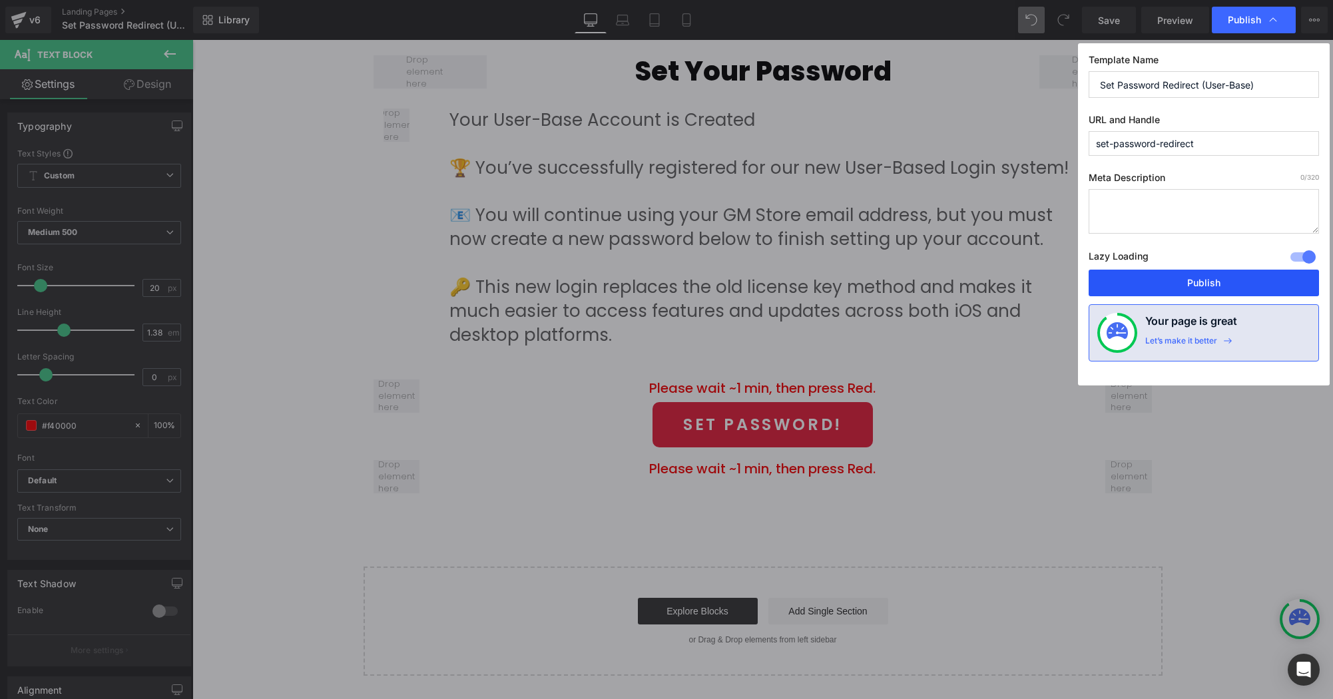
click at [1193, 285] on button "Publish" at bounding box center [1203, 283] width 230 height 27
